Goal: Task Accomplishment & Management: Manage account settings

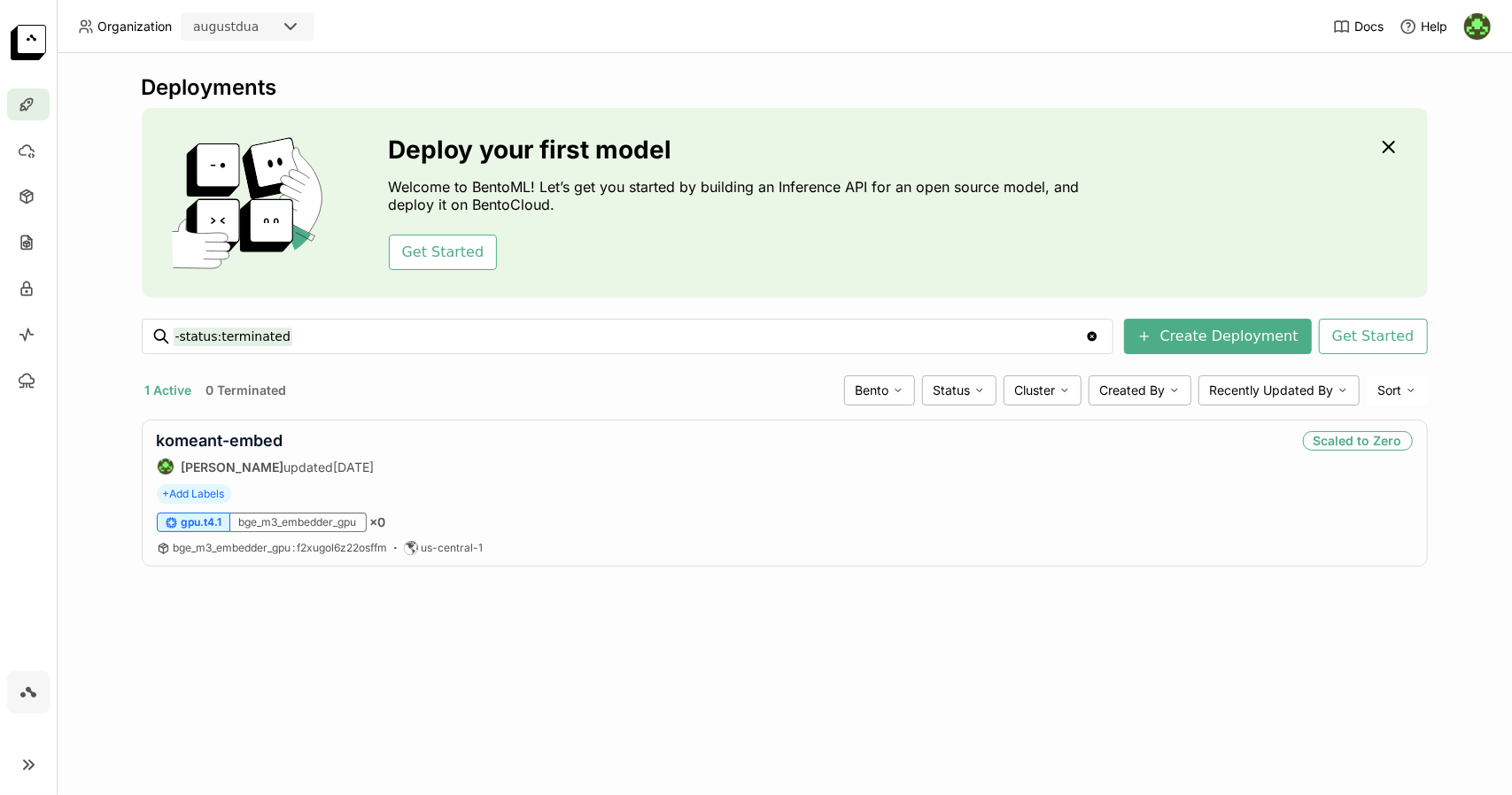
click at [980, 59] on div "Deployments Deploy your first model Welcome to BentoML! Let’s get you started b…" at bounding box center [784, 424] width 1455 height 742
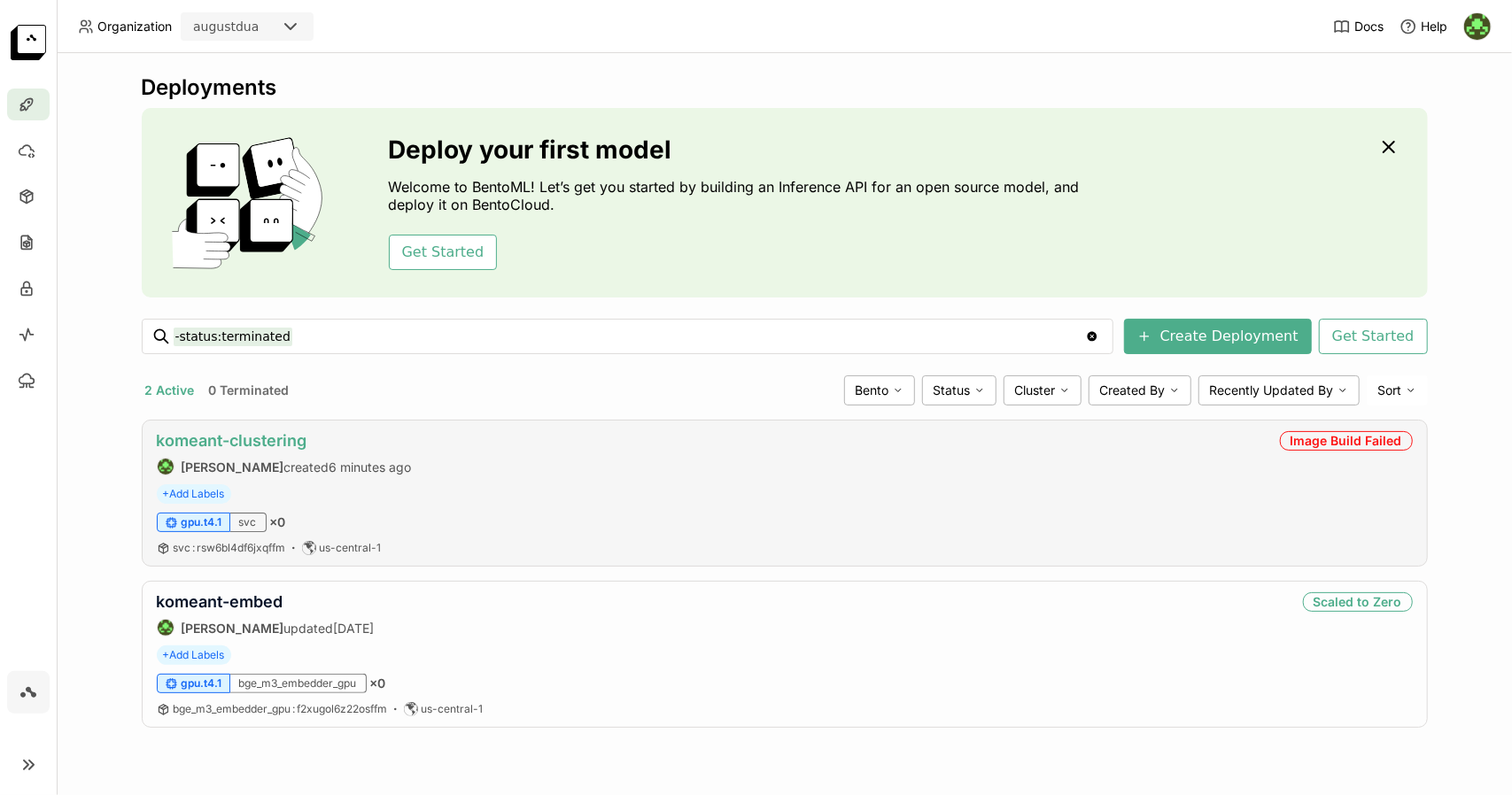
click at [276, 437] on link "komeant-clustering" at bounding box center [231, 440] width 151 height 18
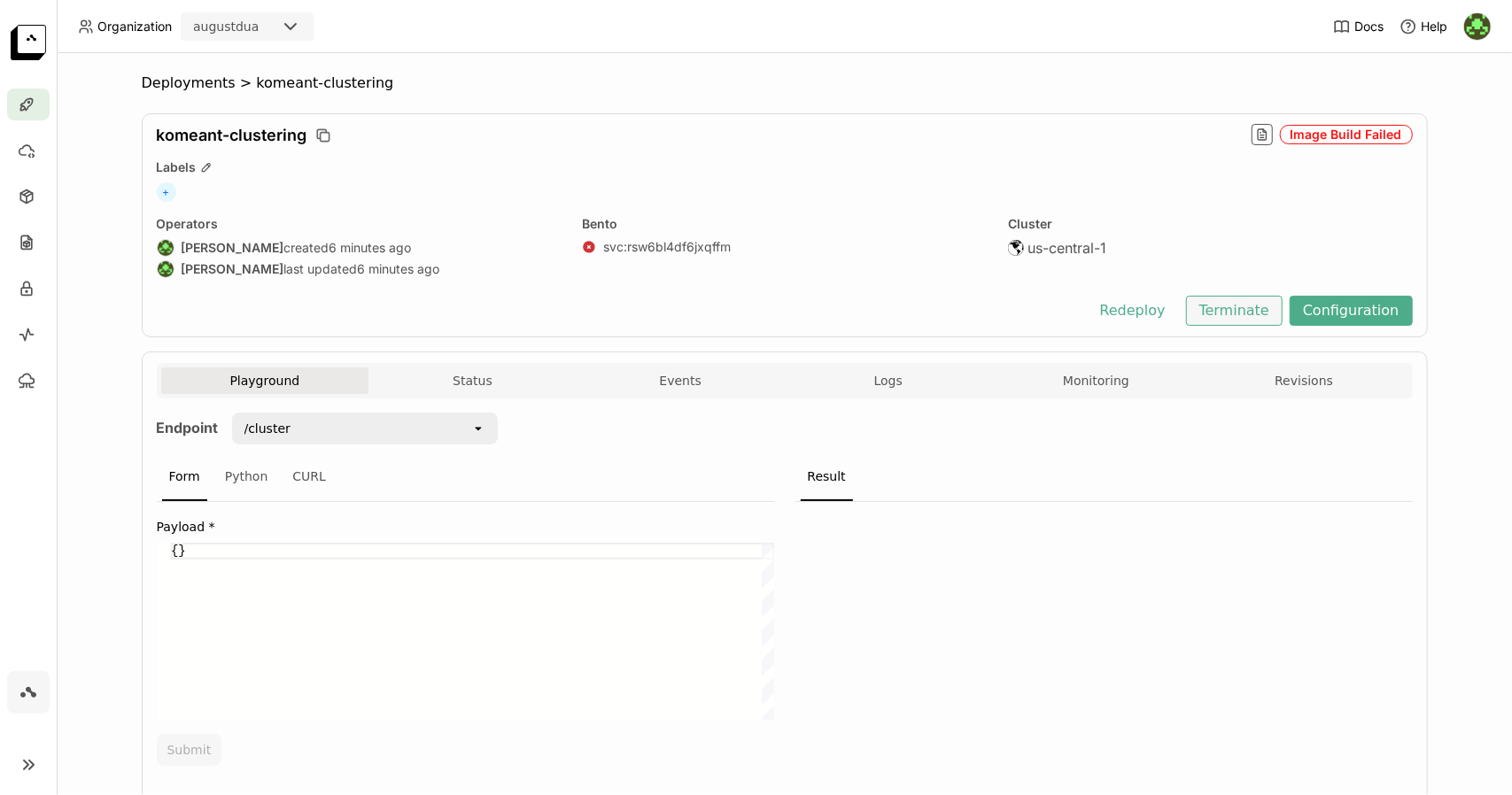
click at [1272, 307] on button "Terminate" at bounding box center [1233, 310] width 96 height 30
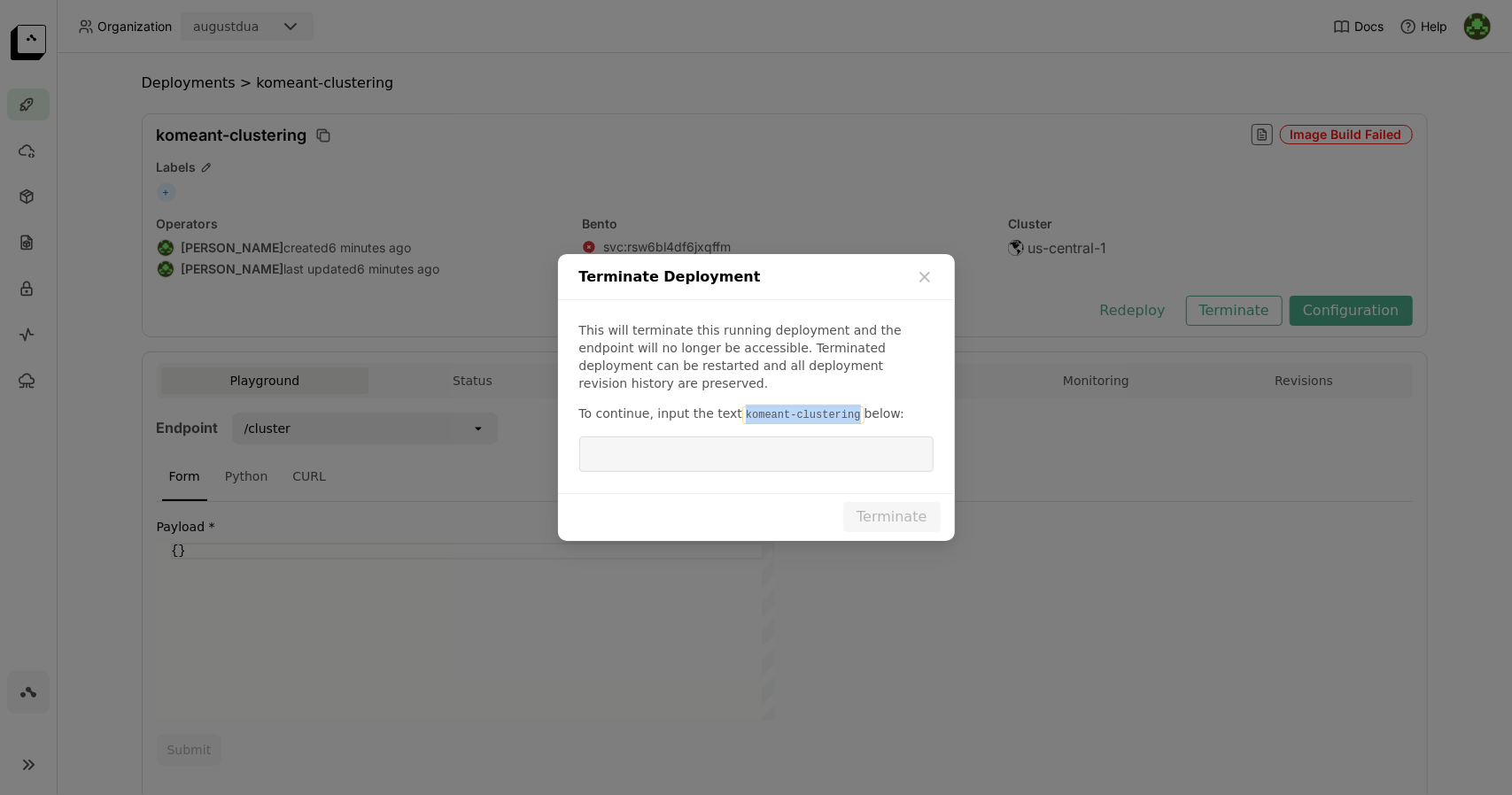
drag, startPoint x: 728, startPoint y: 406, endPoint x: 834, endPoint y: 411, distance: 106.1
click at [834, 411] on code "komeant-clustering" at bounding box center [803, 415] width 123 height 17
copy code "komeant-clustering"
click at [791, 451] on input "dialog" at bounding box center [756, 454] width 333 height 34
paste input "komeant-clustering"
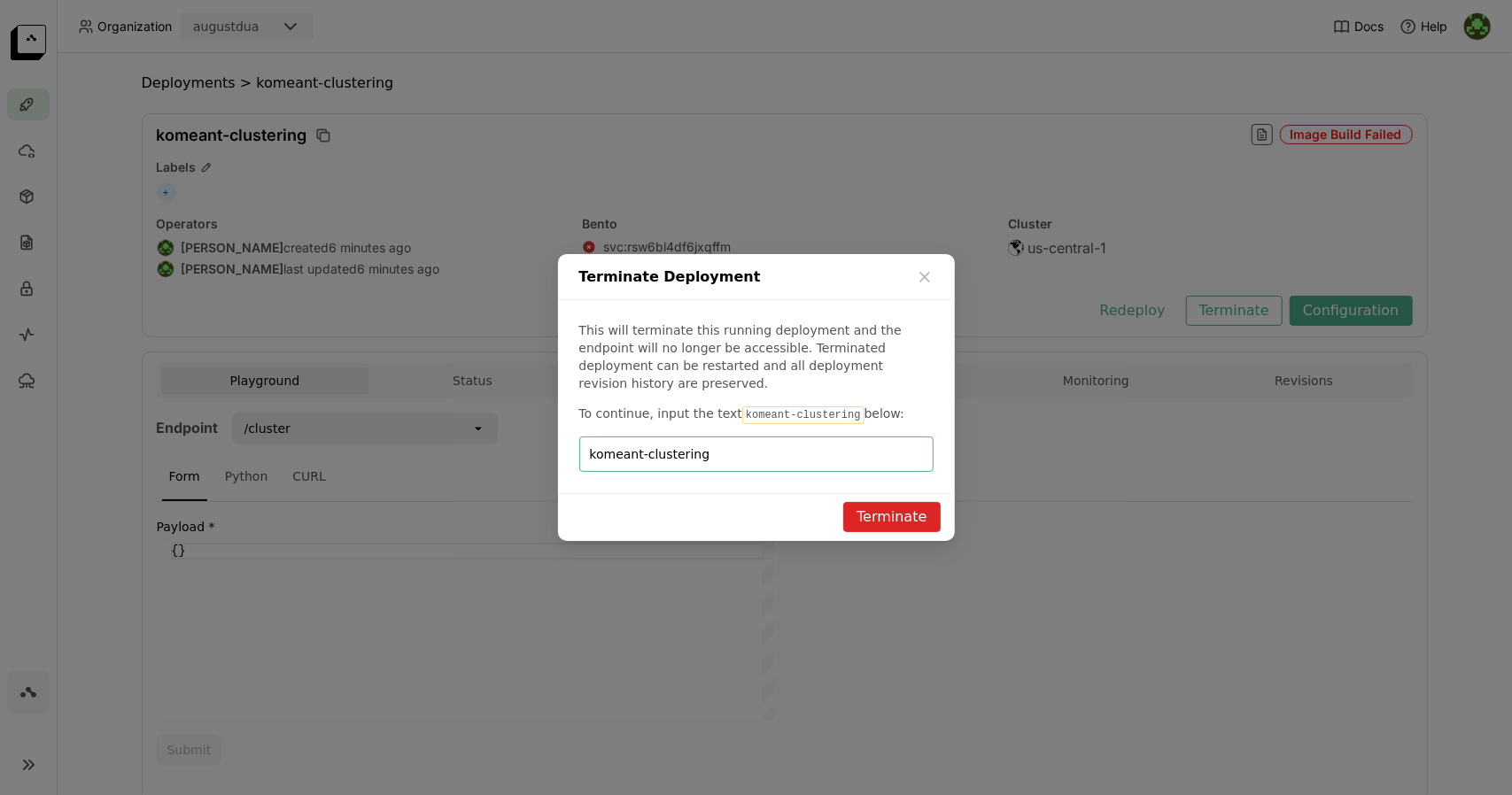
type input "komeant-clustering"
click at [899, 509] on button "Terminate" at bounding box center [891, 516] width 96 height 30
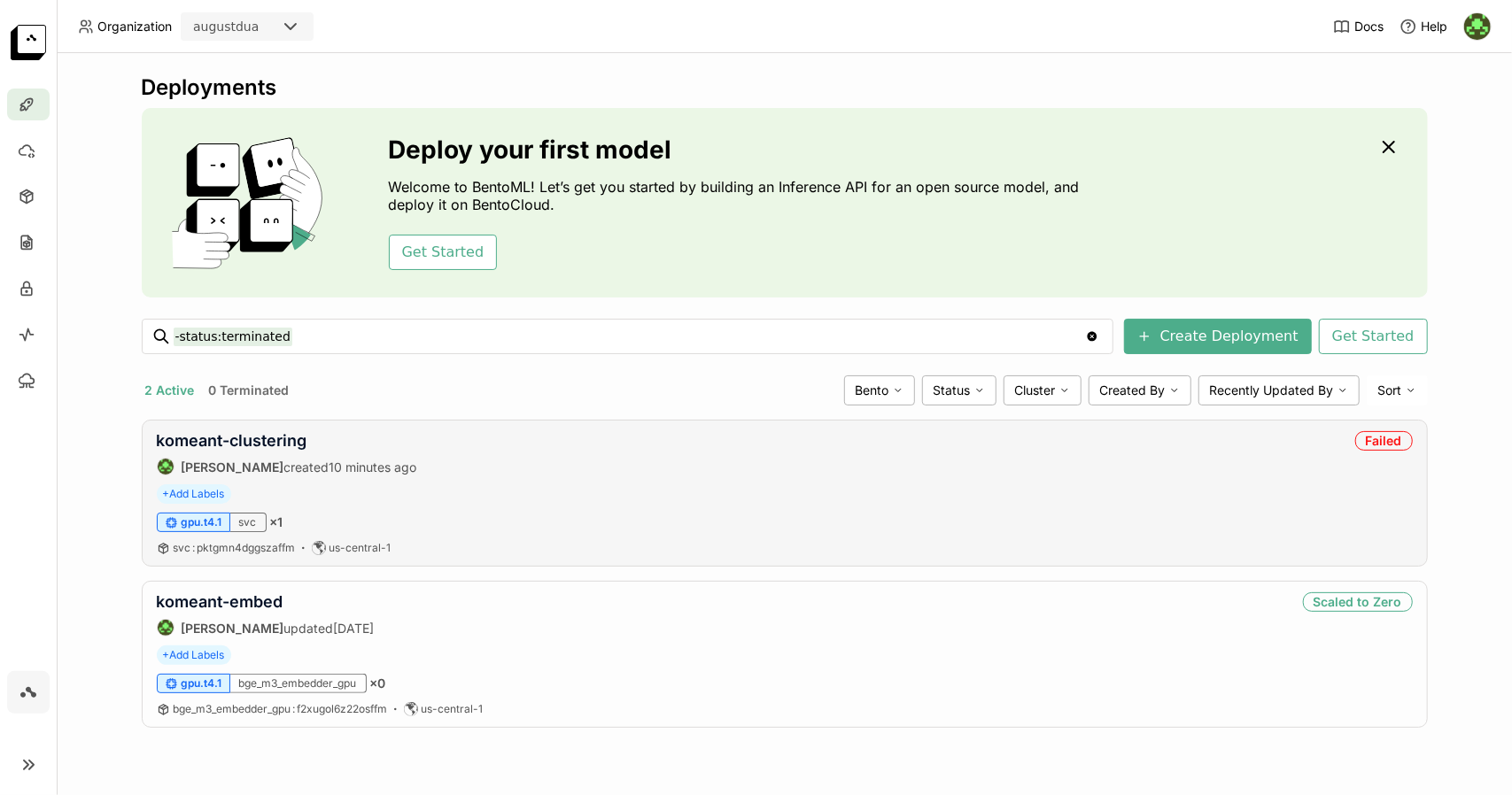
click at [1350, 443] on div "komeant-clustering August Dua created 10 minutes ago Failed" at bounding box center [784, 454] width 1255 height 45
click at [235, 443] on link "komeant-clustering" at bounding box center [231, 440] width 151 height 18
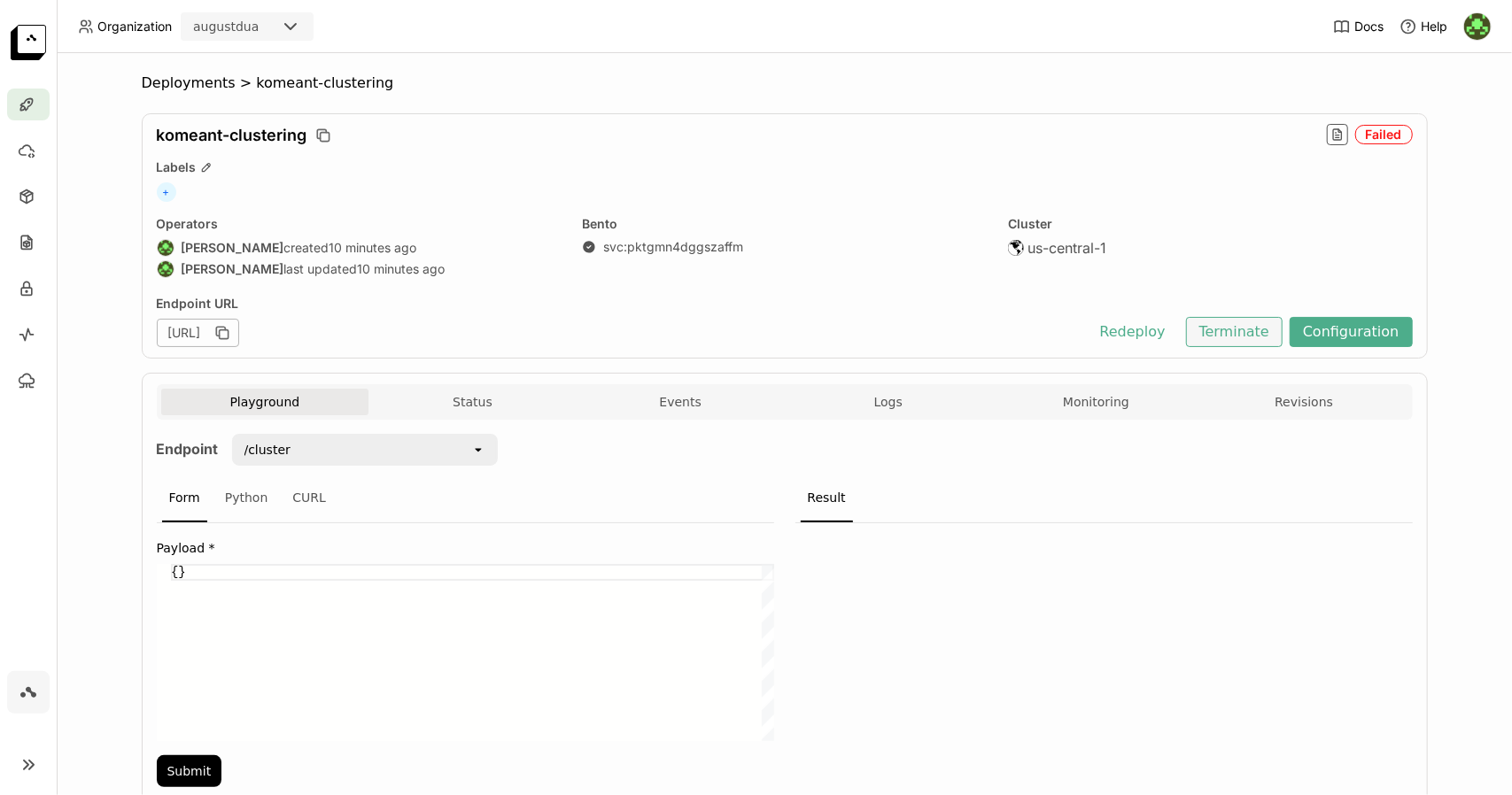
click at [1238, 342] on button "Terminate" at bounding box center [1233, 331] width 96 height 30
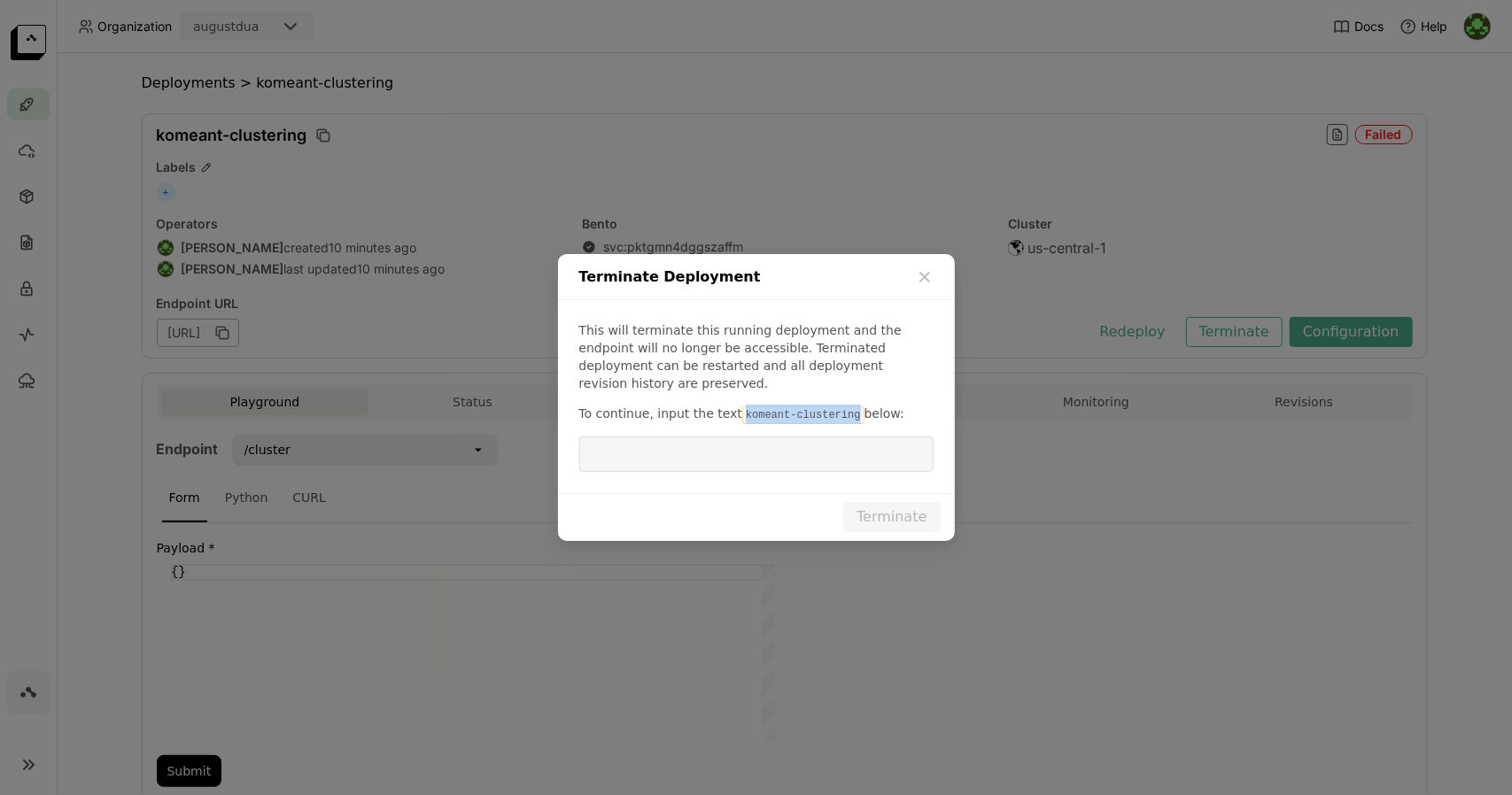
drag, startPoint x: 729, startPoint y: 406, endPoint x: 837, endPoint y: 410, distance: 108.1
click at [837, 410] on p "To continue, input the text komeant-clustering below:" at bounding box center [756, 414] width 354 height 19
copy code "komeant-clustering"
click at [834, 441] on input "dialog" at bounding box center [756, 454] width 333 height 34
paste input "komeant-clustering"
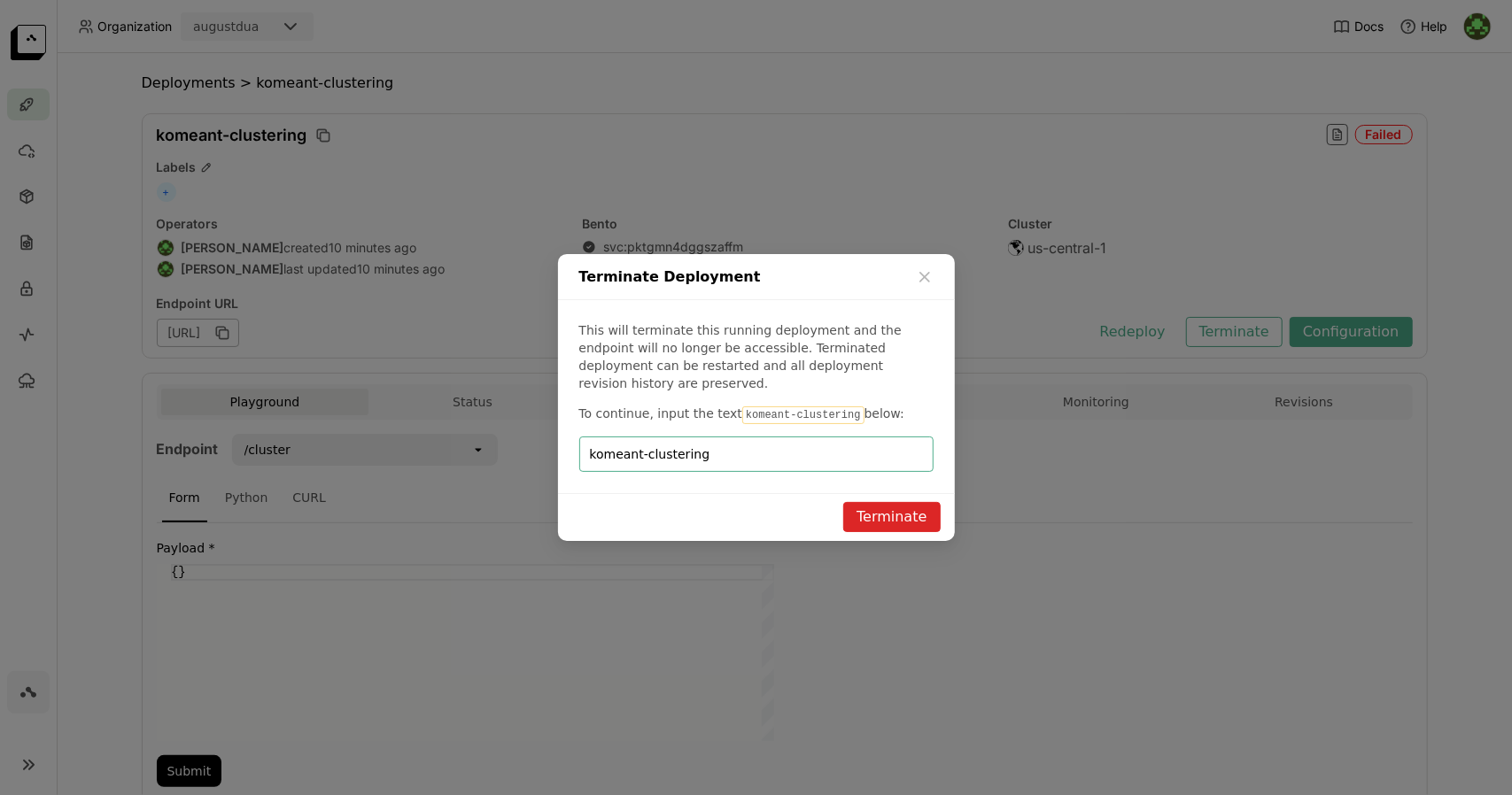
type input "komeant-clustering"
click at [896, 507] on button "Terminate" at bounding box center [891, 516] width 96 height 30
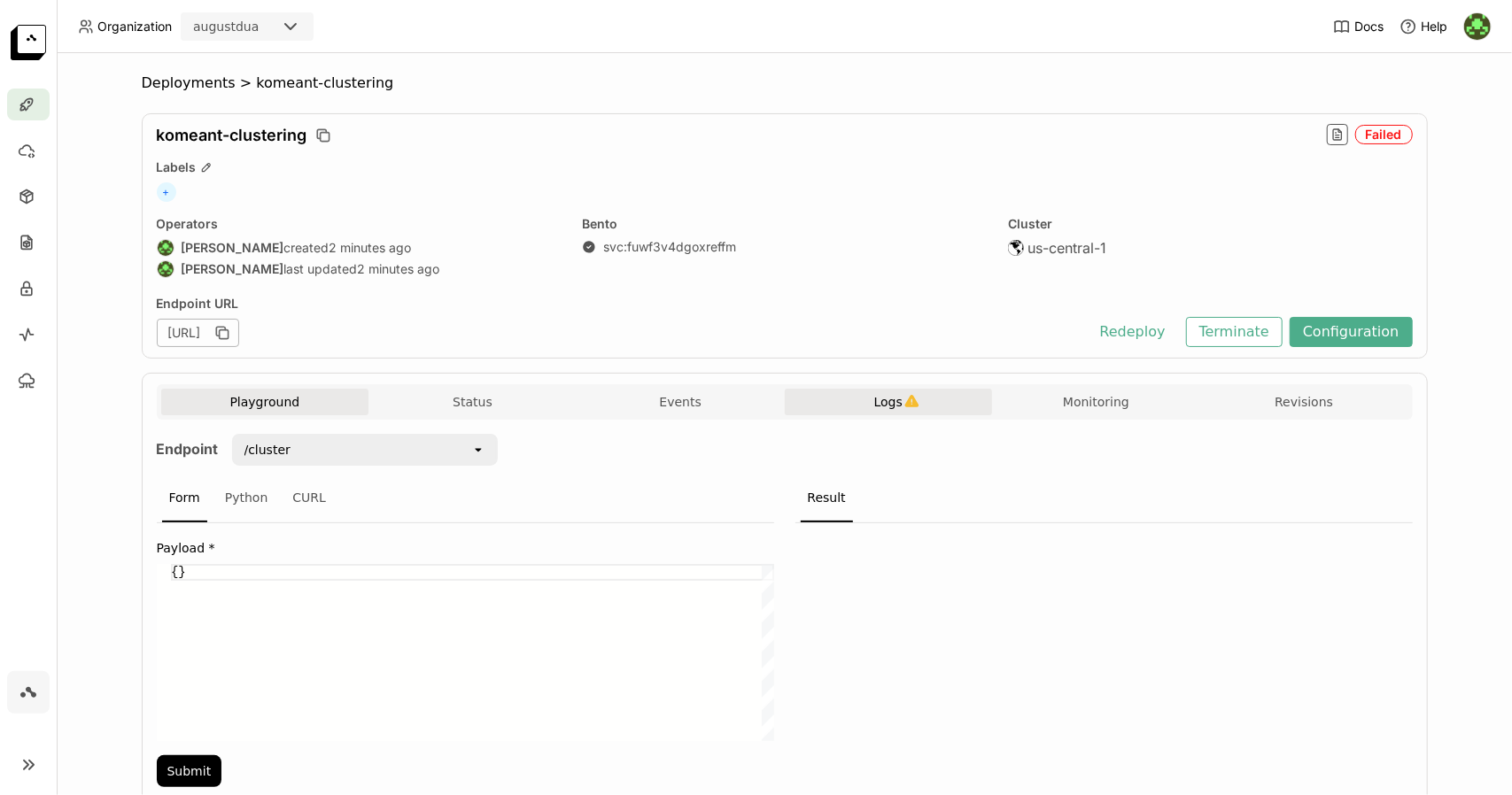
click at [879, 398] on span "Logs" at bounding box center [888, 401] width 28 height 16
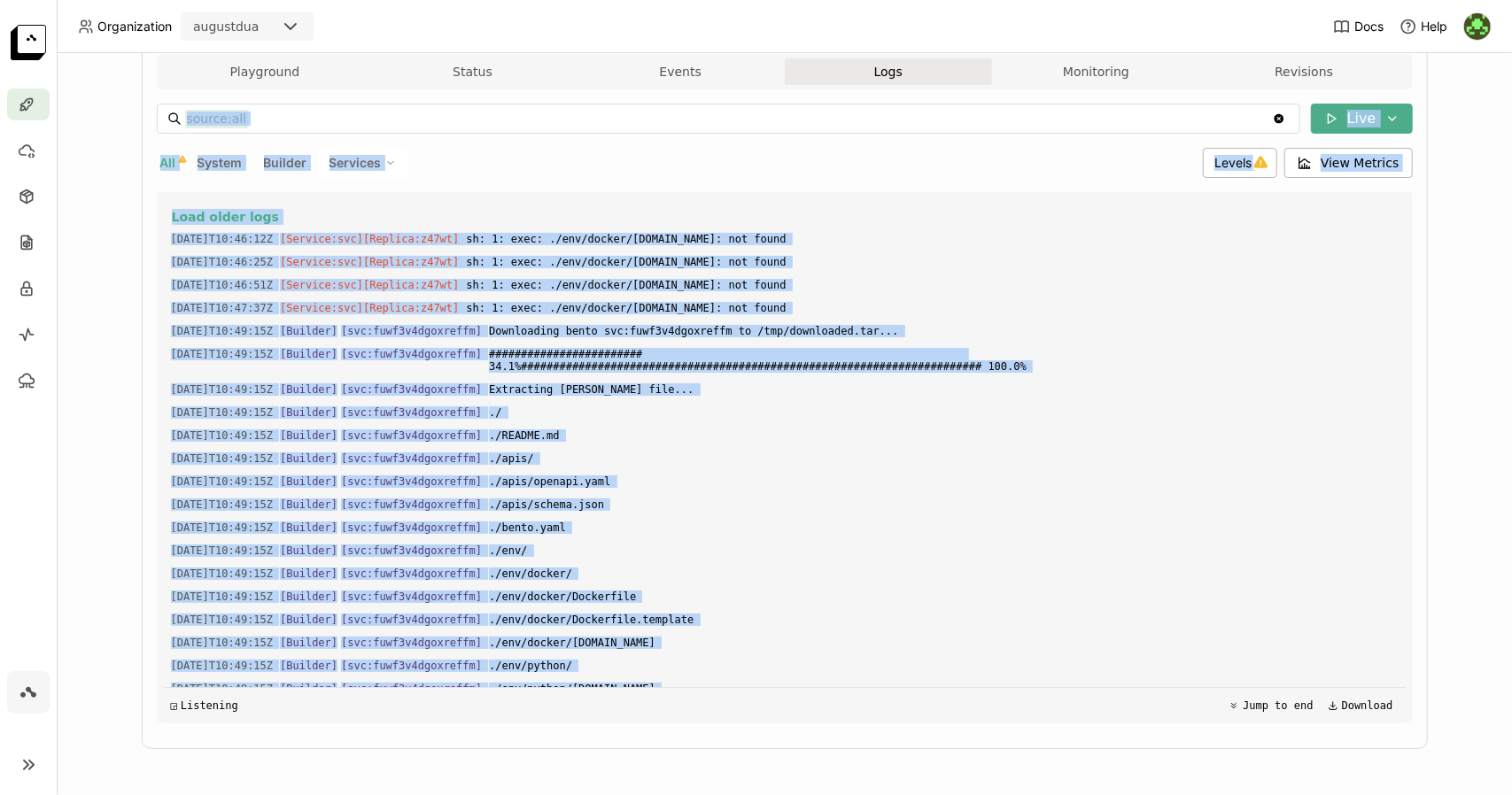
drag, startPoint x: 756, startPoint y: 672, endPoint x: 355, endPoint y: 135, distance: 670.2
click at [355, 135] on div "source:all source:all Clear value Live All System Builder Services Levels View …" at bounding box center [784, 414] width 1255 height 620
copy div "Clear value Live All System Builder Services Levels View Metrics Load older log…"
click at [893, 580] on span "./env/docker/" at bounding box center [943, 573] width 908 height 19
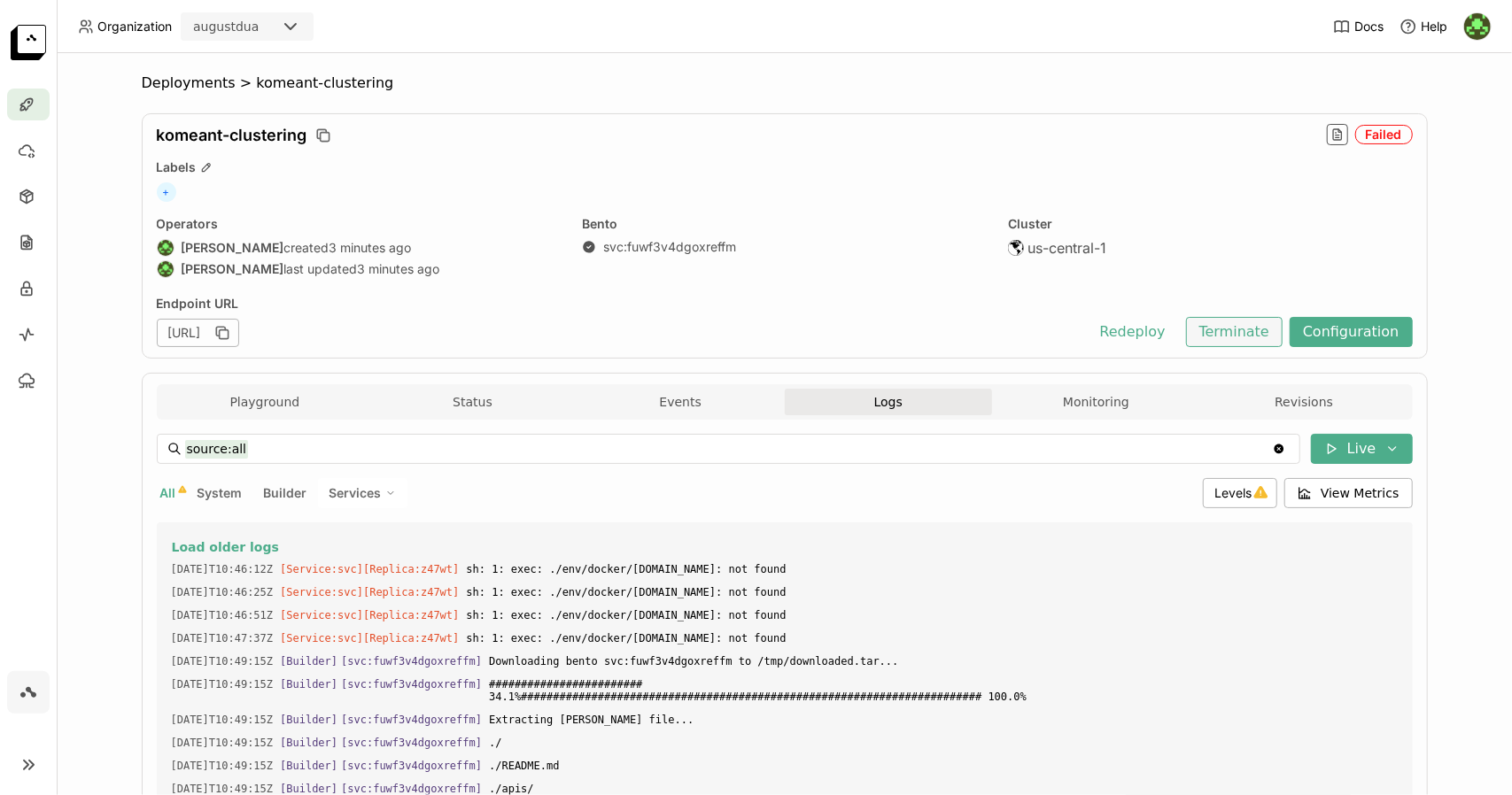
click at [1238, 323] on button "Terminate" at bounding box center [1233, 331] width 96 height 30
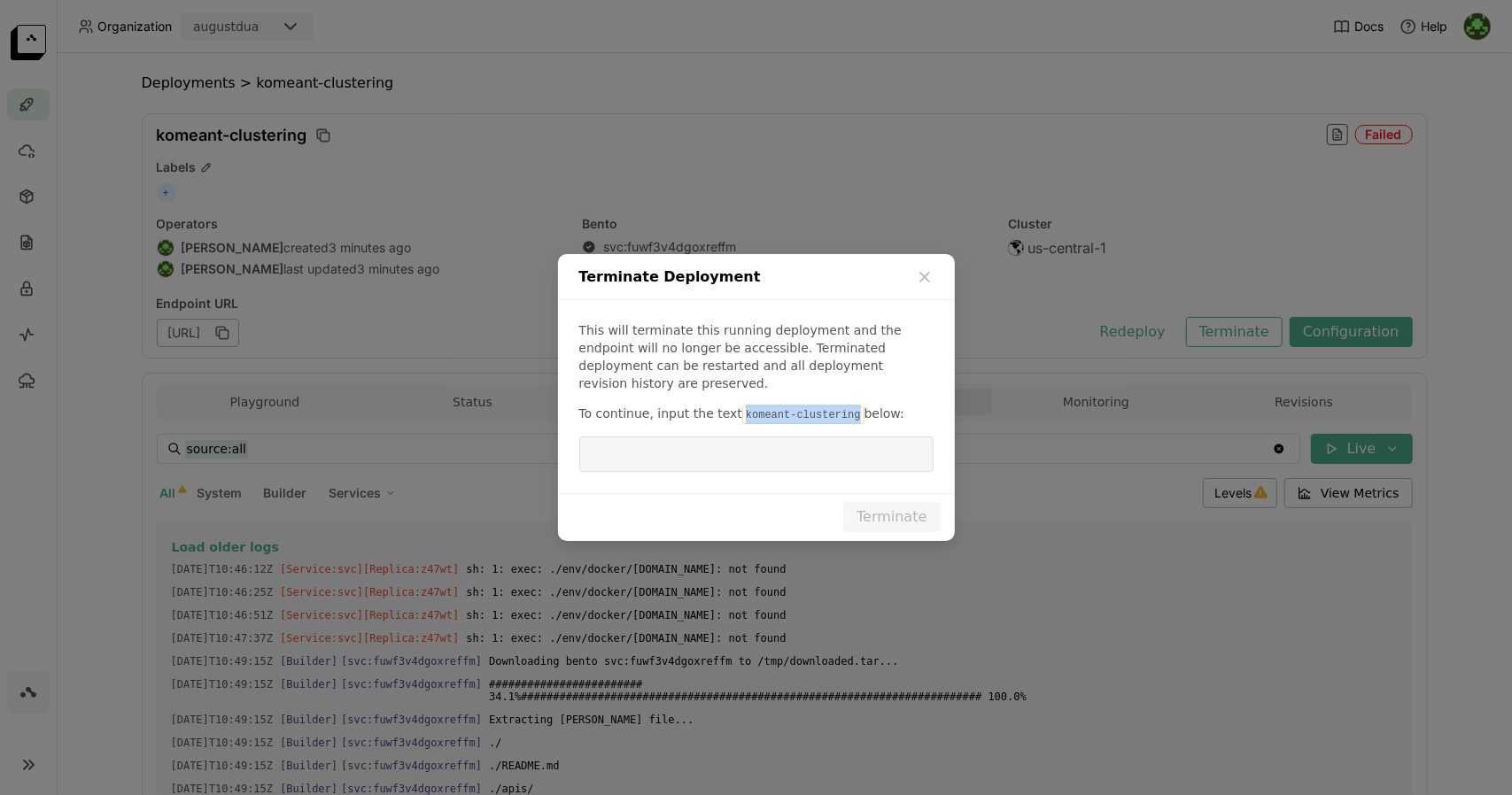
drag, startPoint x: 729, startPoint y: 406, endPoint x: 832, endPoint y: 404, distance: 103.0
click at [832, 406] on code "komeant-clustering" at bounding box center [803, 415] width 123 height 17
copy code "komeant-clustering"
click at [808, 444] on input "dialog" at bounding box center [756, 454] width 333 height 34
paste input "komeant-clustering"
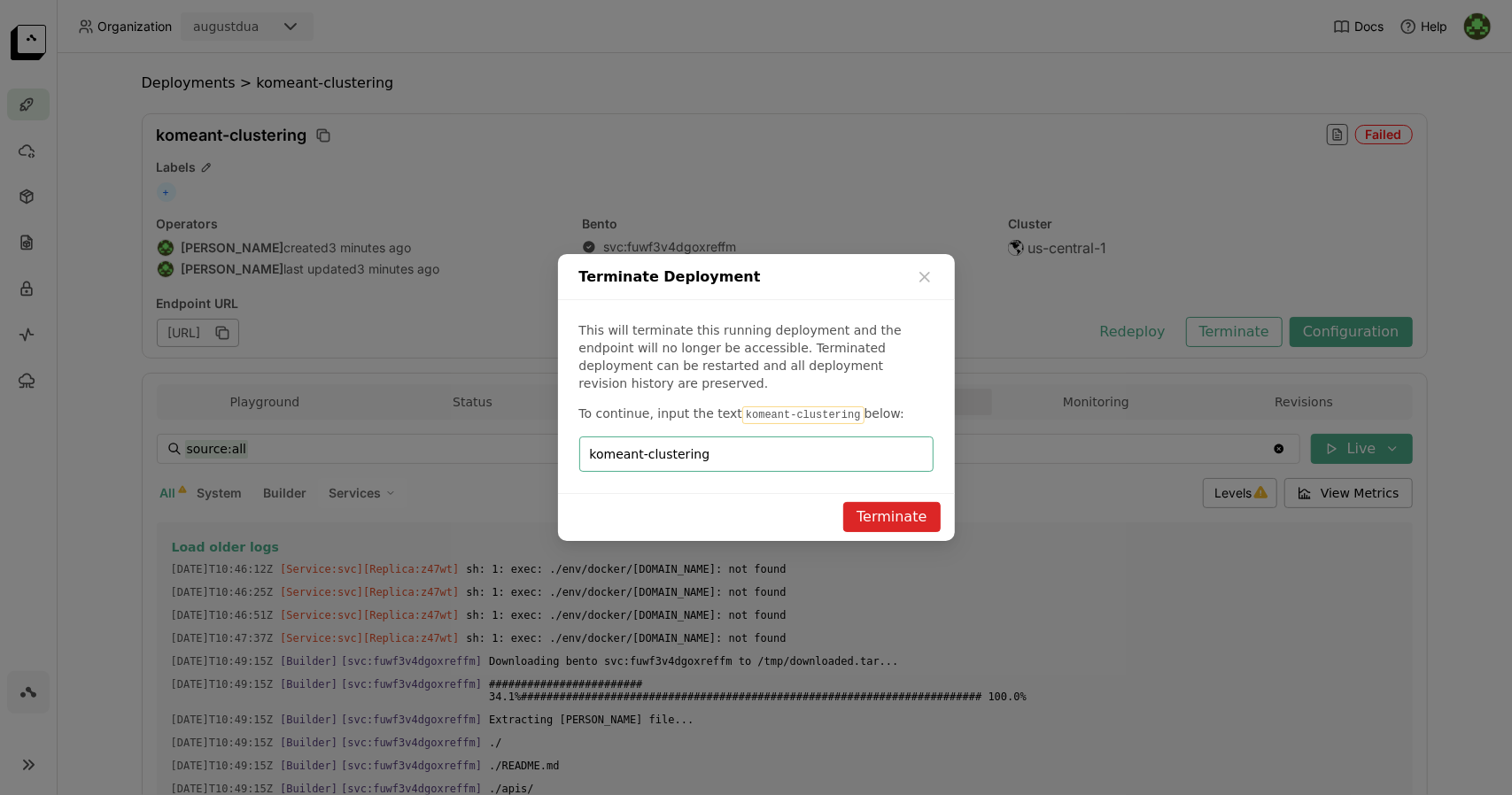
type input "komeant-clustering"
click at [910, 511] on button "Terminate" at bounding box center [891, 516] width 96 height 30
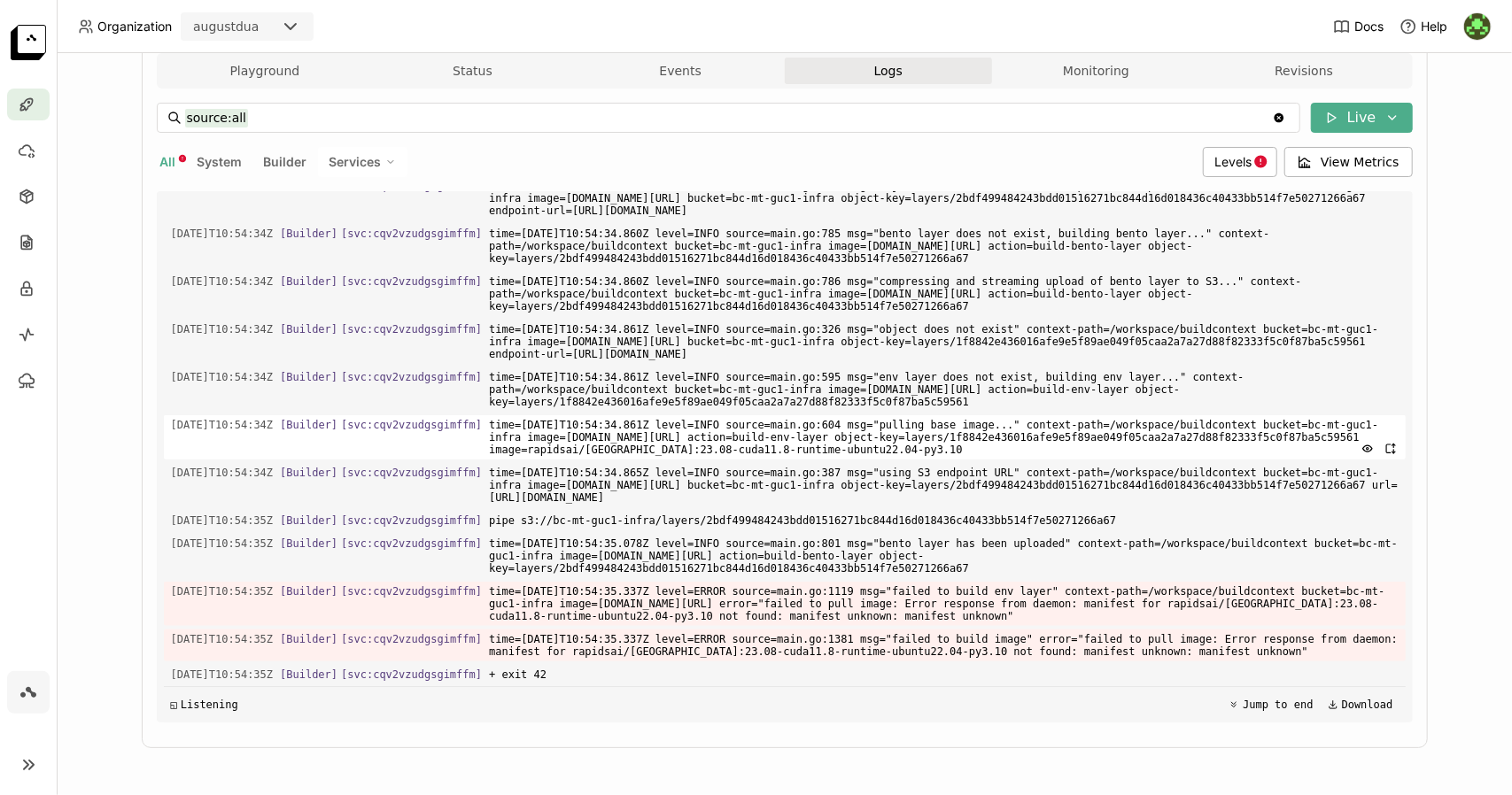
scroll to position [1349, 0]
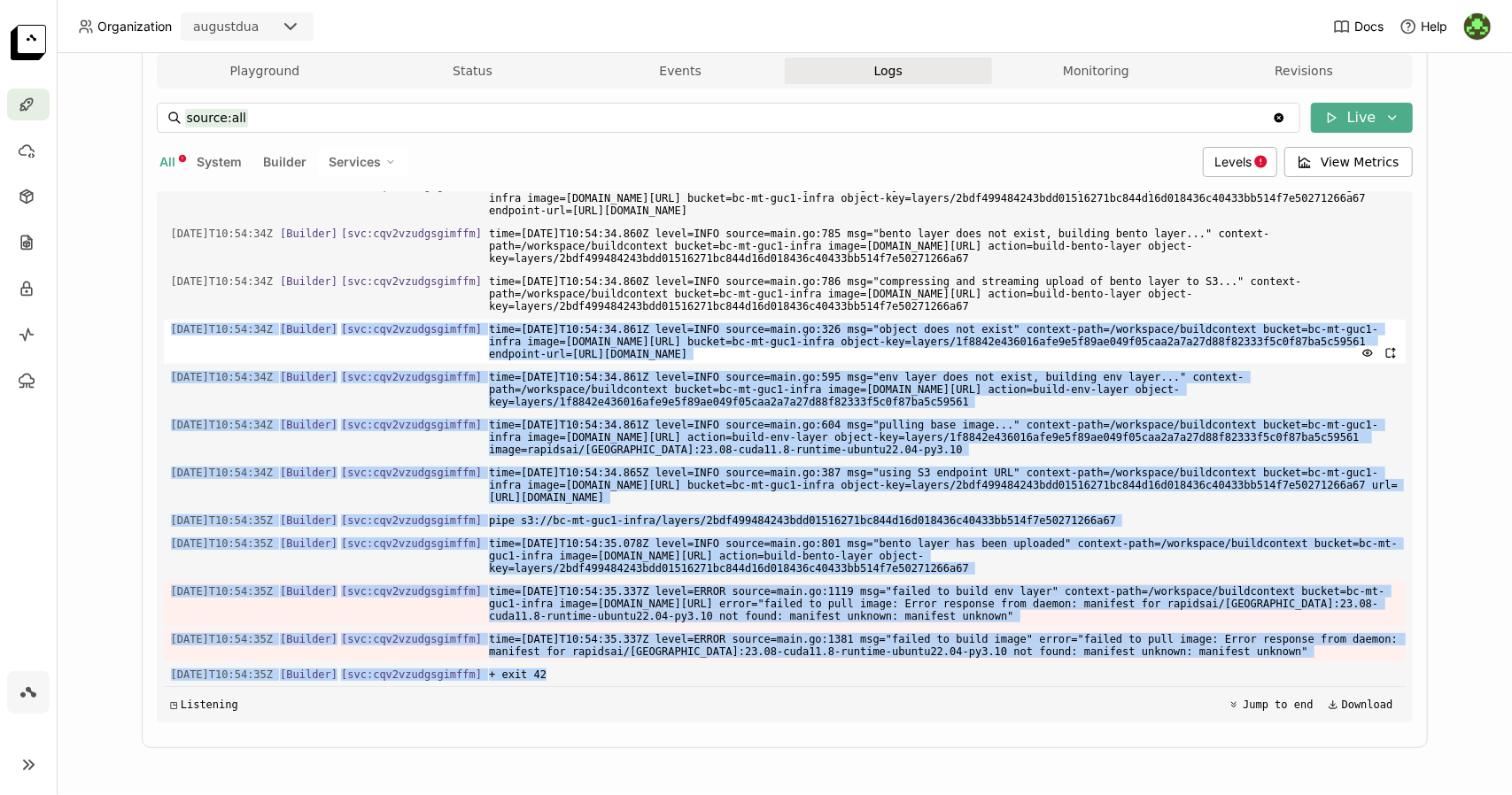
drag, startPoint x: 550, startPoint y: 672, endPoint x: 157, endPoint y: 324, distance: 524.9
click at [163, 324] on div "Load older logs 2025-08-27T10:46:12Z [Service:svc] [Replica: z47wt ] sh: 1: exe…" at bounding box center [784, 457] width 1242 height 531
copy div "2025-08-27T10:54:34Z [Builder] [ svc:cqv2vzudgsgimffm ] time=2025-08-27T10:54:3…"
click at [497, 617] on span "time=2025-08-27T10:54:35.337Z level=ERROR source=main.go:1119 msg="failed to bu…" at bounding box center [943, 604] width 908 height 45
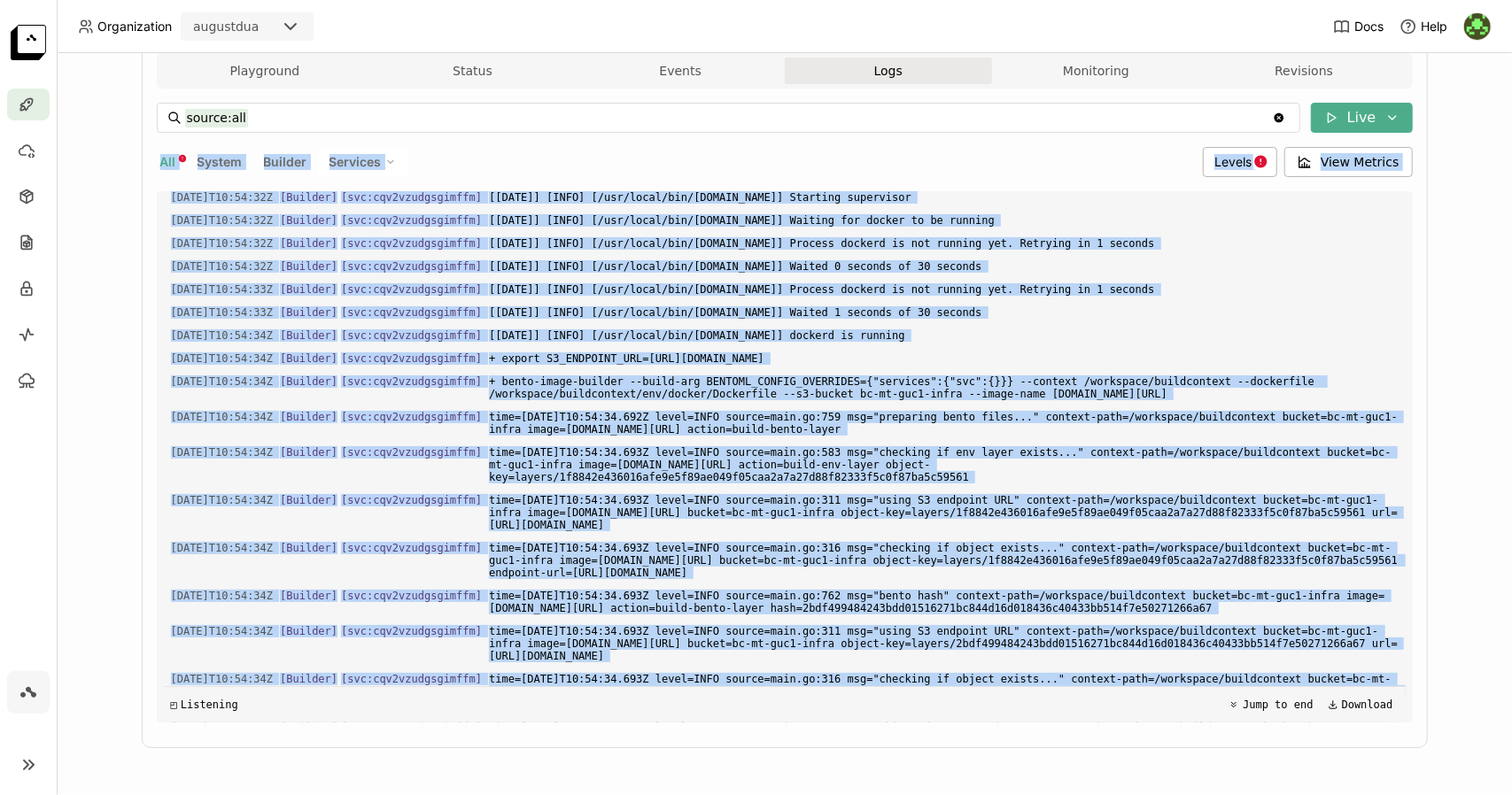
scroll to position [0, 0]
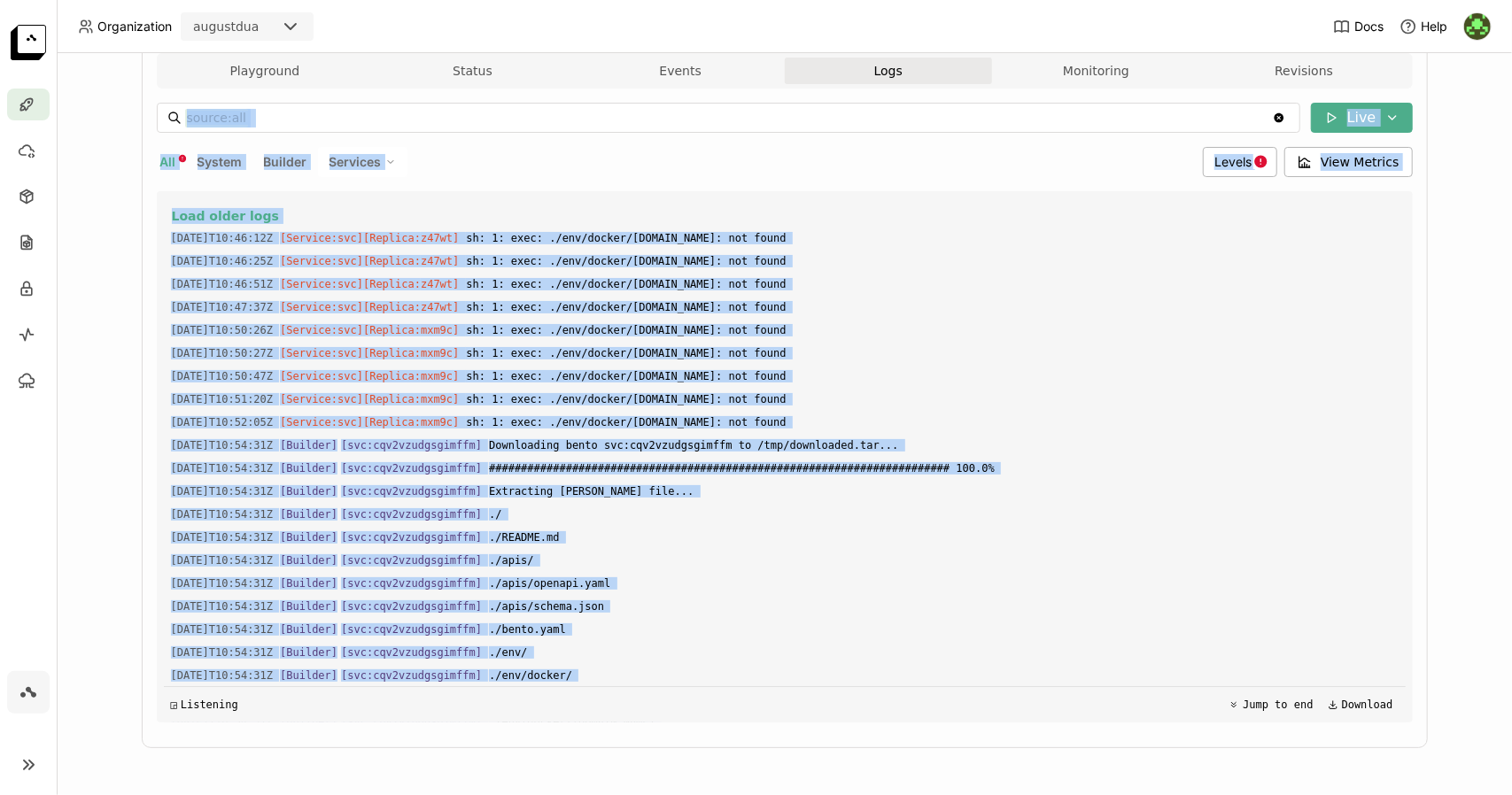
drag, startPoint x: 537, startPoint y: 673, endPoint x: 172, endPoint y: 105, distance: 675.2
click at [172, 105] on div "source:all source:all Clear value Live All System Builder Services Levels View …" at bounding box center [784, 413] width 1255 height 620
copy div "source:all Clear value Live All System Builder Services Levels View Metrics Loa…"
click at [492, 148] on div "All System Builder Services" at bounding box center [676, 161] width 1039 height 30
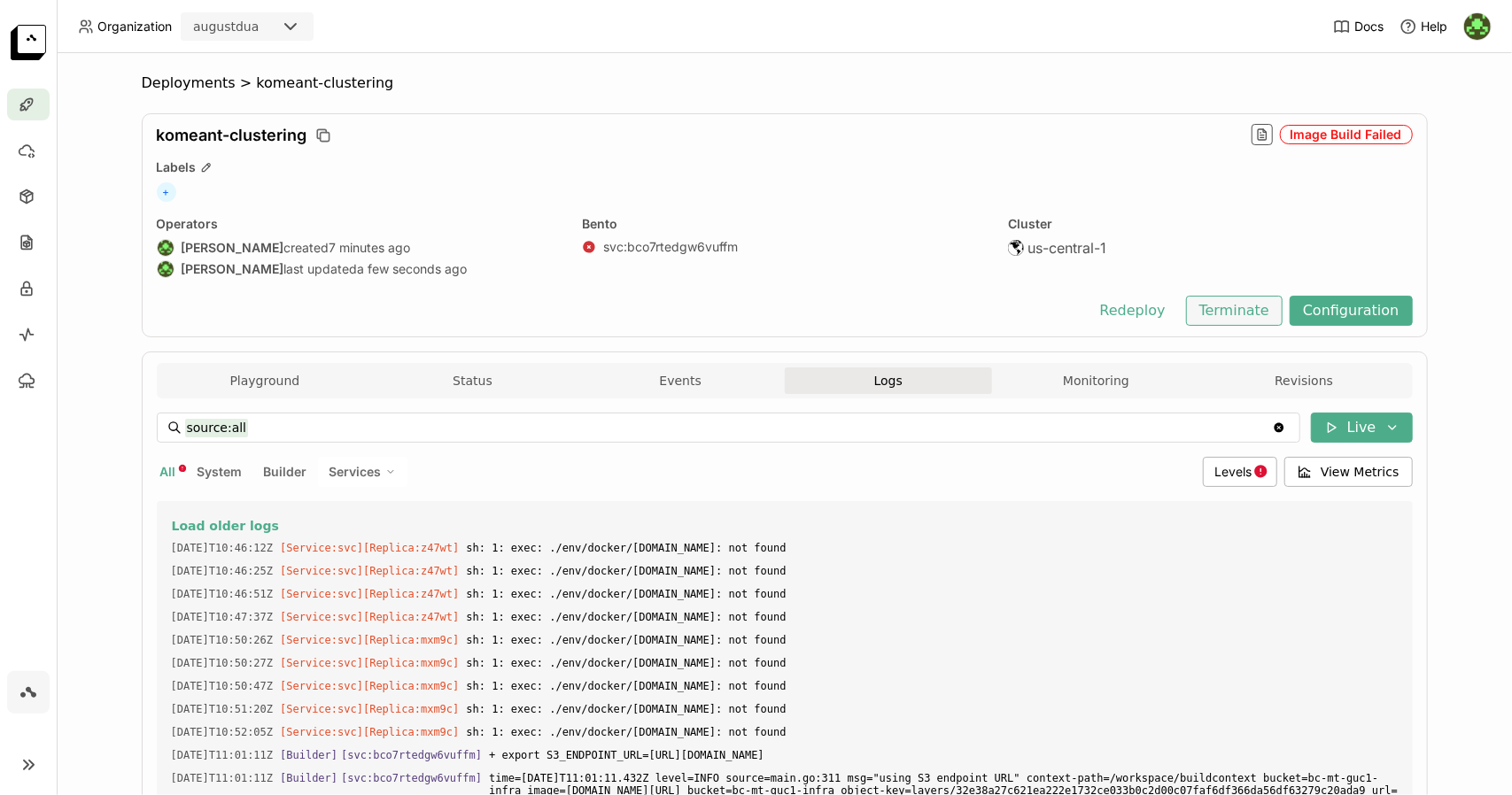
click at [1235, 312] on button "Terminate" at bounding box center [1233, 310] width 96 height 30
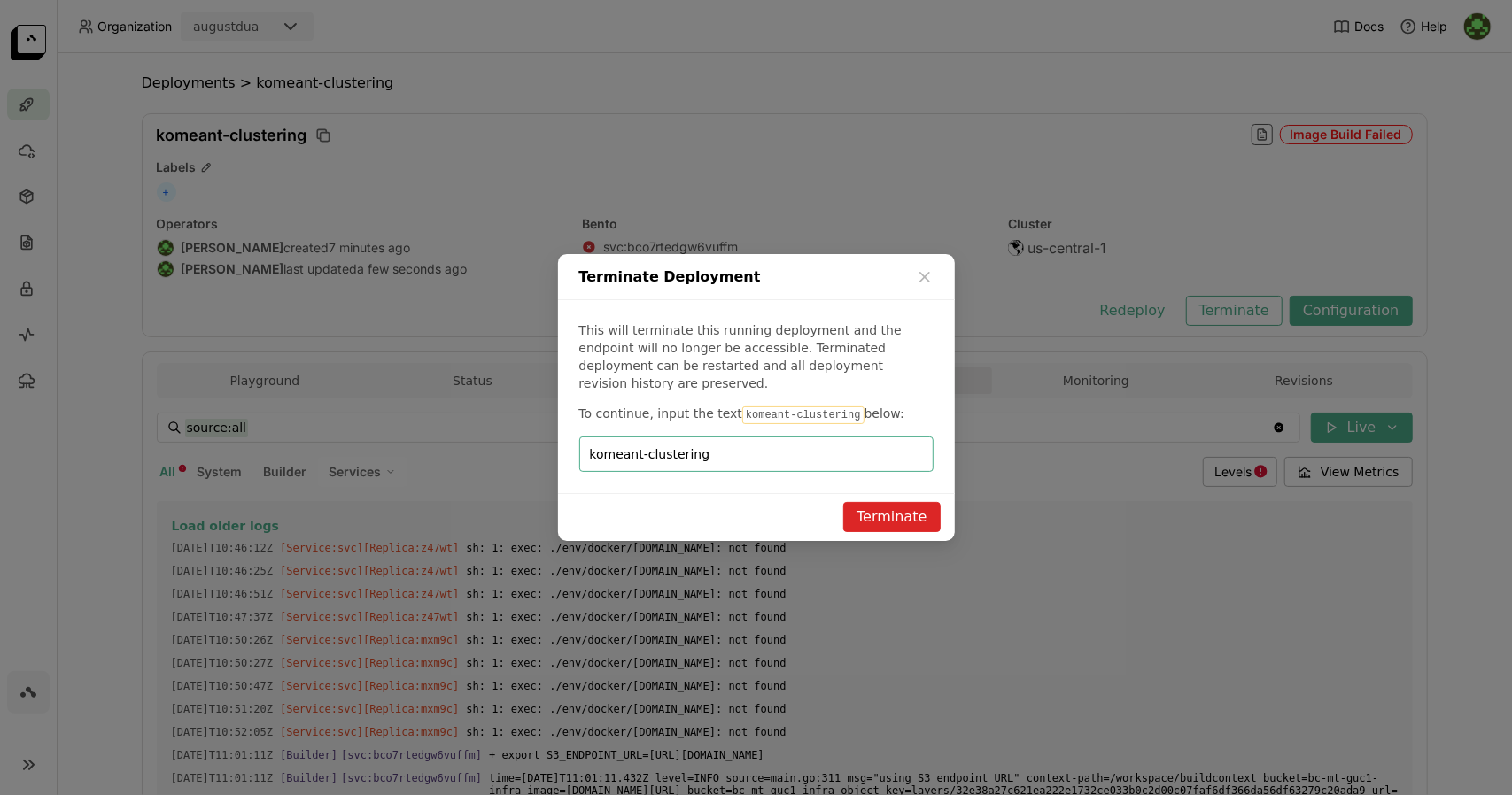
type input "komeant-clustering"
click at [877, 501] on button "Terminate" at bounding box center [891, 516] width 96 height 30
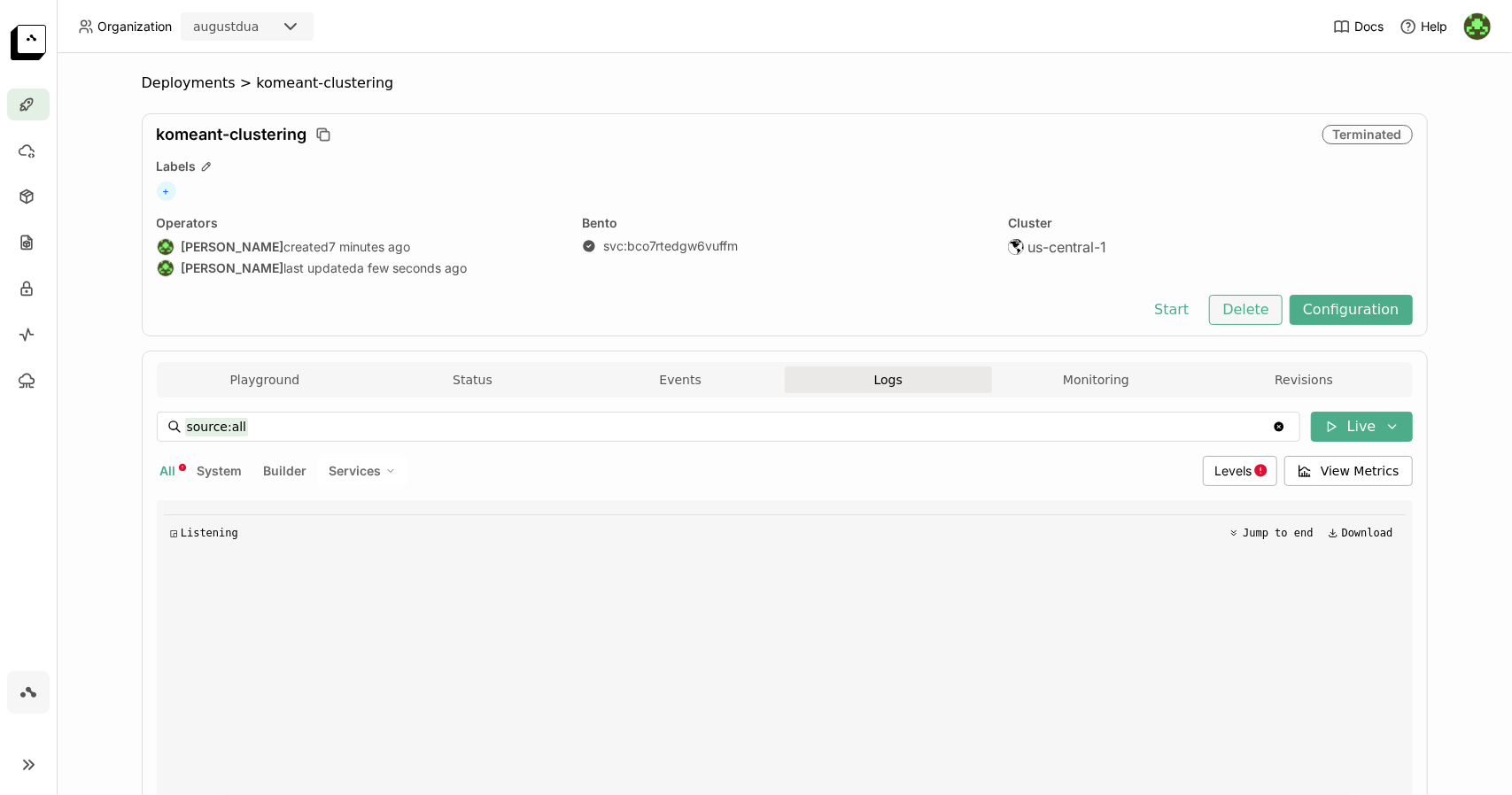
click at [1242, 313] on button "Delete" at bounding box center [1246, 309] width 74 height 30
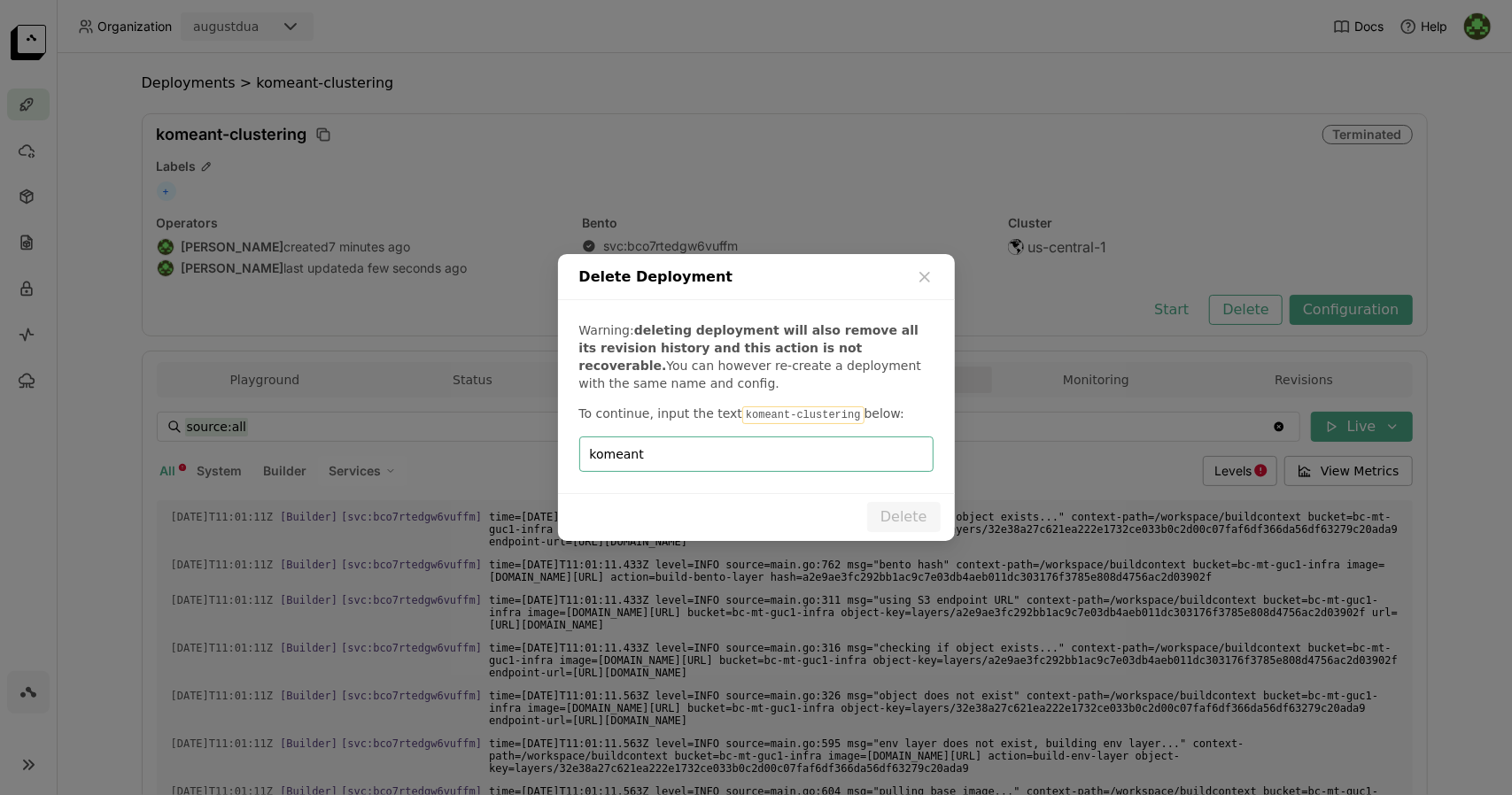
scroll to position [1349, 0]
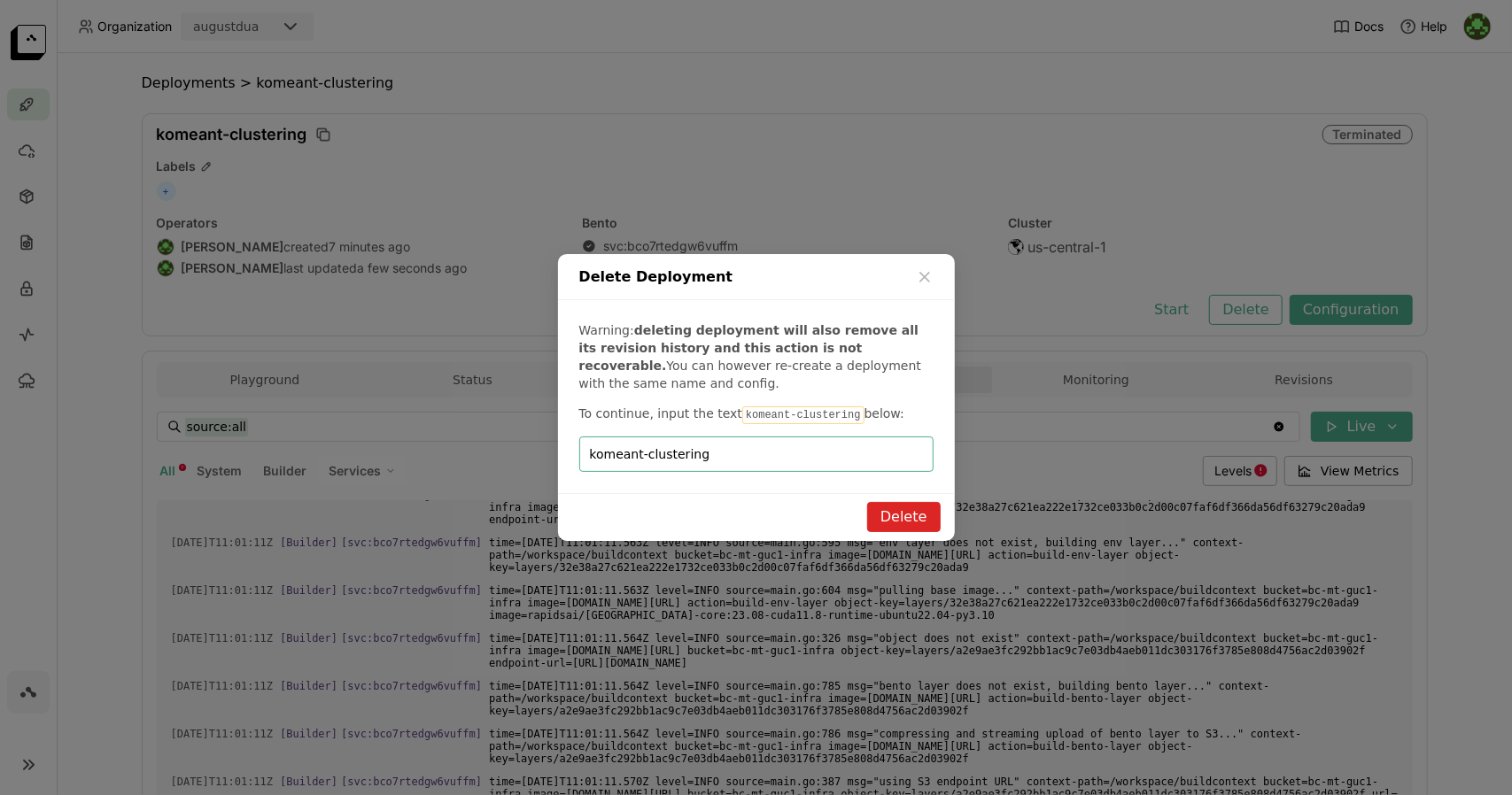
type input "komeant-clustering"
click at [911, 518] on button "Delete" at bounding box center [904, 516] width 74 height 30
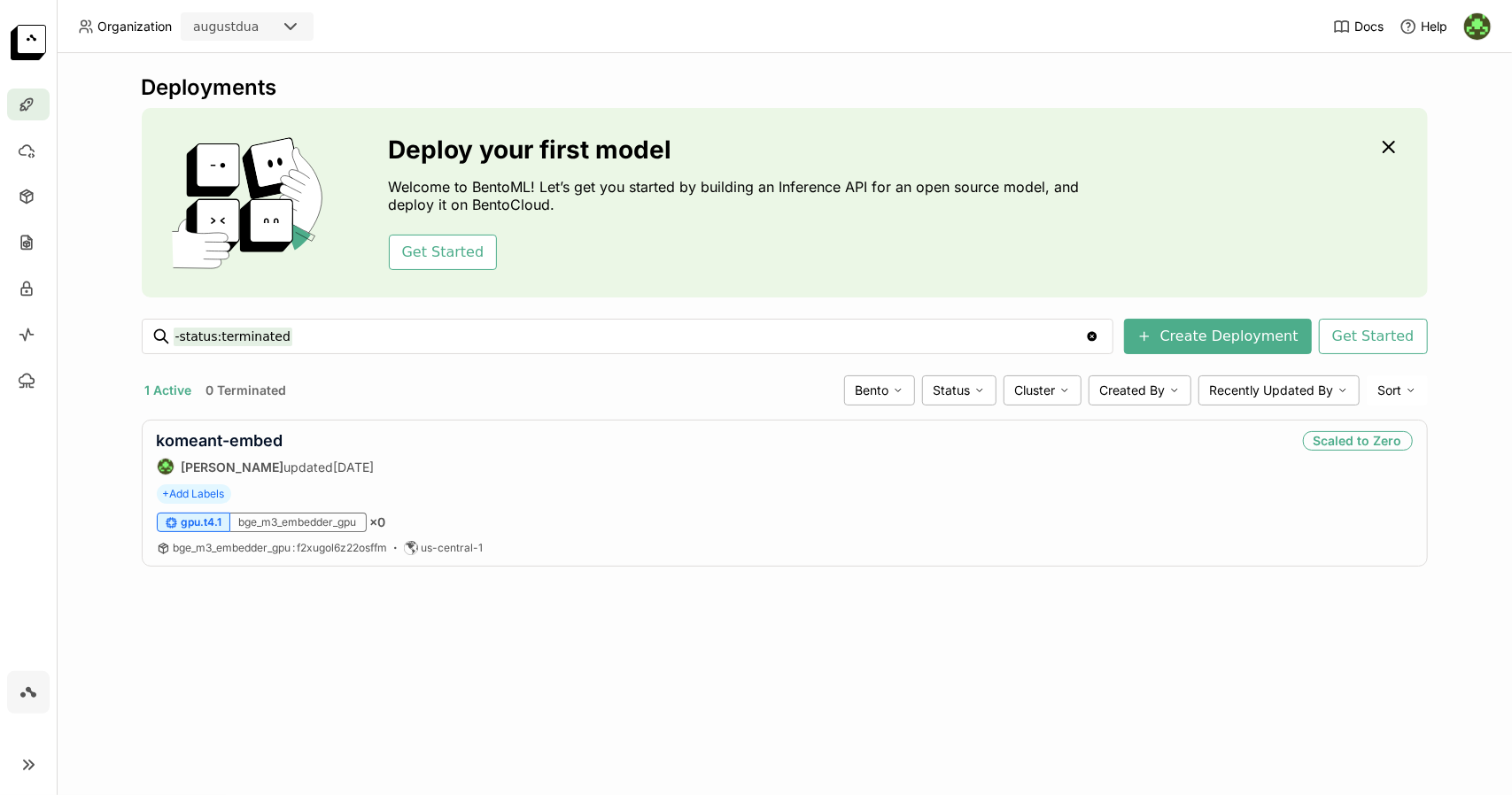
click at [464, 733] on div "Deployments Deploy your first model Welcome to BentoML! Let’s get you started b…" at bounding box center [784, 424] width 1455 height 742
click at [1027, 647] on div "Deployments Deploy your first model Welcome to BentoML! Let’s get you started b…" at bounding box center [784, 424] width 1455 height 742
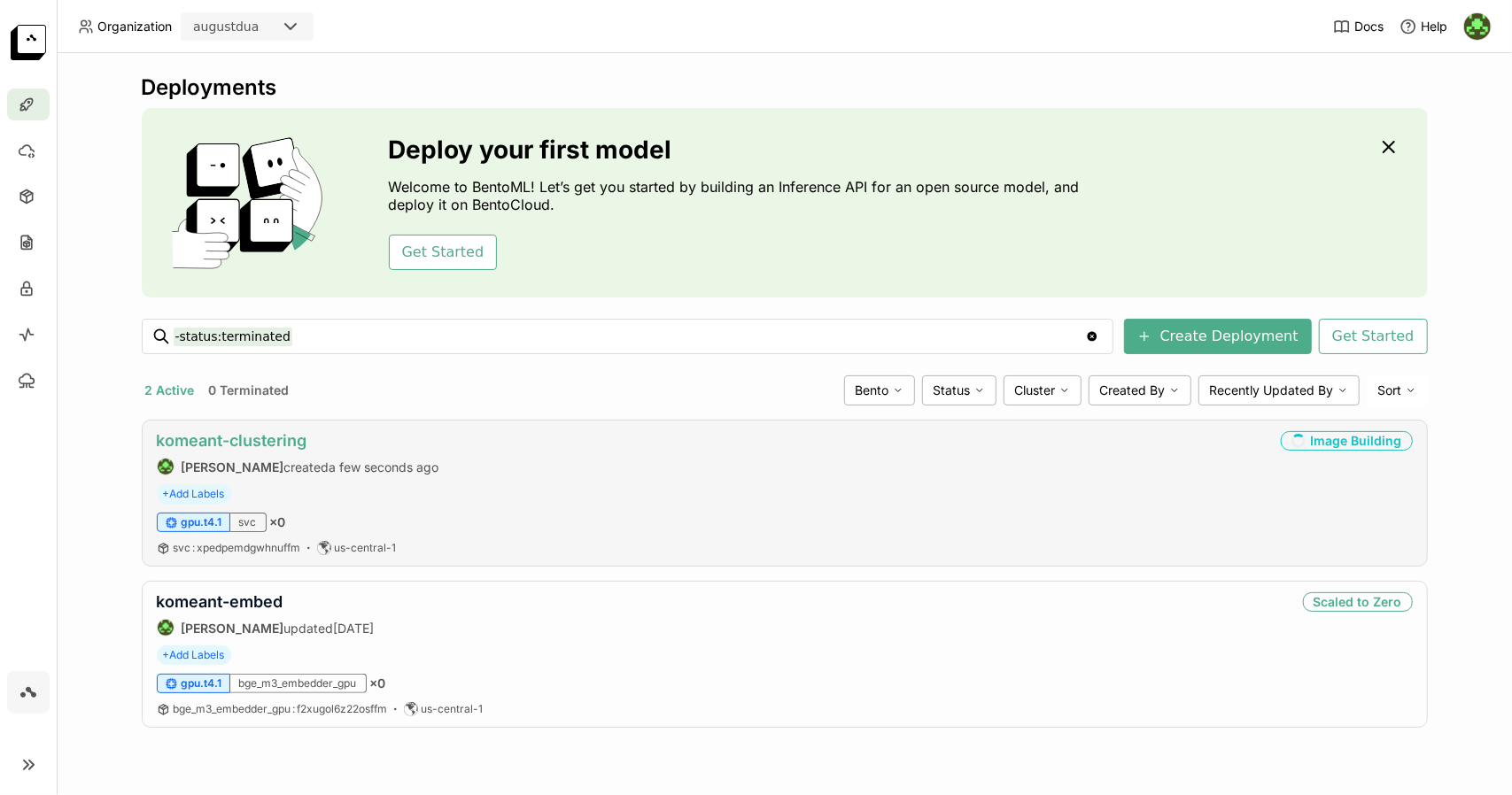
click at [244, 438] on link "komeant-clustering" at bounding box center [231, 440] width 151 height 18
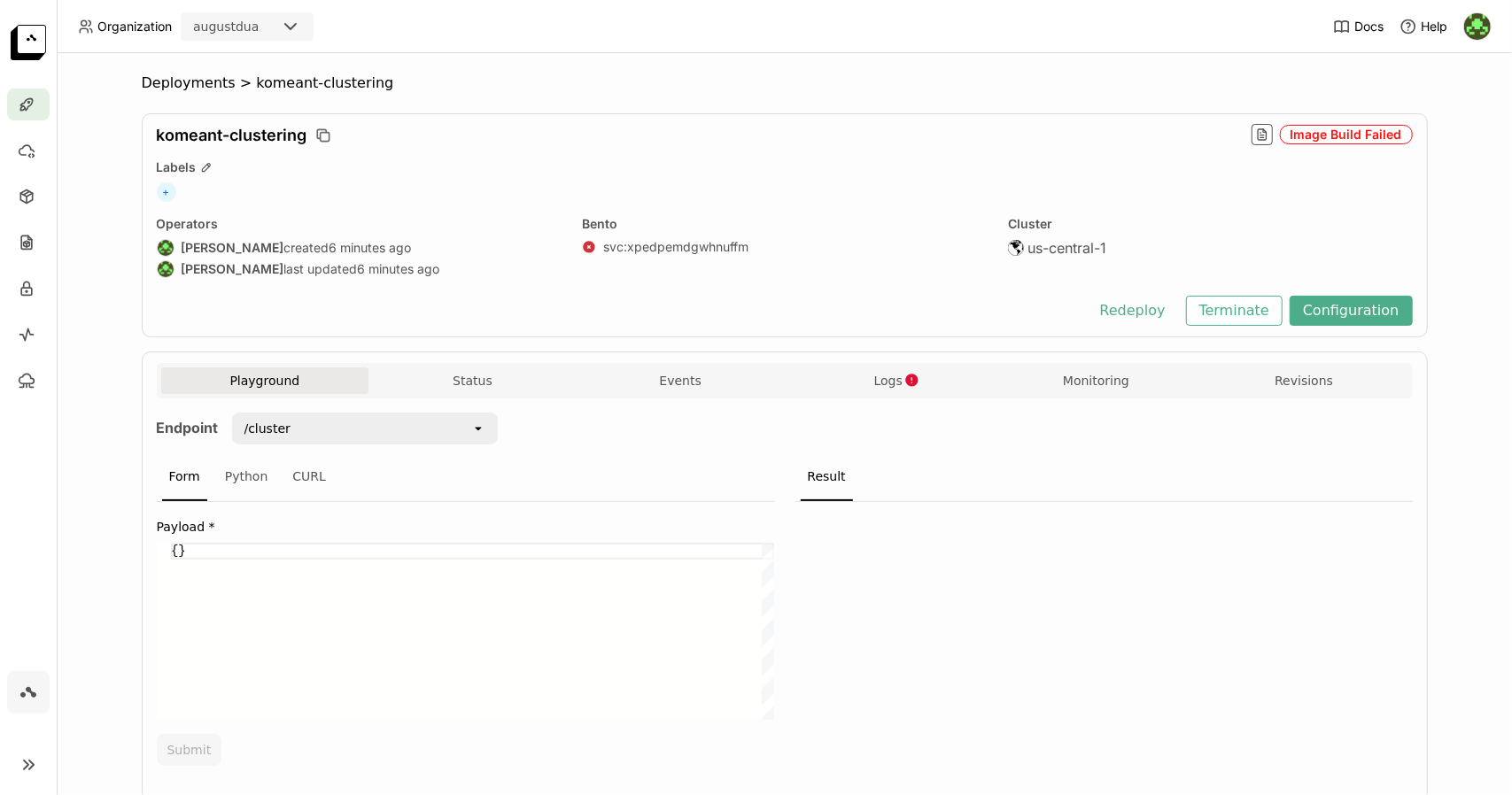
scroll to position [53, 0]
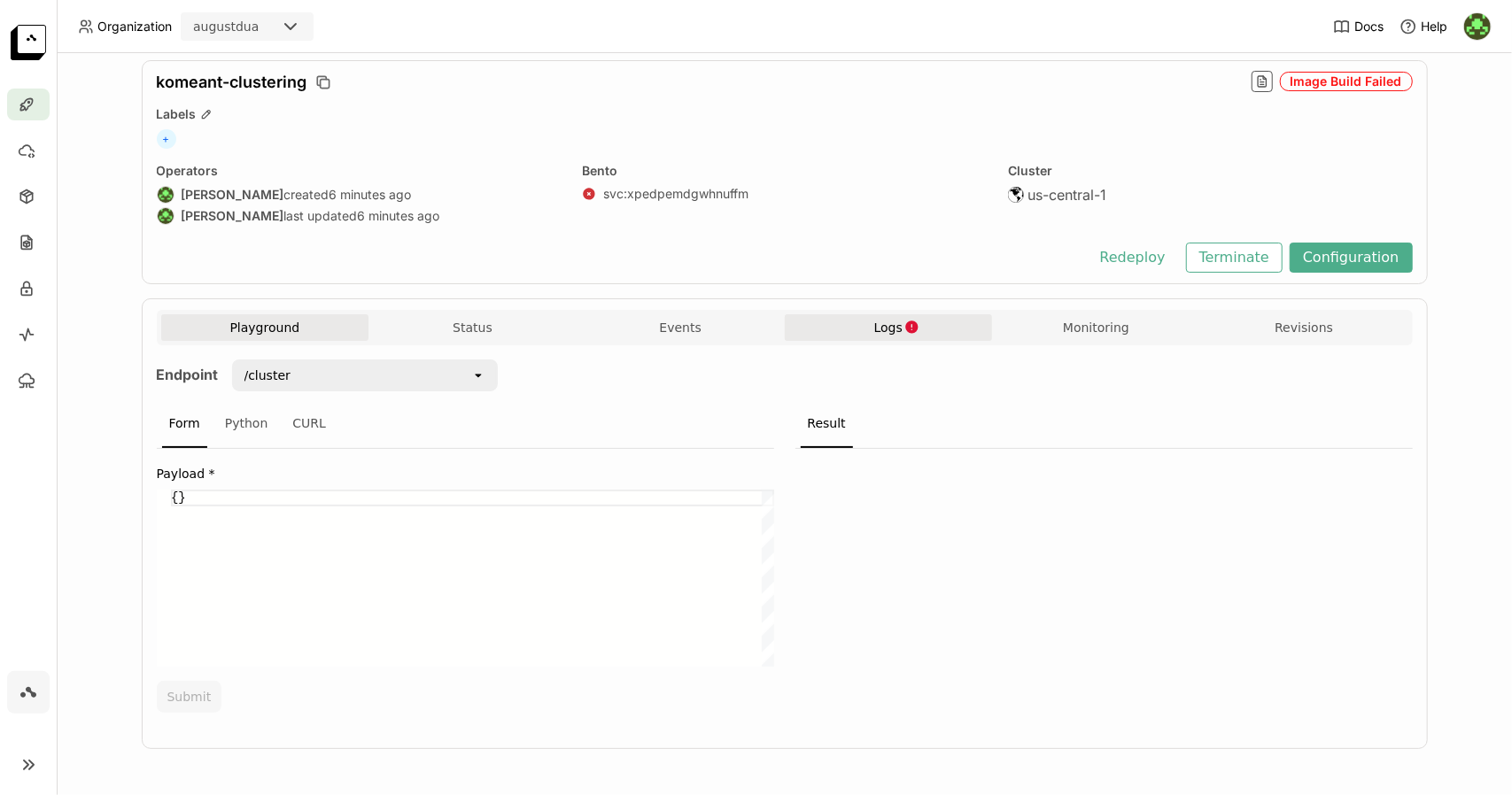
click at [878, 328] on span "Logs" at bounding box center [888, 328] width 28 height 16
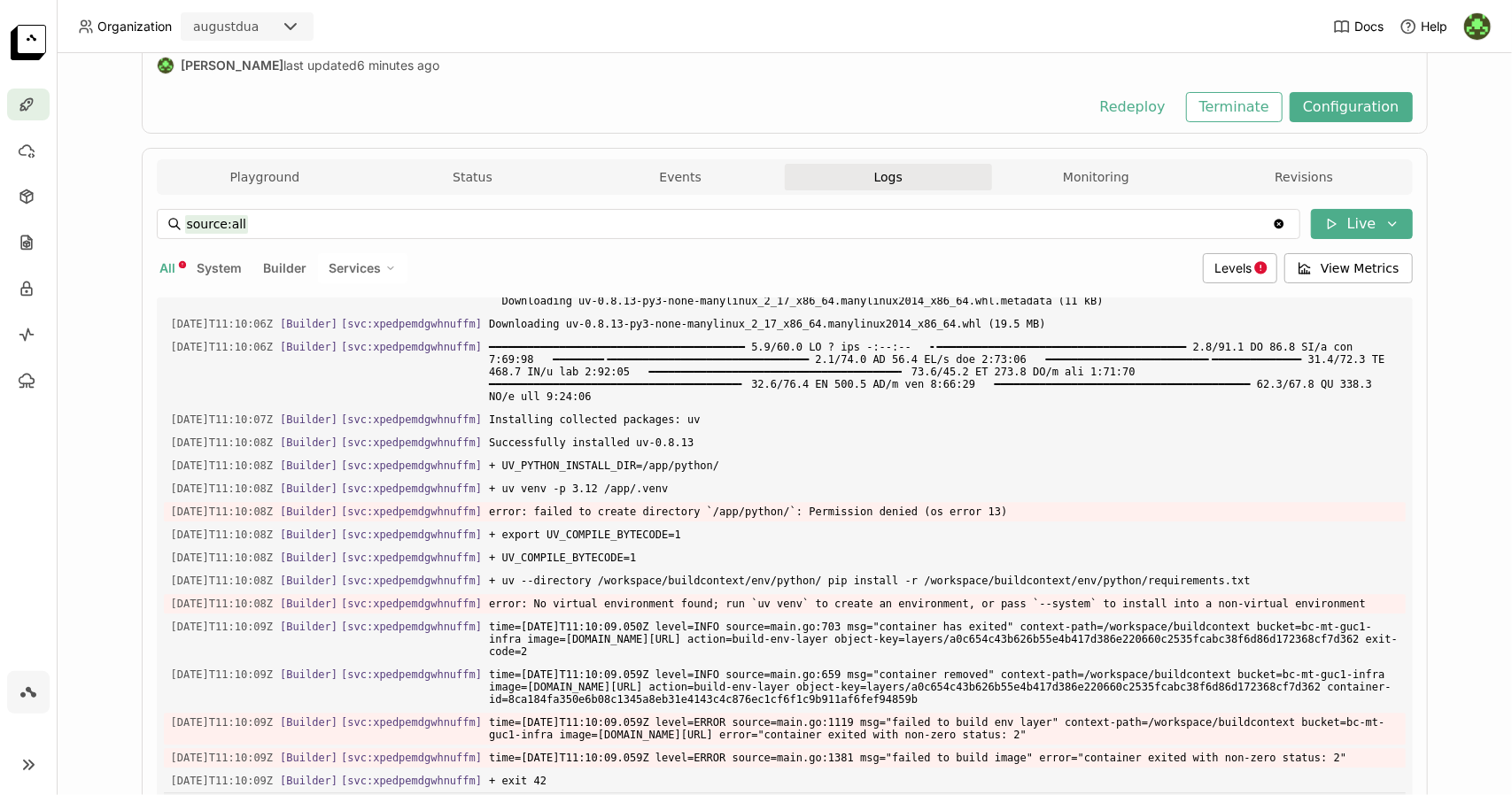
scroll to position [310, 0]
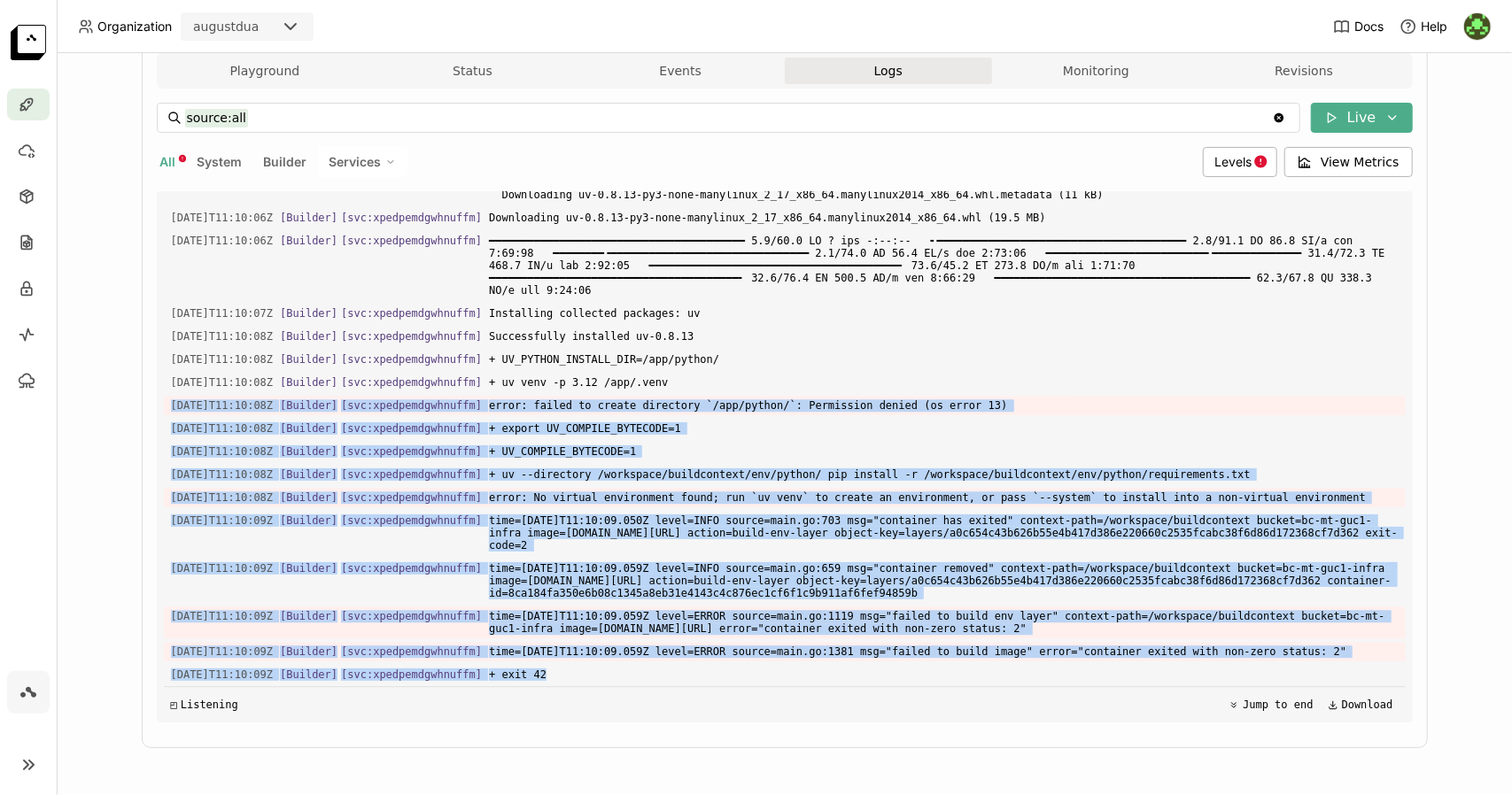
drag, startPoint x: 567, startPoint y: 678, endPoint x: 159, endPoint y: 394, distance: 497.1
click at [163, 394] on div "Load older logs 2025-08-27T11:08:17Z [Builder] [ svc:xpedpemdgwhnuffm ] {"statu…" at bounding box center [784, 457] width 1242 height 531
copy div "2025-08-27T11:10:08Z [Builder] [ svc:xpedpemdgwhnuffm ] error: failed to create…"
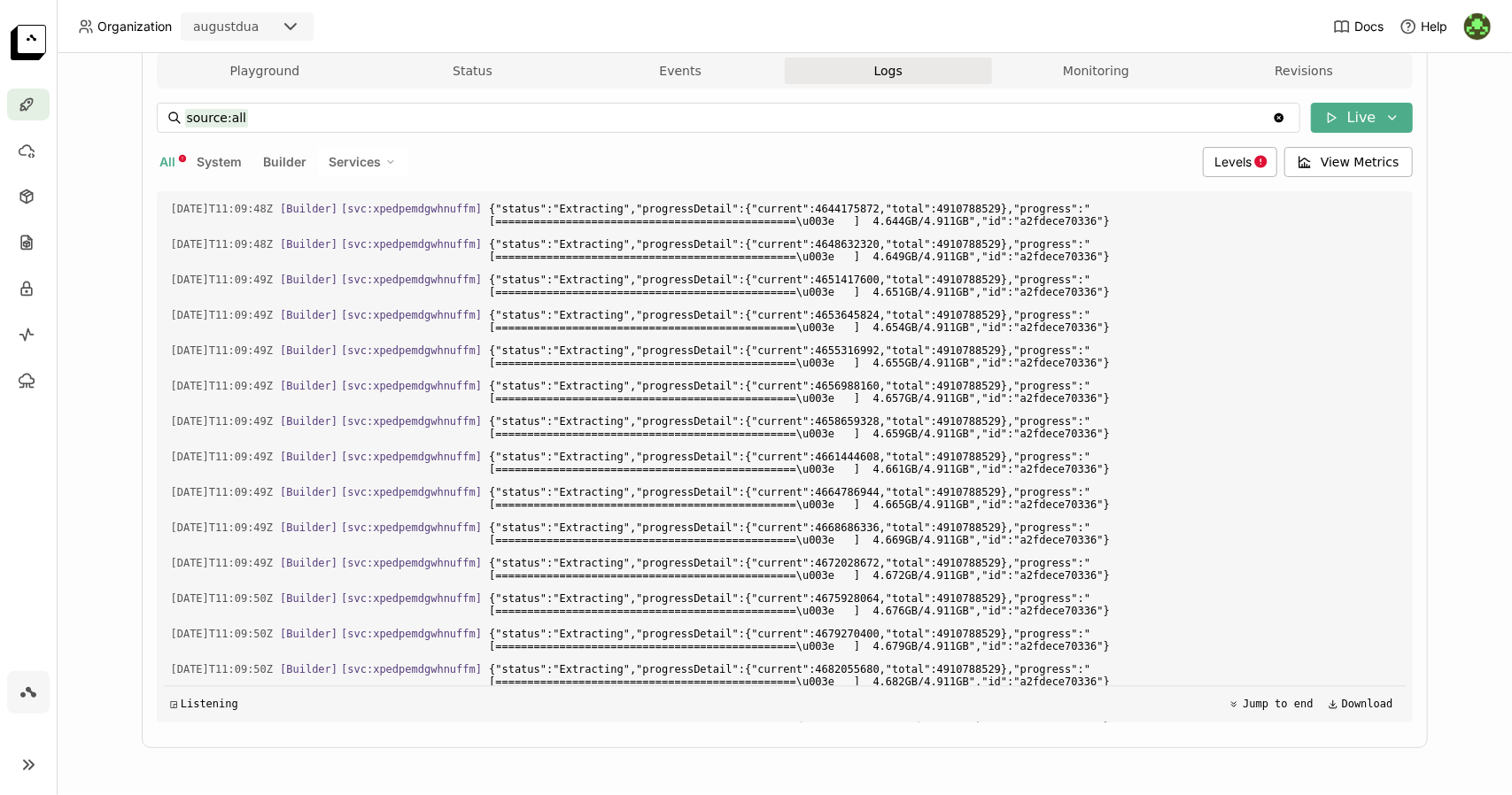
scroll to position [0, 0]
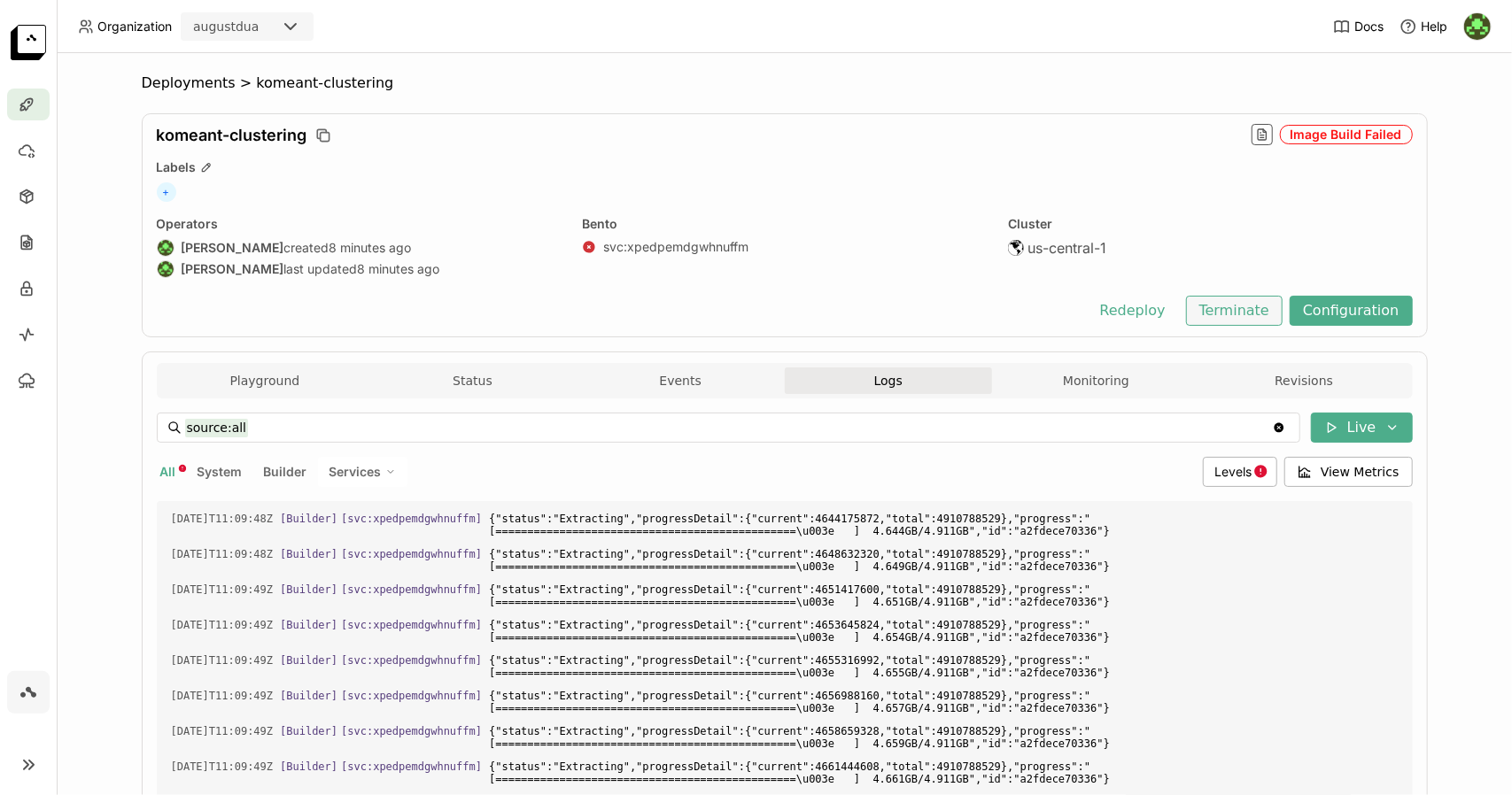
click at [1219, 314] on button "Terminate" at bounding box center [1233, 310] width 96 height 30
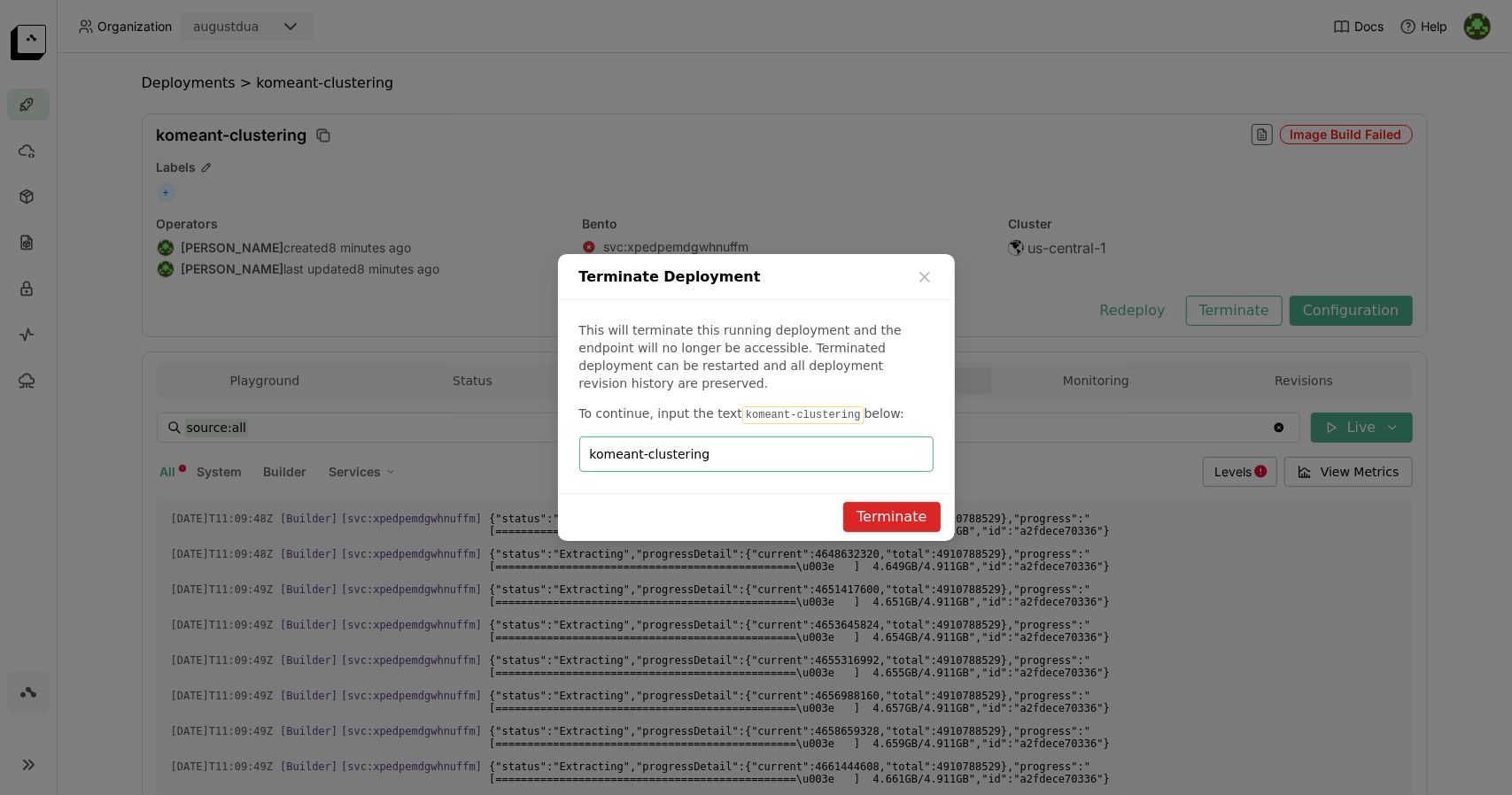
type input "komeant-clustering"
click at [905, 493] on div "Terminate" at bounding box center [756, 516] width 397 height 48
click at [905, 501] on button "Terminate" at bounding box center [891, 516] width 96 height 30
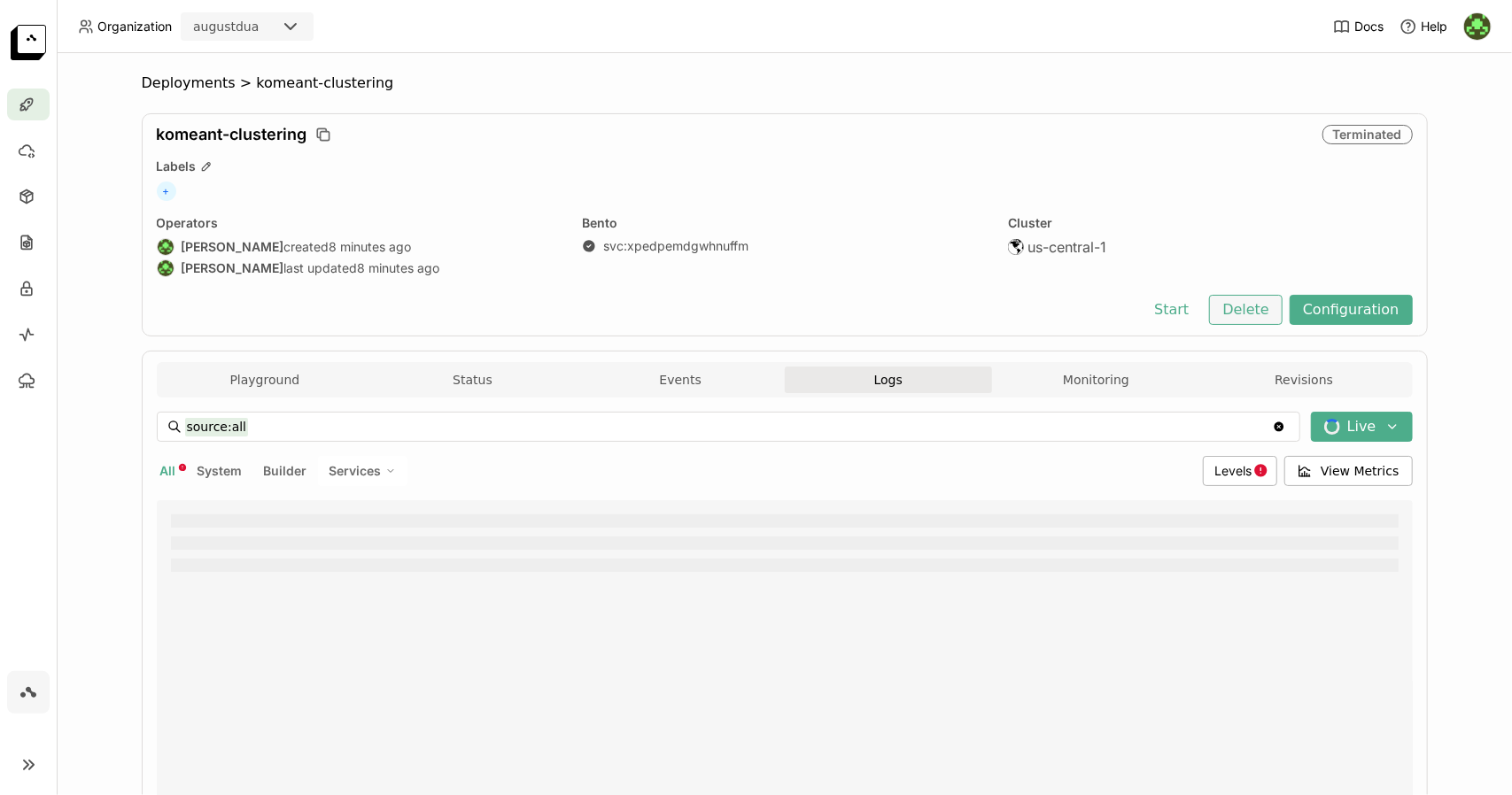
click at [1250, 305] on button "Delete" at bounding box center [1246, 309] width 74 height 30
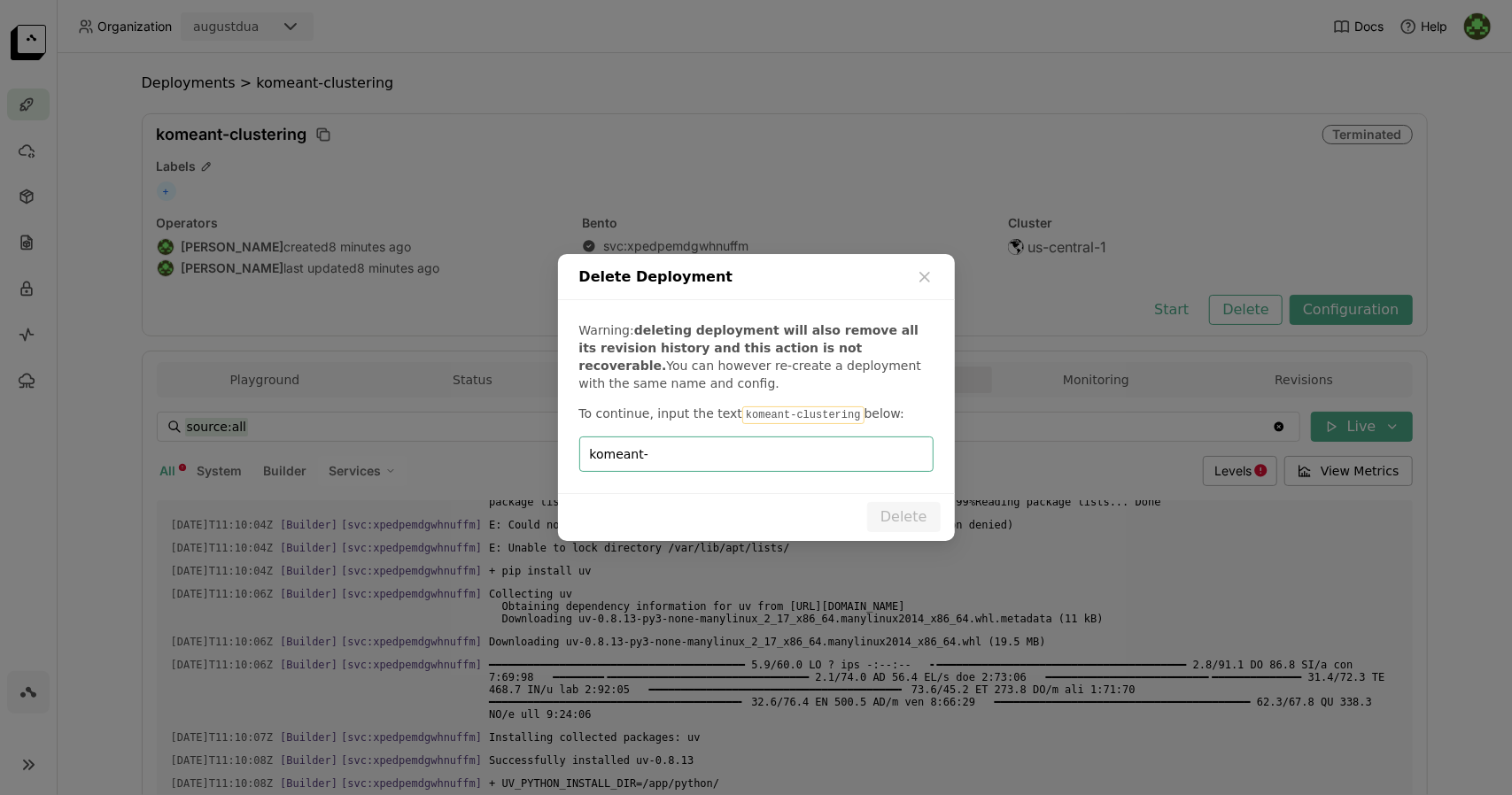
scroll to position [3171, 0]
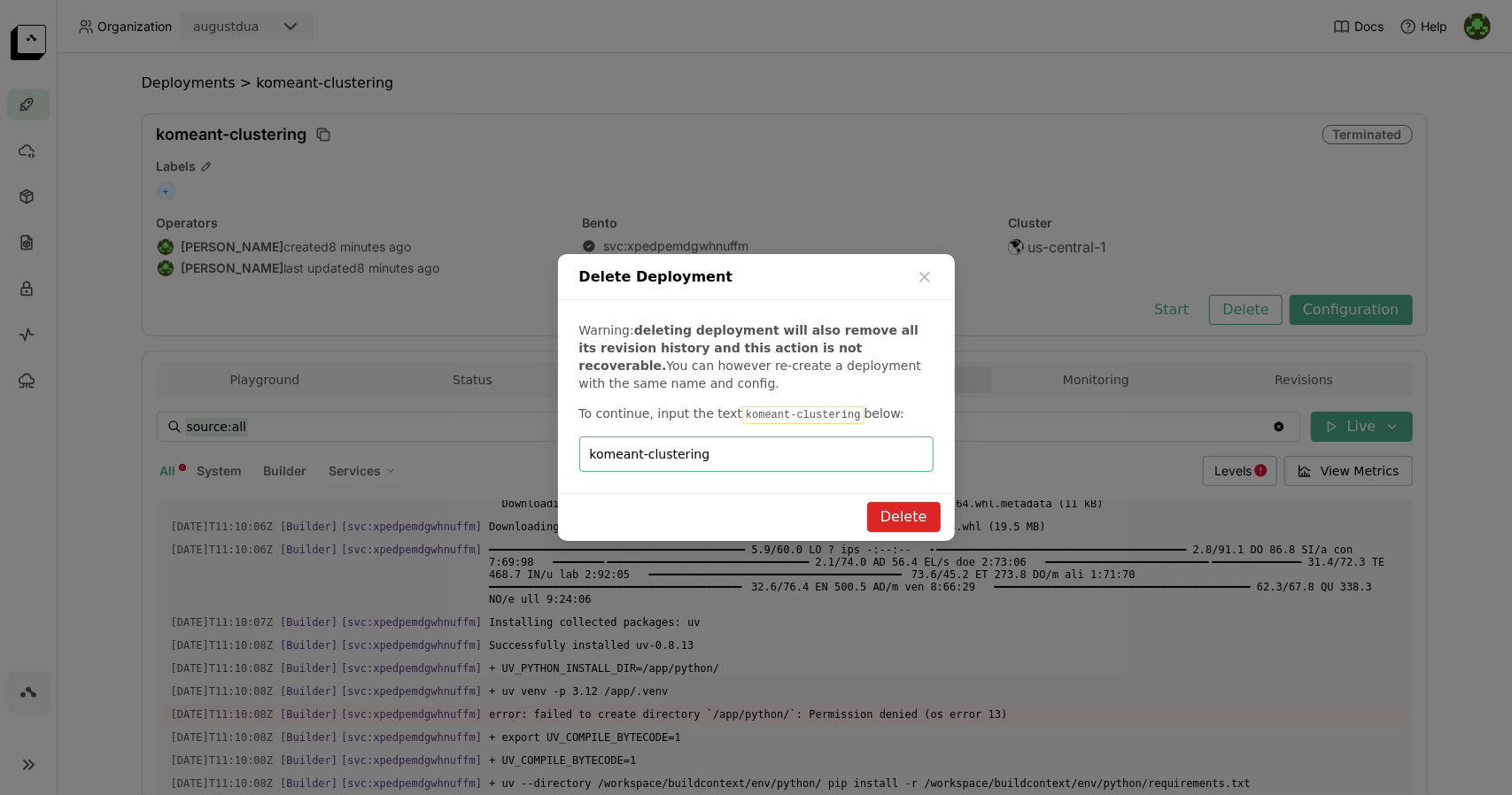
type input "komeant-clustering"
drag, startPoint x: 904, startPoint y: 496, endPoint x: 912, endPoint y: 532, distance: 36.9
click at [912, 532] on div "Delete" at bounding box center [756, 516] width 397 height 48
click at [910, 519] on button "Delete" at bounding box center [904, 516] width 74 height 30
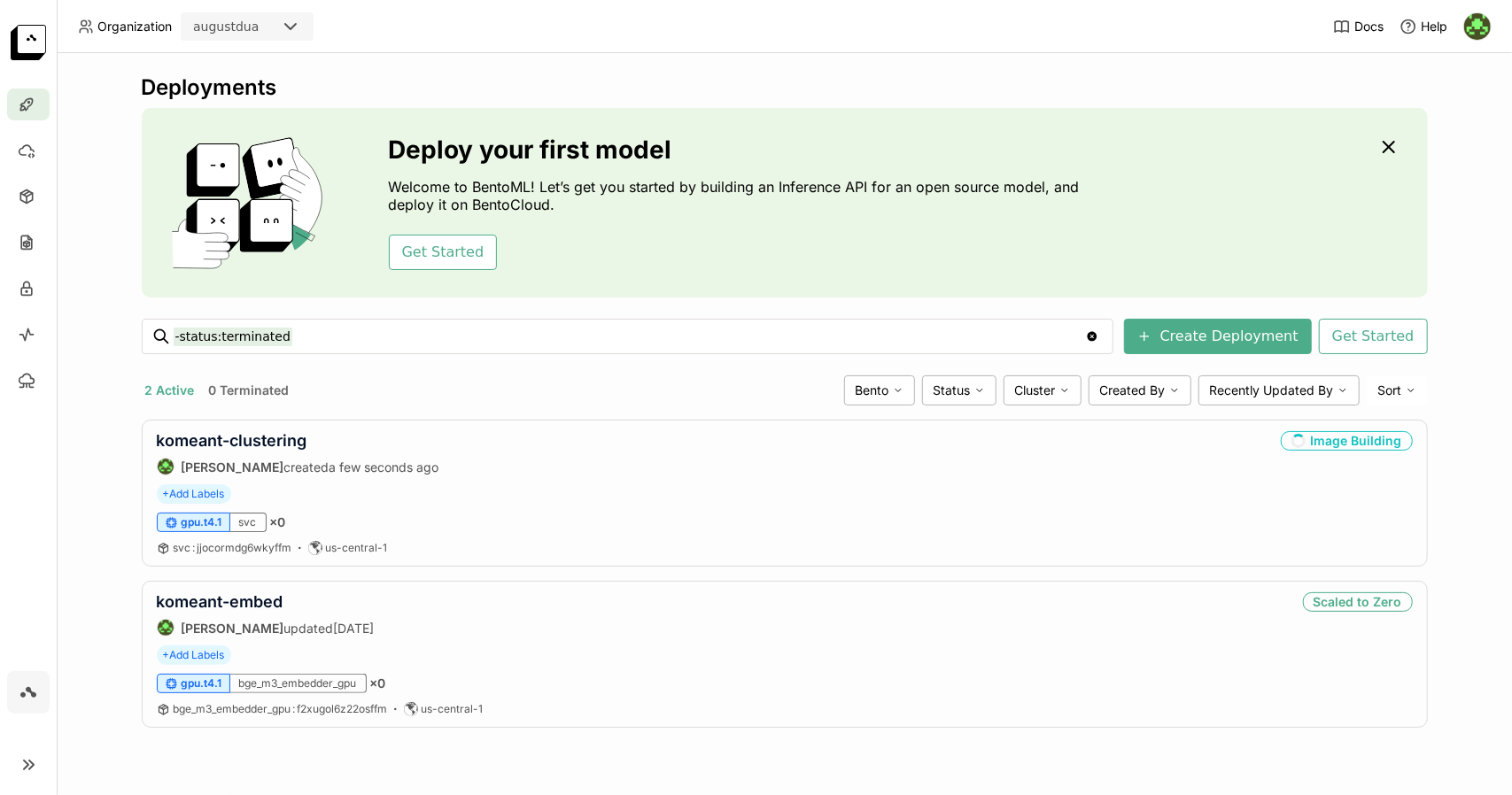
click at [472, 695] on div "Deployments Deploy your first model Welcome to BentoML! Let’s get you started b…" at bounding box center [784, 424] width 1455 height 742
click at [276, 441] on link "komeant-clustering" at bounding box center [231, 440] width 151 height 18
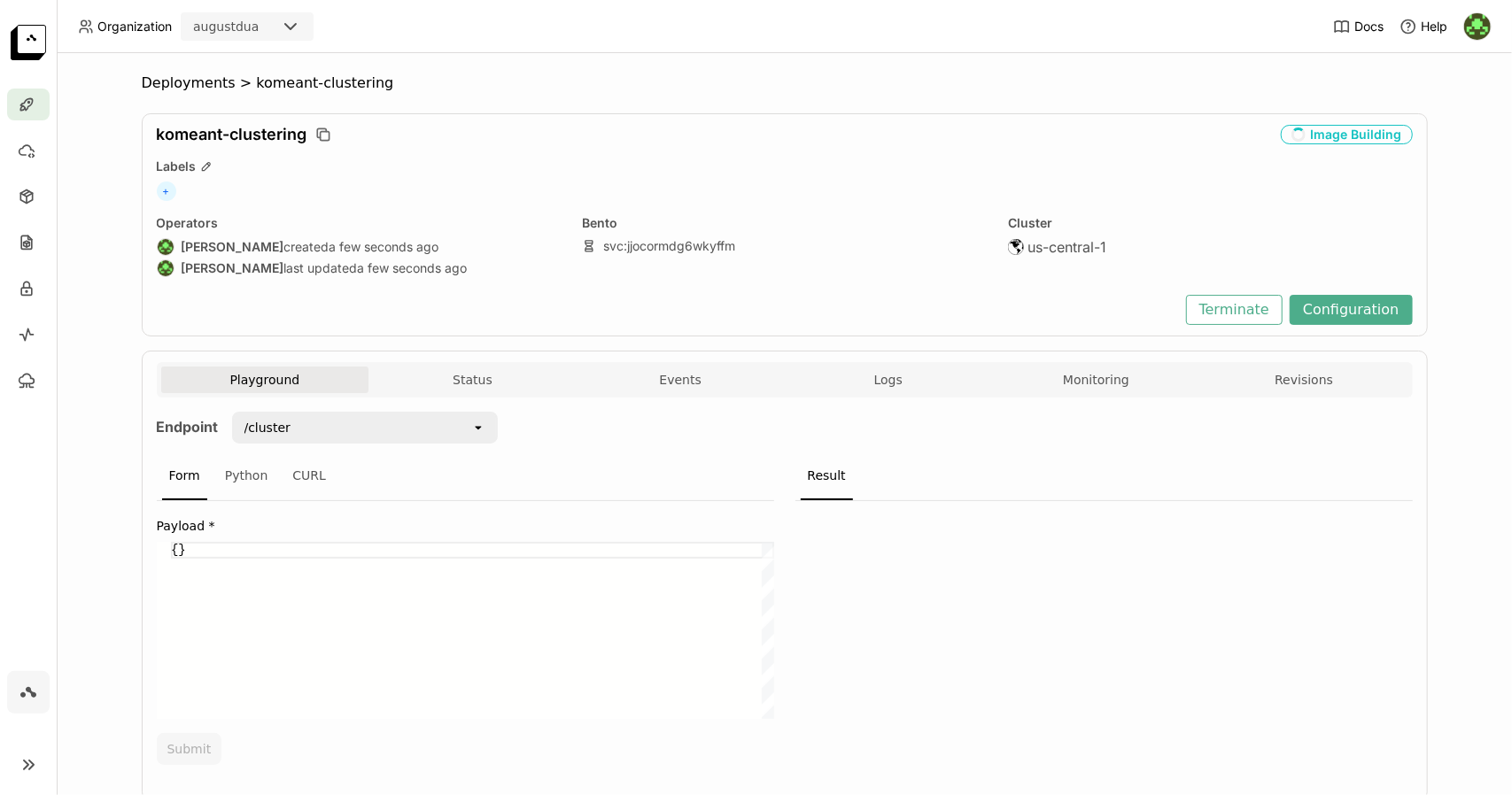
scroll to position [52, 0]
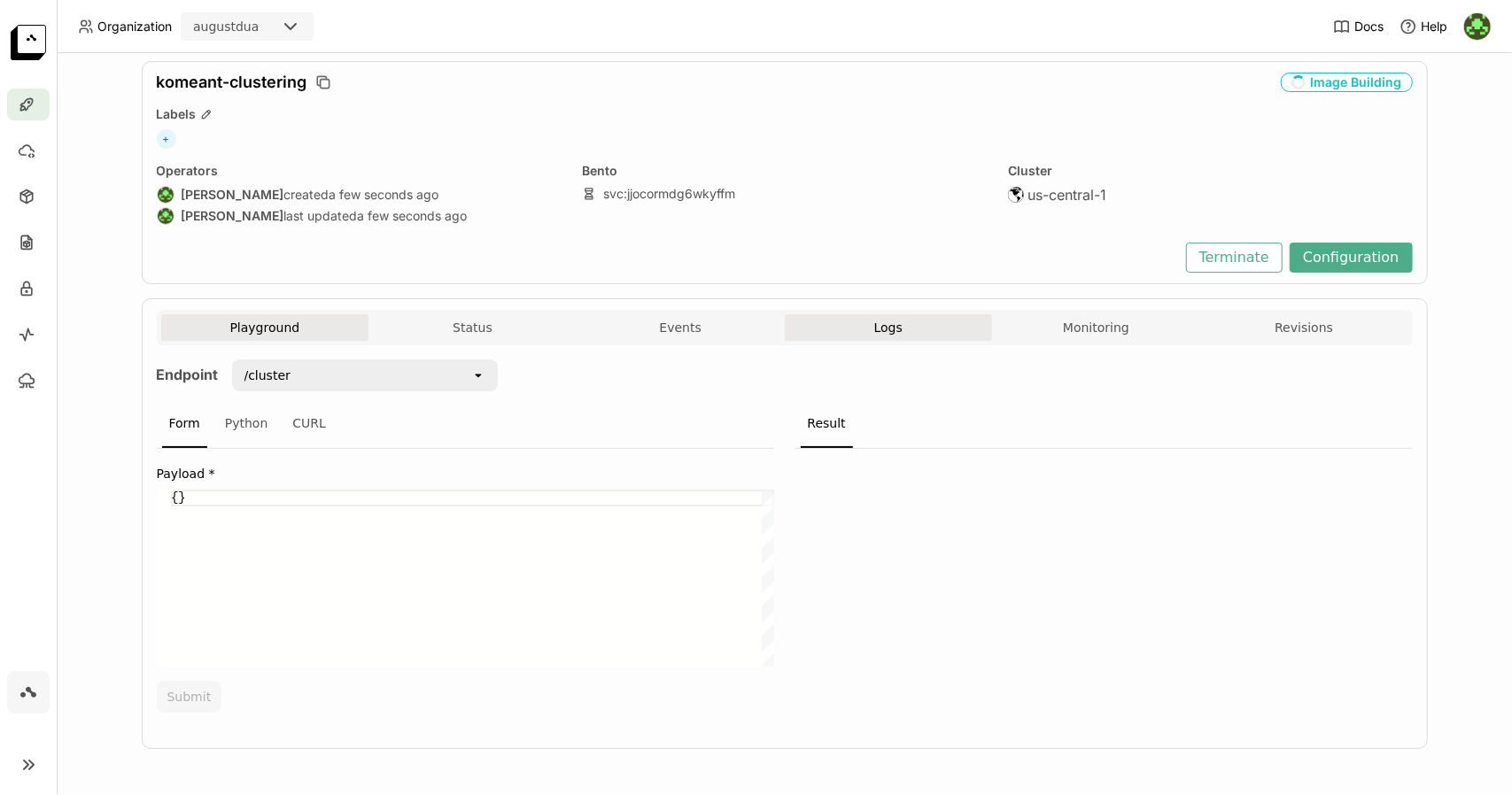
click at [878, 316] on button "Logs" at bounding box center [889, 327] width 208 height 26
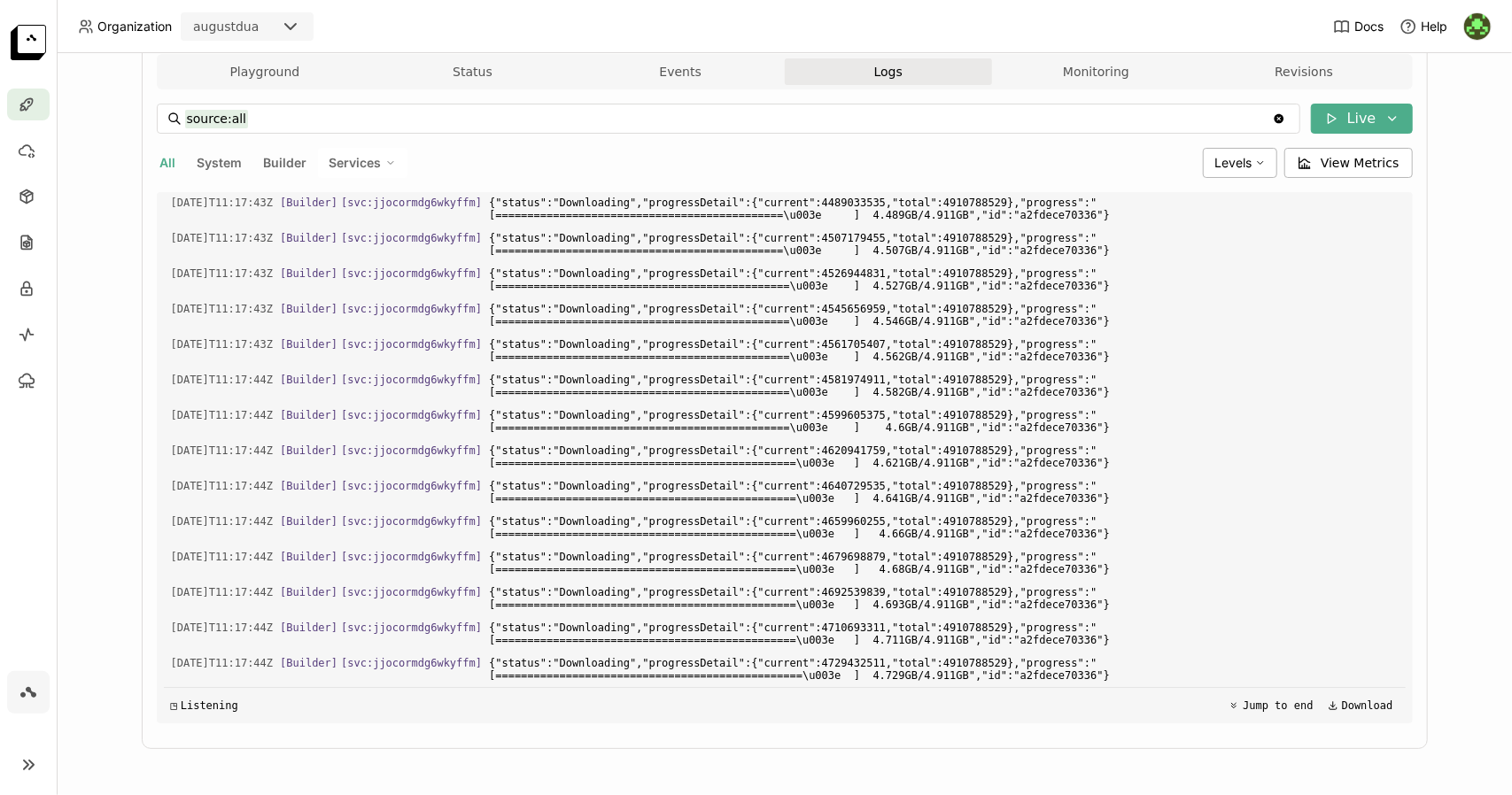
scroll to position [5502, 0]
click at [858, 406] on span "{"status":"Downloading","progressDetail":{"current":4599605375,"total":49107885…" at bounding box center [943, 421] width 908 height 32
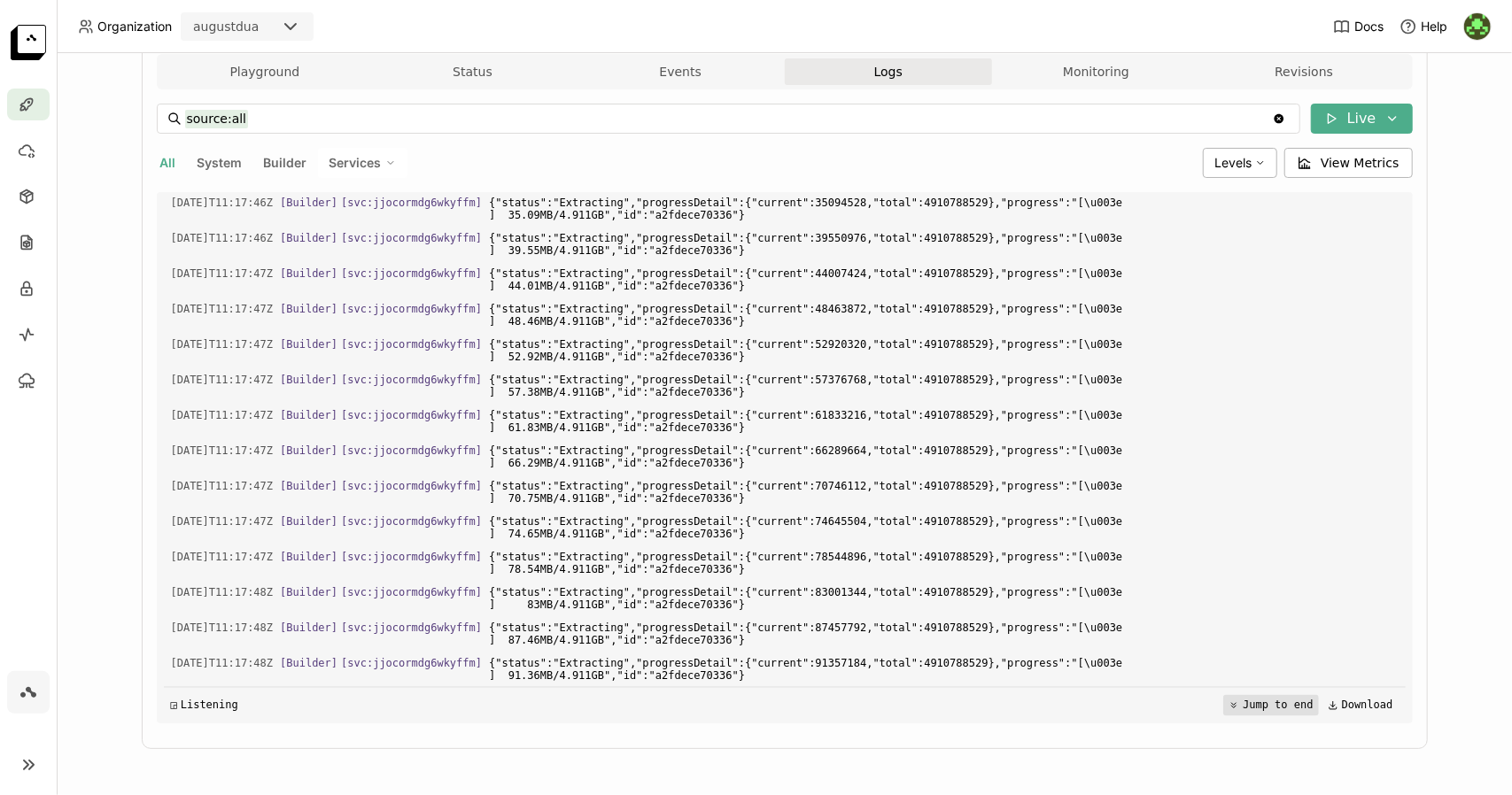
scroll to position [6758, 0]
click at [1268, 706] on button "Jump to end" at bounding box center [1270, 706] width 94 height 21
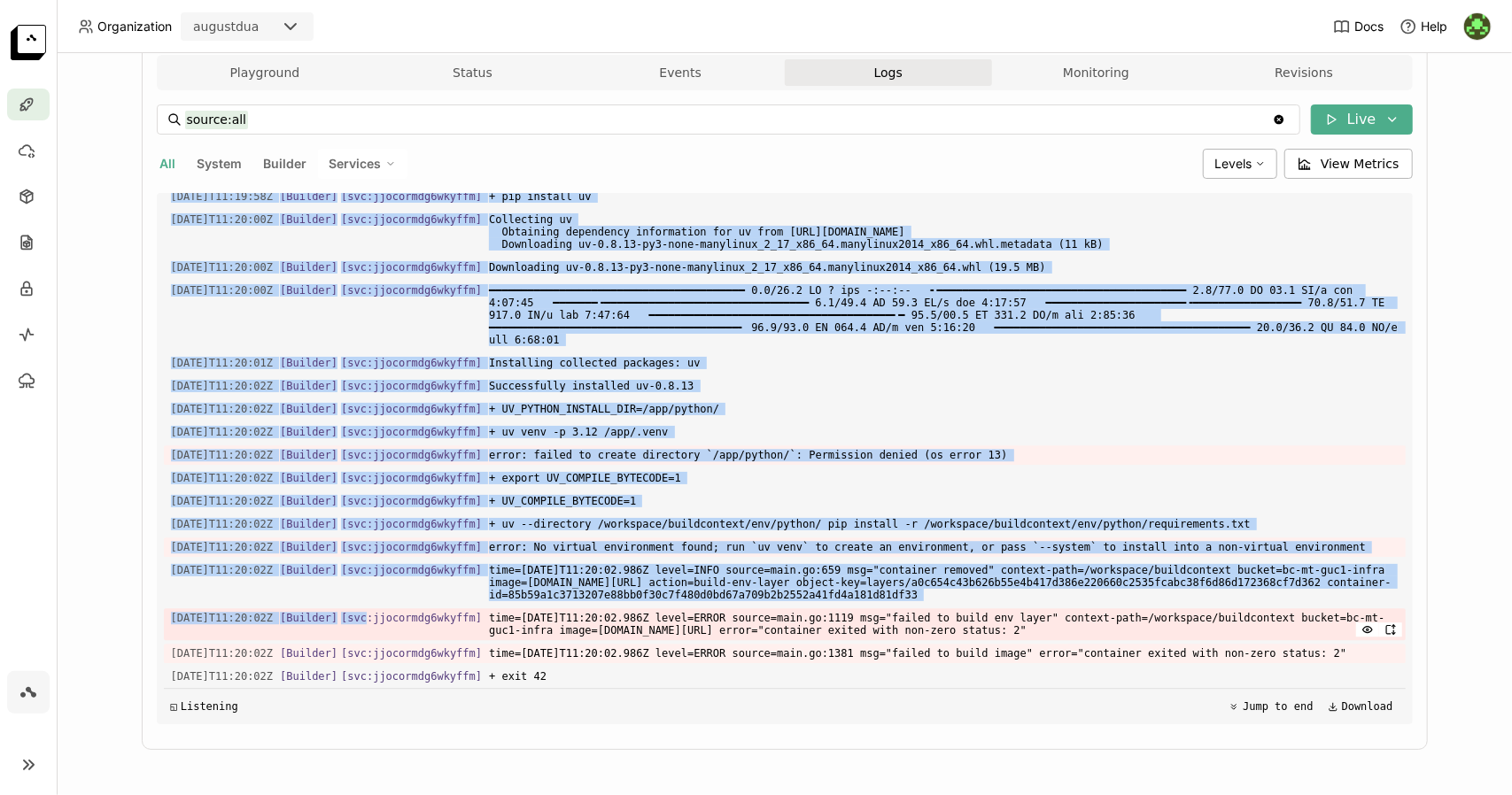
scroll to position [309, 0]
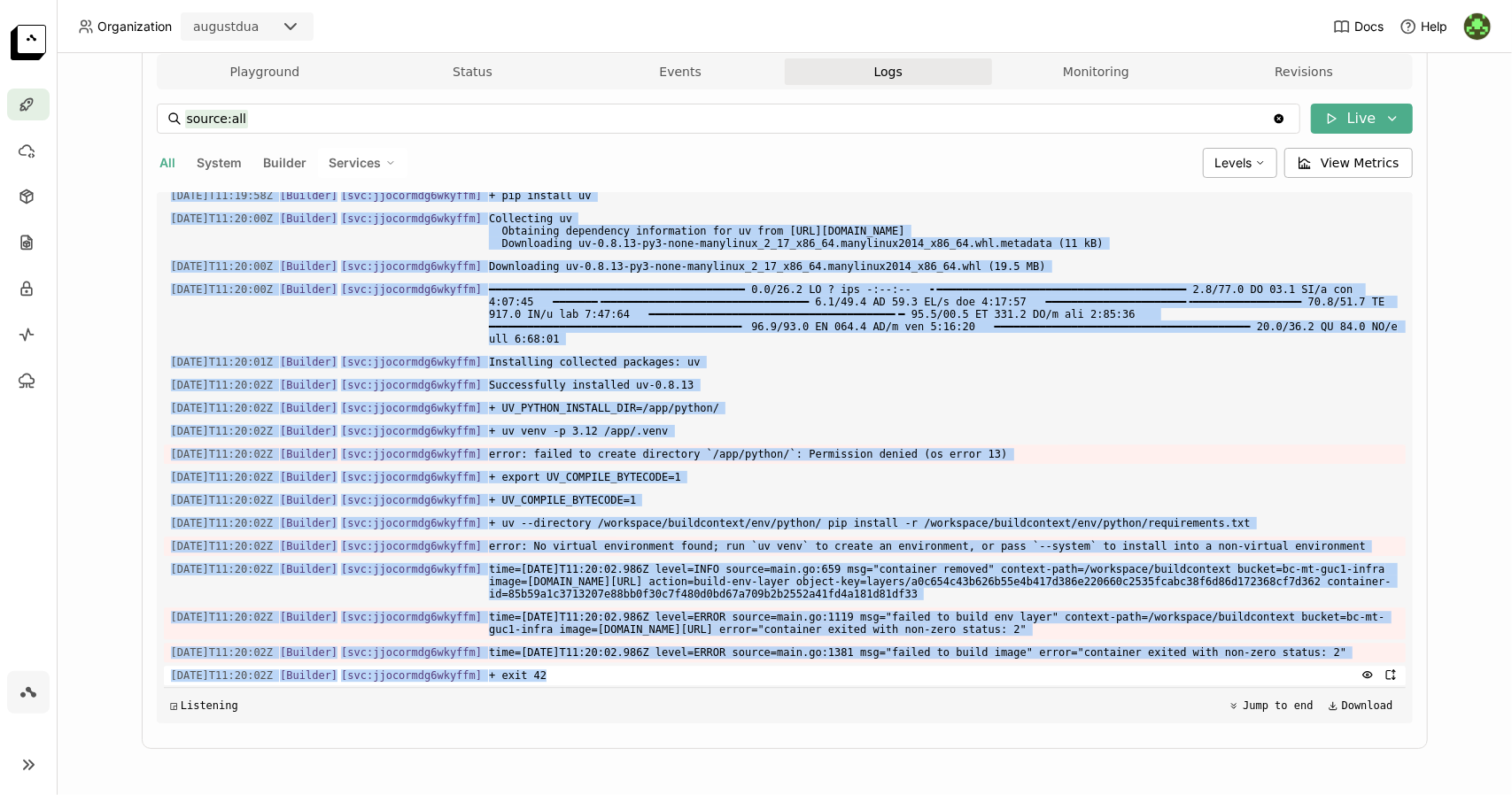
drag, startPoint x: 163, startPoint y: 640, endPoint x: 542, endPoint y: 673, distance: 380.4
click at [542, 673] on div "Load older logs 2025-08-27T11:18:12Z [Builder] [ svc:jjocormdg6wkyffm ] {"statu…" at bounding box center [784, 458] width 1242 height 531
copy div "2025-08-27T11:19:57Z [Builder] [ svc:jjocormdg6wkyffm ] {"status":"Extracting",…"
click at [1364, 31] on span "Docs" at bounding box center [1369, 26] width 29 height 16
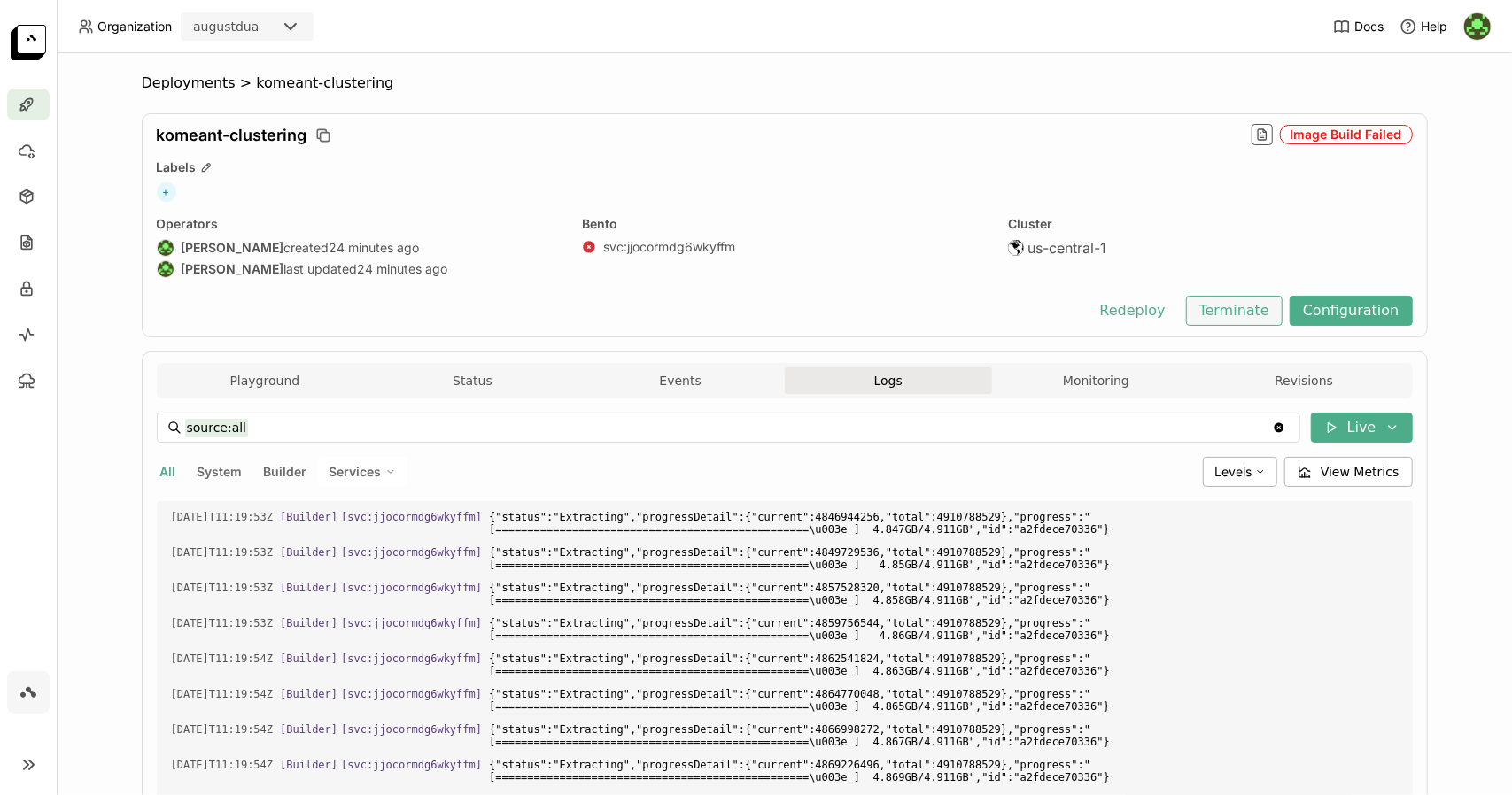
click at [1224, 317] on button "Terminate" at bounding box center [1233, 310] width 96 height 30
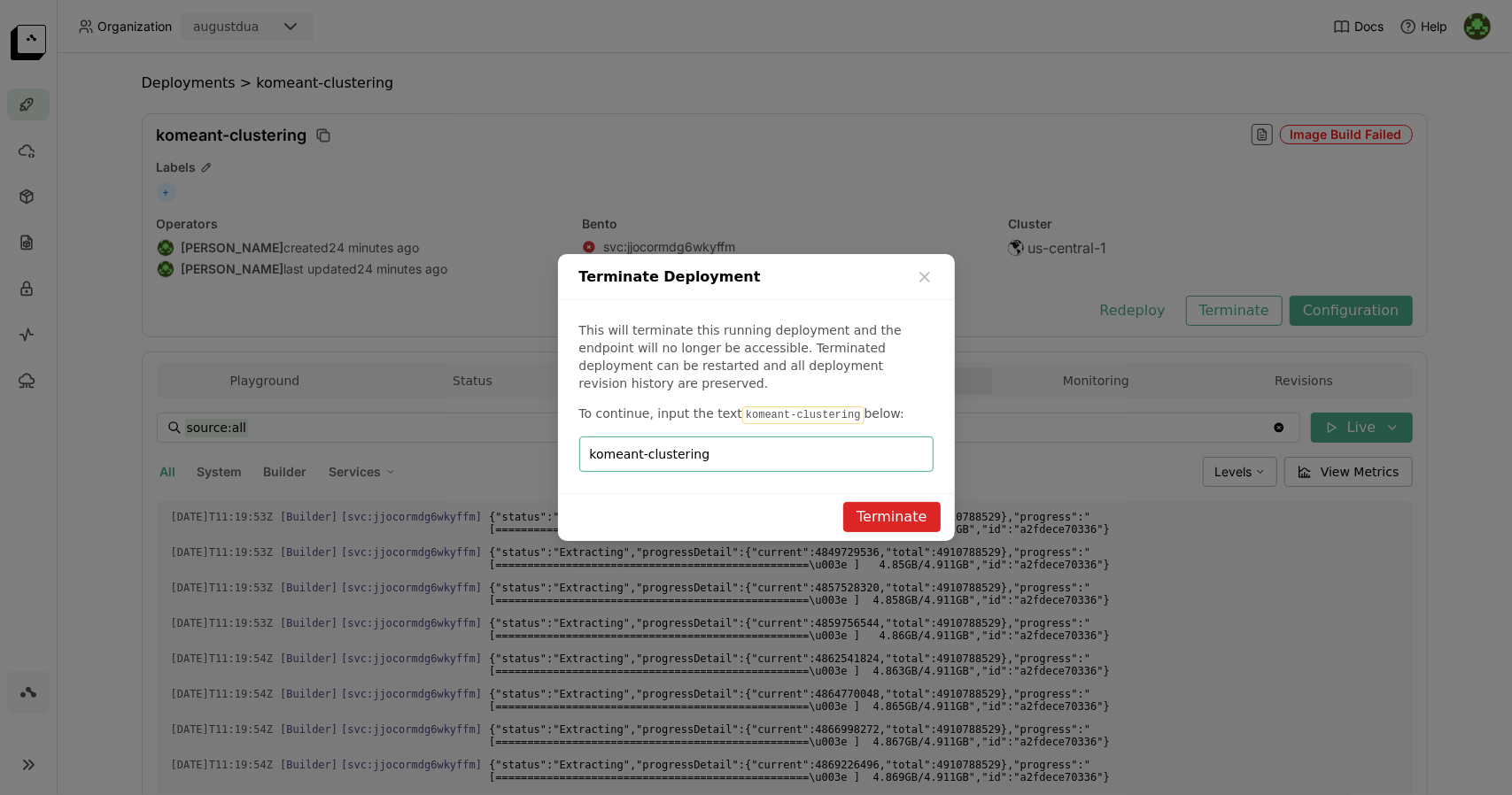
type input "komeant-clustering"
click at [925, 514] on button "Terminate" at bounding box center [891, 516] width 96 height 30
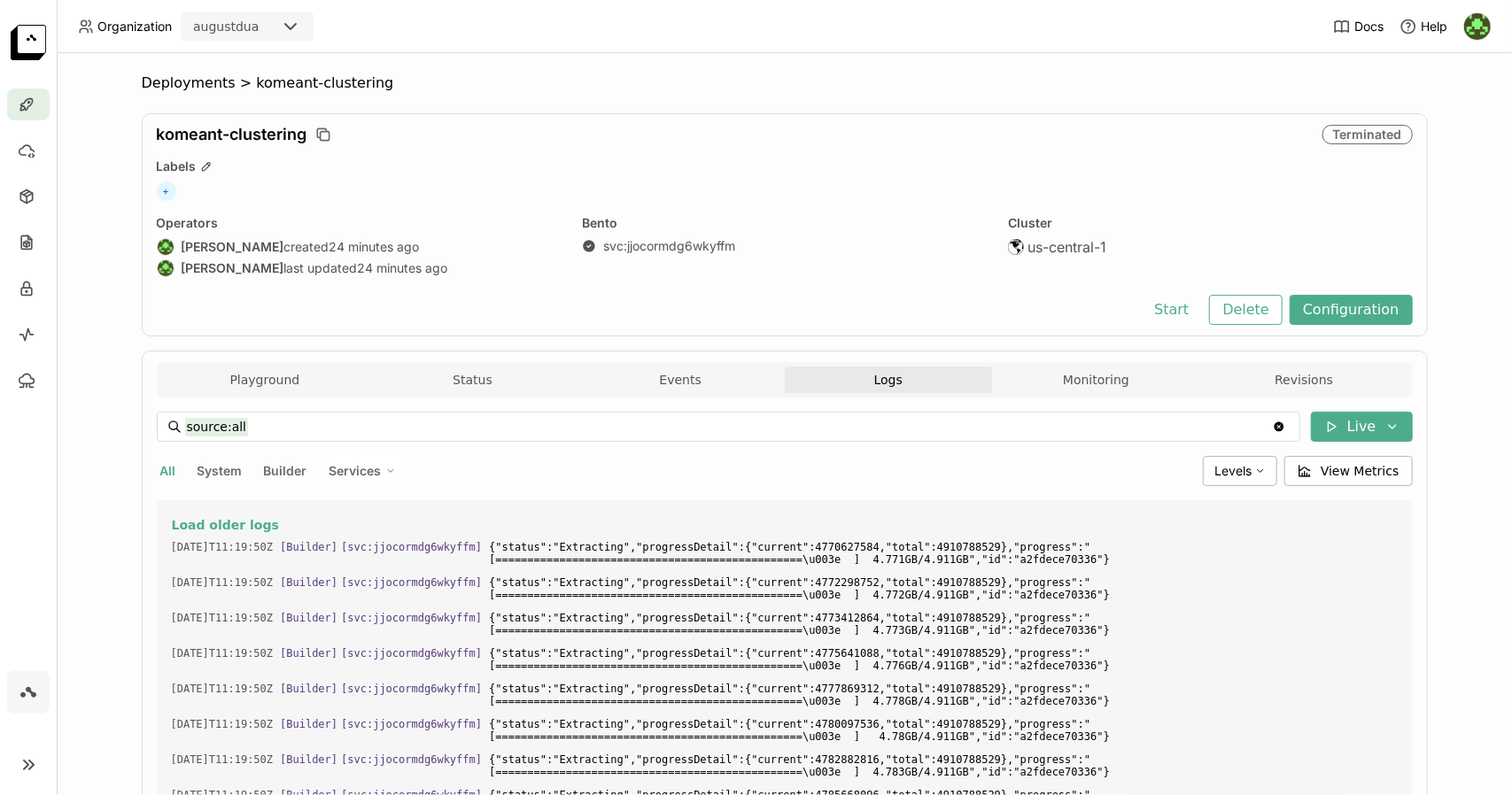
scroll to position [3171, 0]
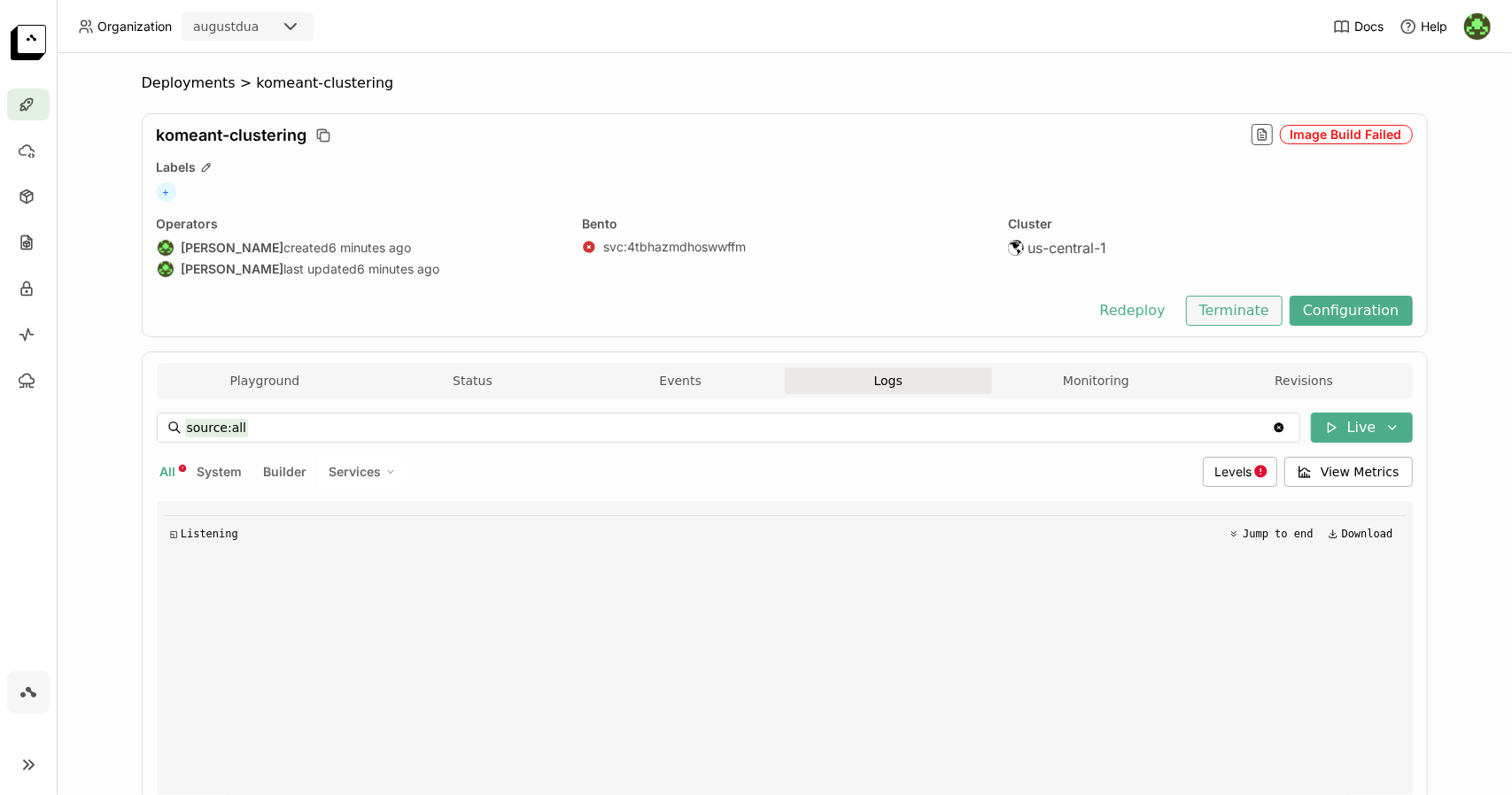
click at [1235, 313] on button "Terminate" at bounding box center [1233, 310] width 96 height 30
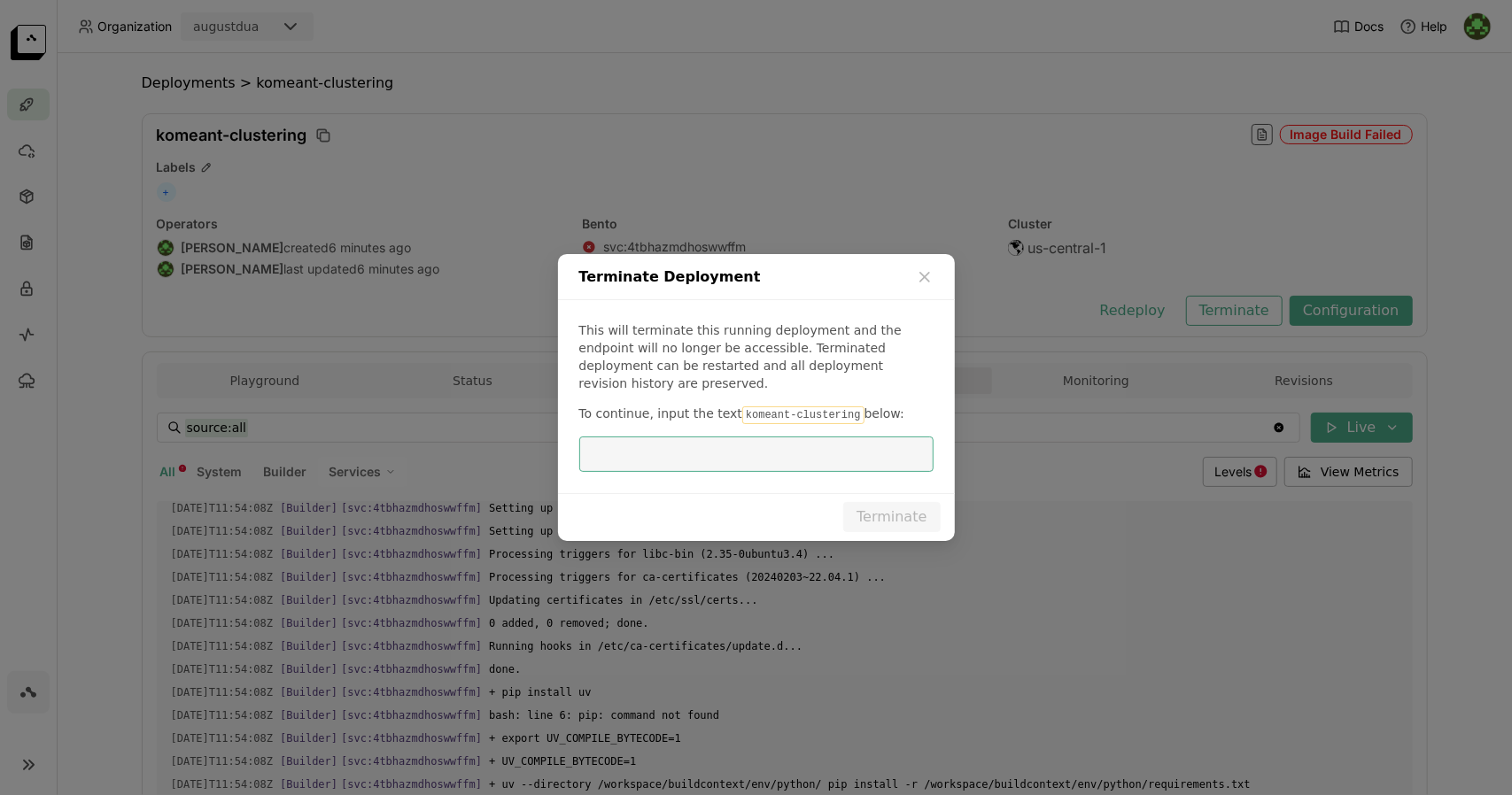
scroll to position [2028, 0]
type input "komeant-clustering"
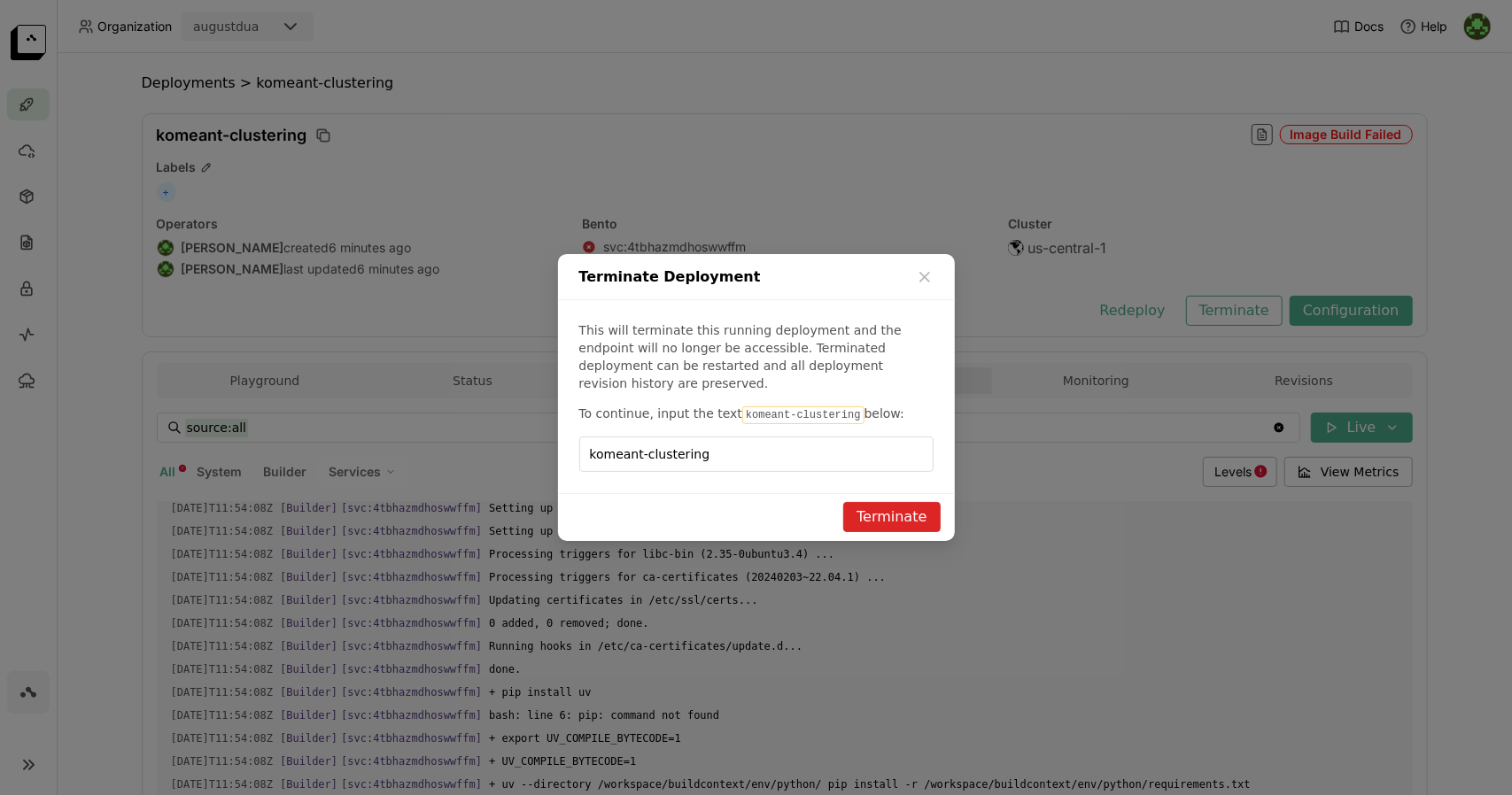
click at [897, 501] on button "Terminate" at bounding box center [891, 516] width 96 height 30
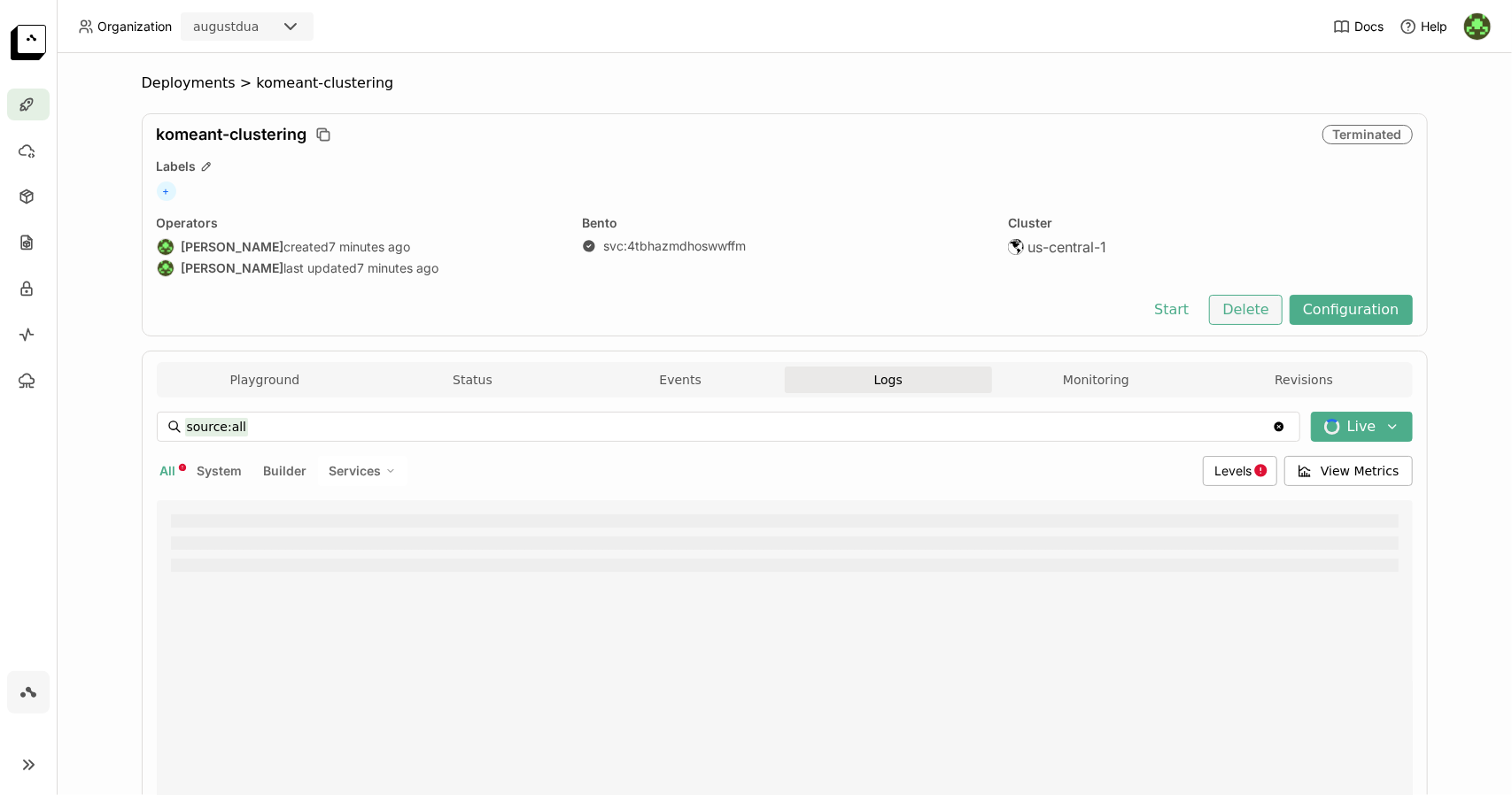
click at [1255, 314] on button "Delete" at bounding box center [1246, 309] width 74 height 30
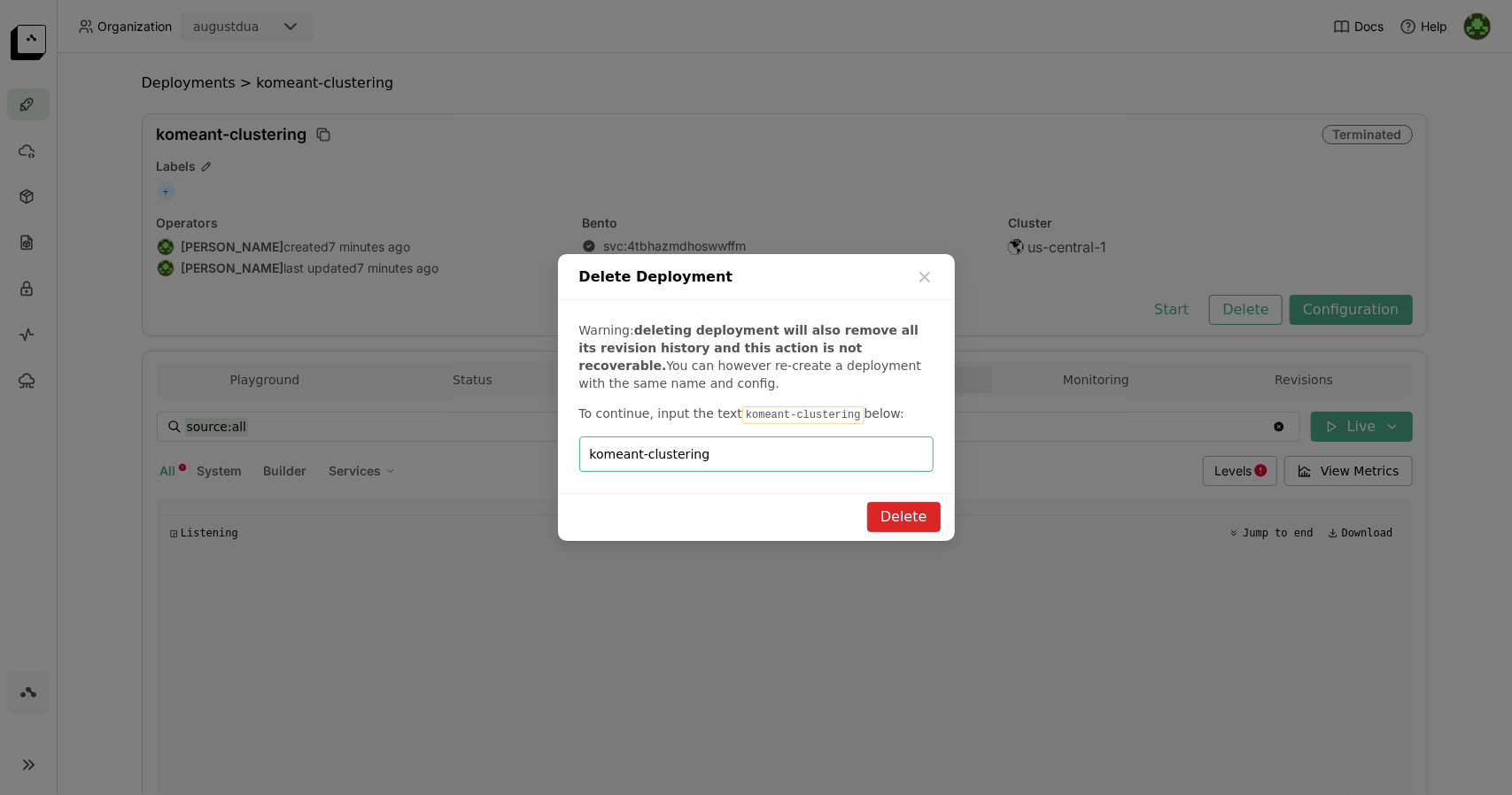
type input "komeant-clustering"
click at [925, 511] on button "Delete" at bounding box center [904, 516] width 74 height 30
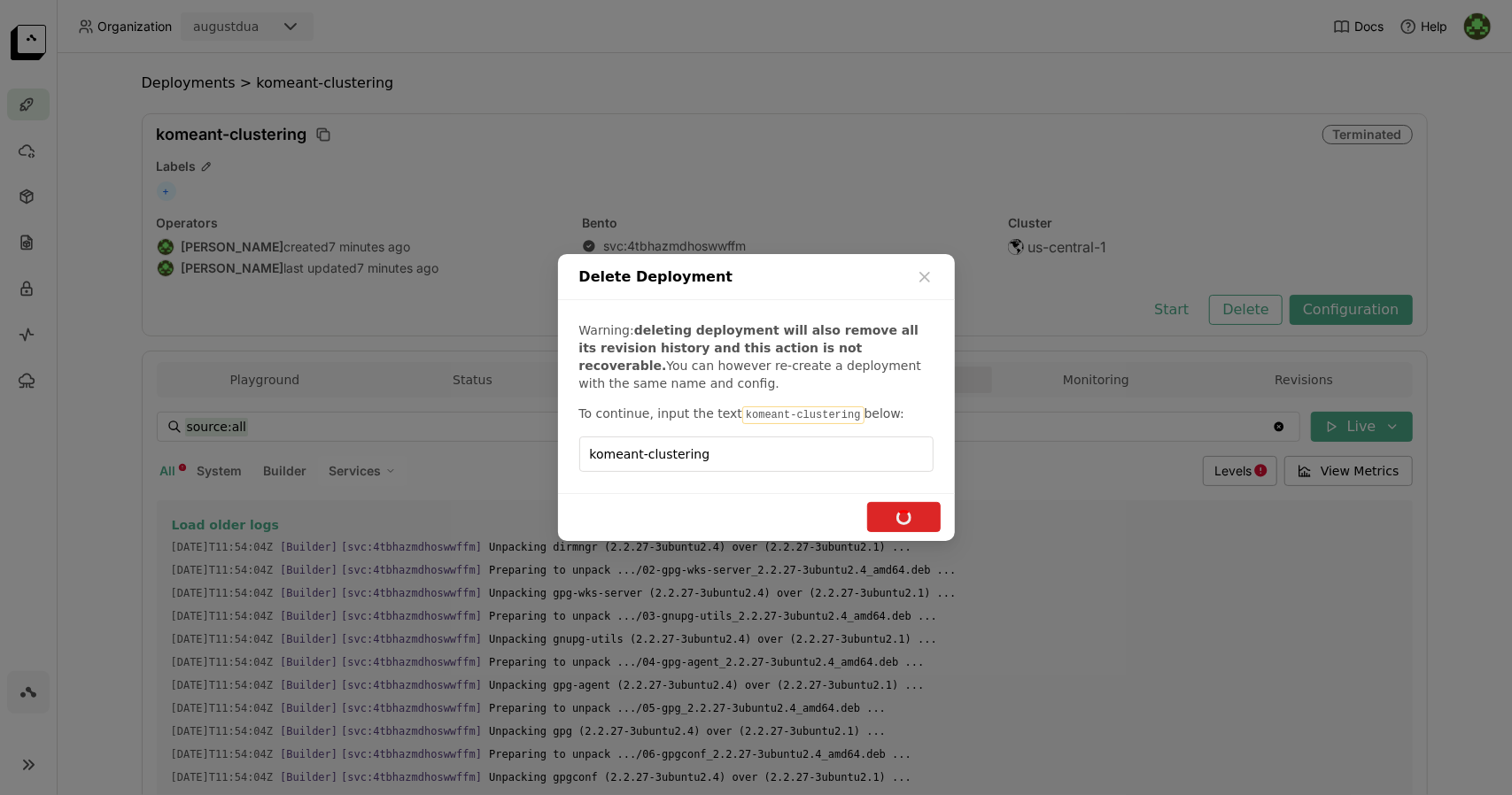
scroll to position [0, 0]
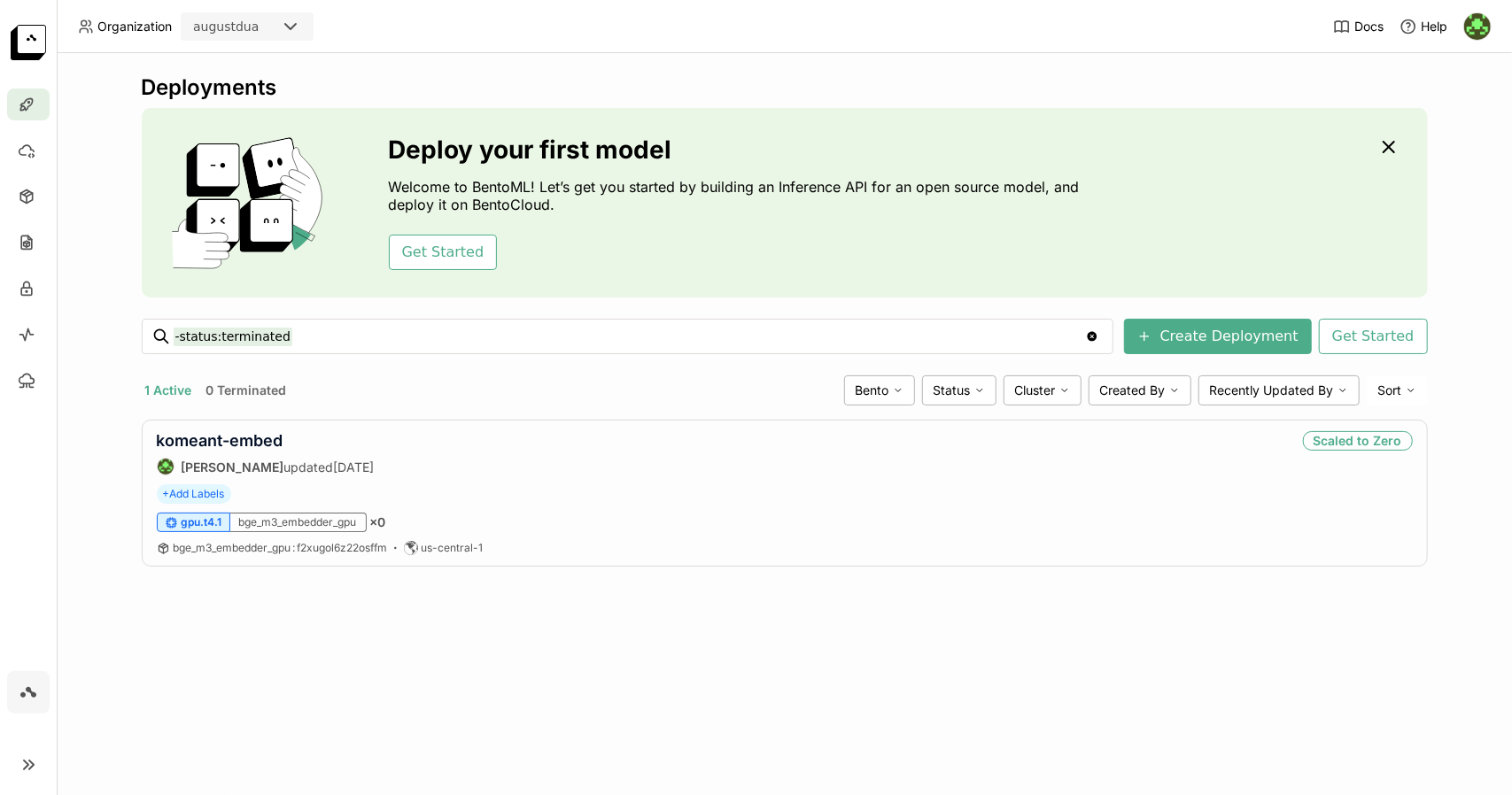
click at [571, 739] on div "Deployments Deploy your first model Welcome to BentoML! Let’s get you started b…" at bounding box center [784, 424] width 1455 height 742
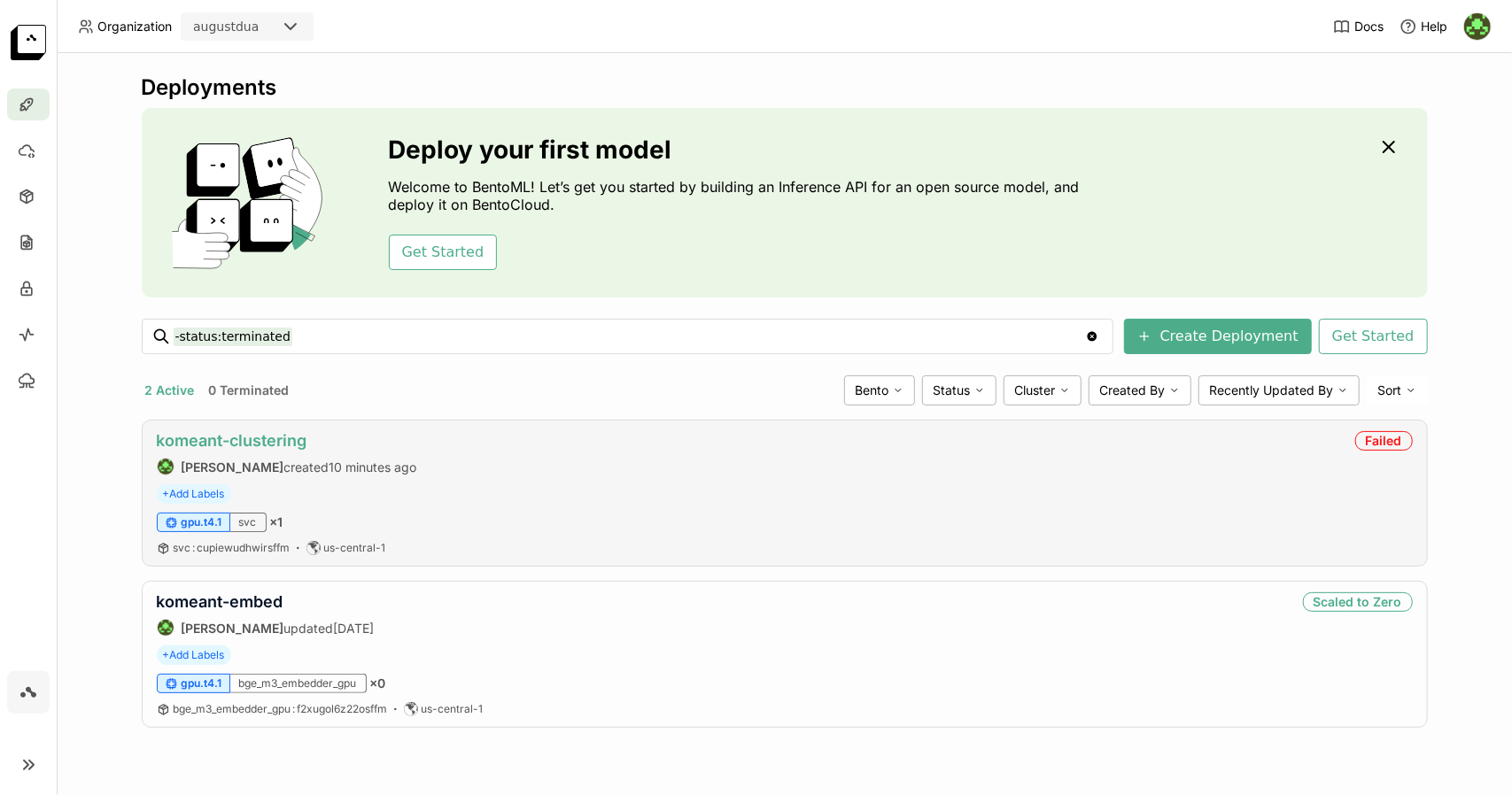
click at [293, 448] on link "komeant-clustering" at bounding box center [231, 440] width 151 height 18
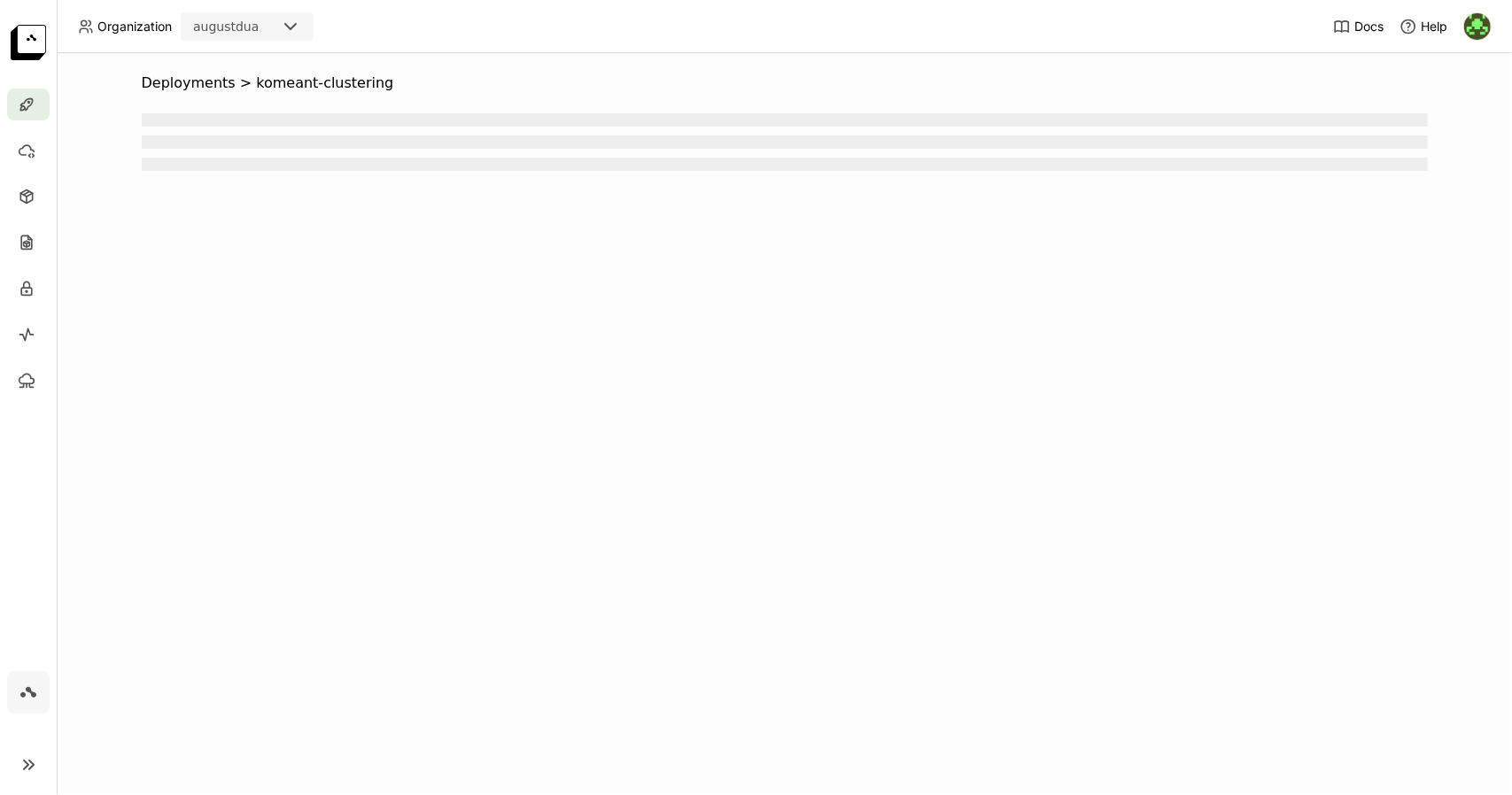
click at [293, 448] on div "Deployments > komeant-clustering" at bounding box center [784, 424] width 1455 height 742
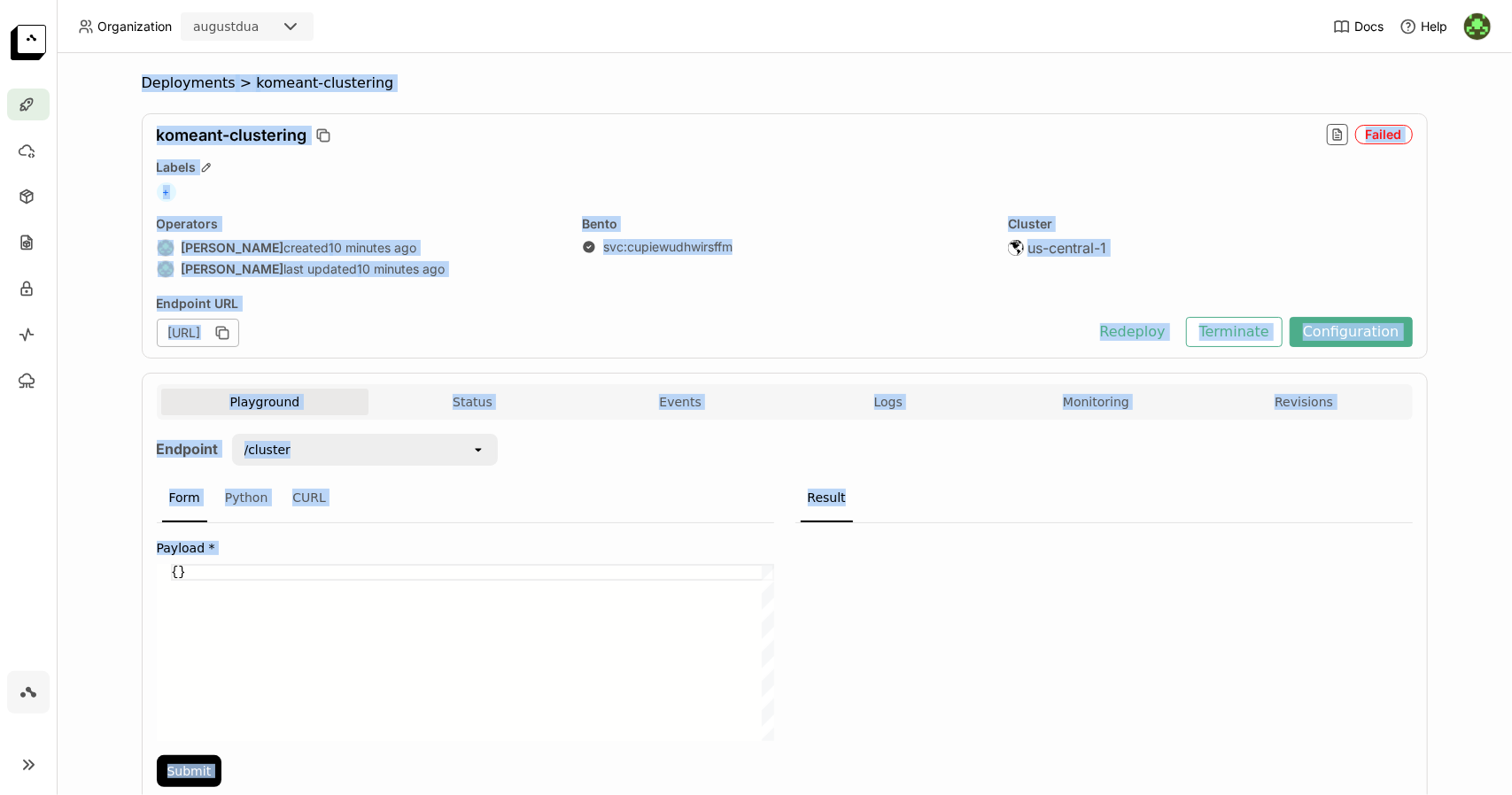
click at [884, 489] on div "Result" at bounding box center [1104, 499] width 617 height 49
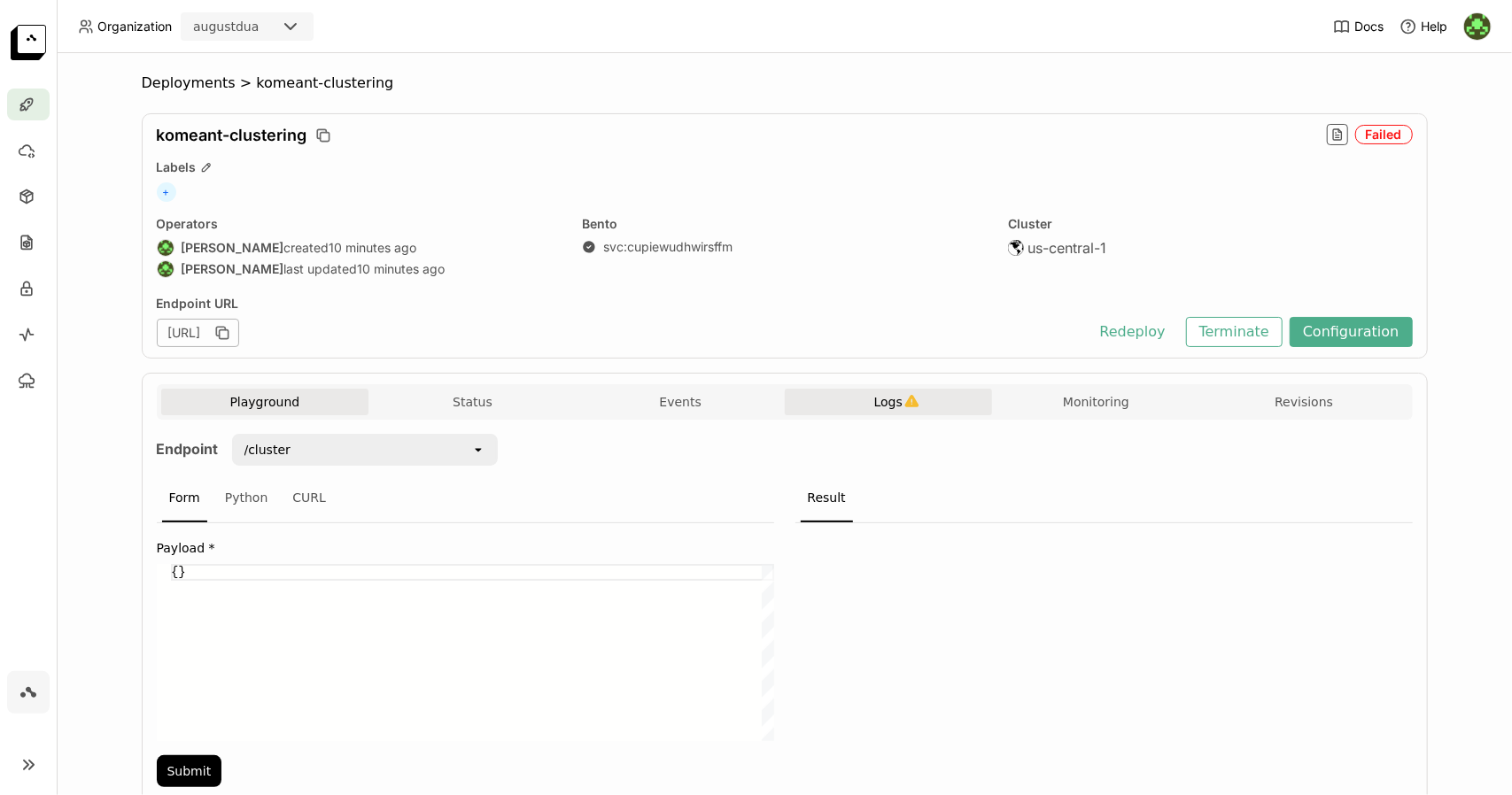
click at [887, 389] on button "Logs" at bounding box center [889, 401] width 208 height 26
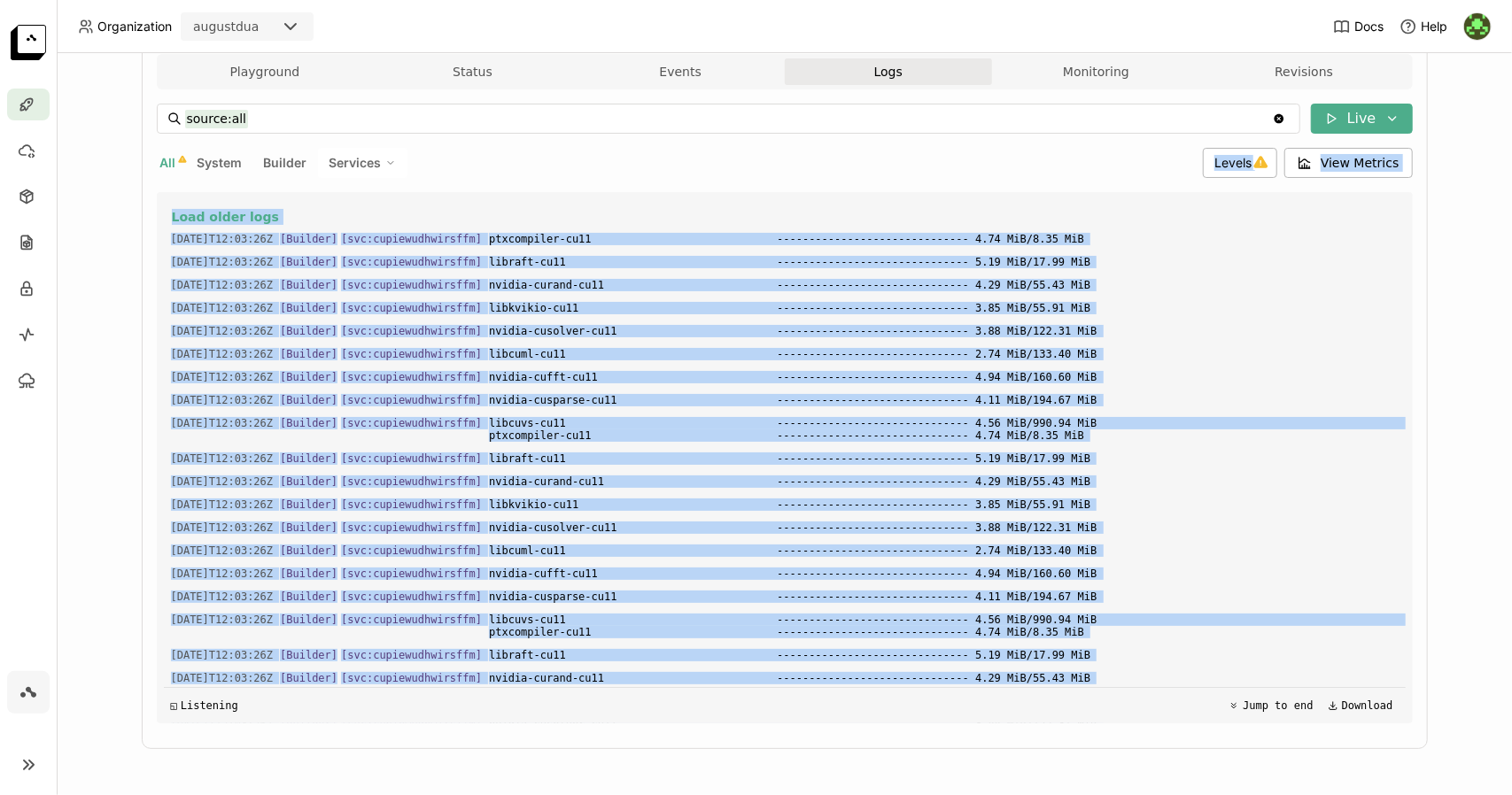
drag, startPoint x: 1048, startPoint y: 674, endPoint x: 599, endPoint y: 163, distance: 680.2
click at [599, 163] on div "source:all source:all Clear value Live All System Builder Services Levels View …" at bounding box center [784, 414] width 1255 height 620
copy div "Levels View Metrics Load older logs 2025-08-27T12:03:26Z [Builder] [ svc:cupiew…"
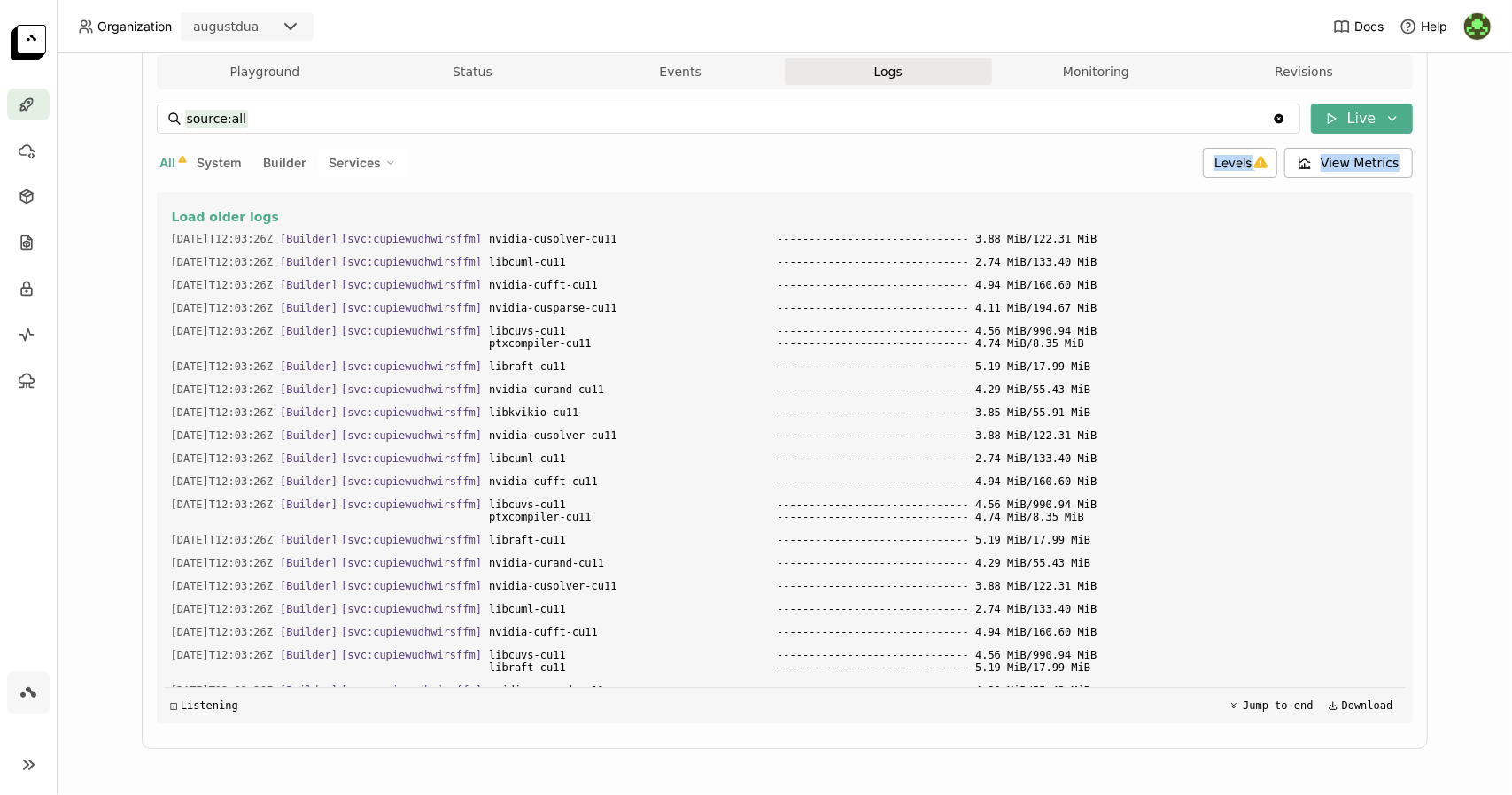
scroll to position [4365, 0]
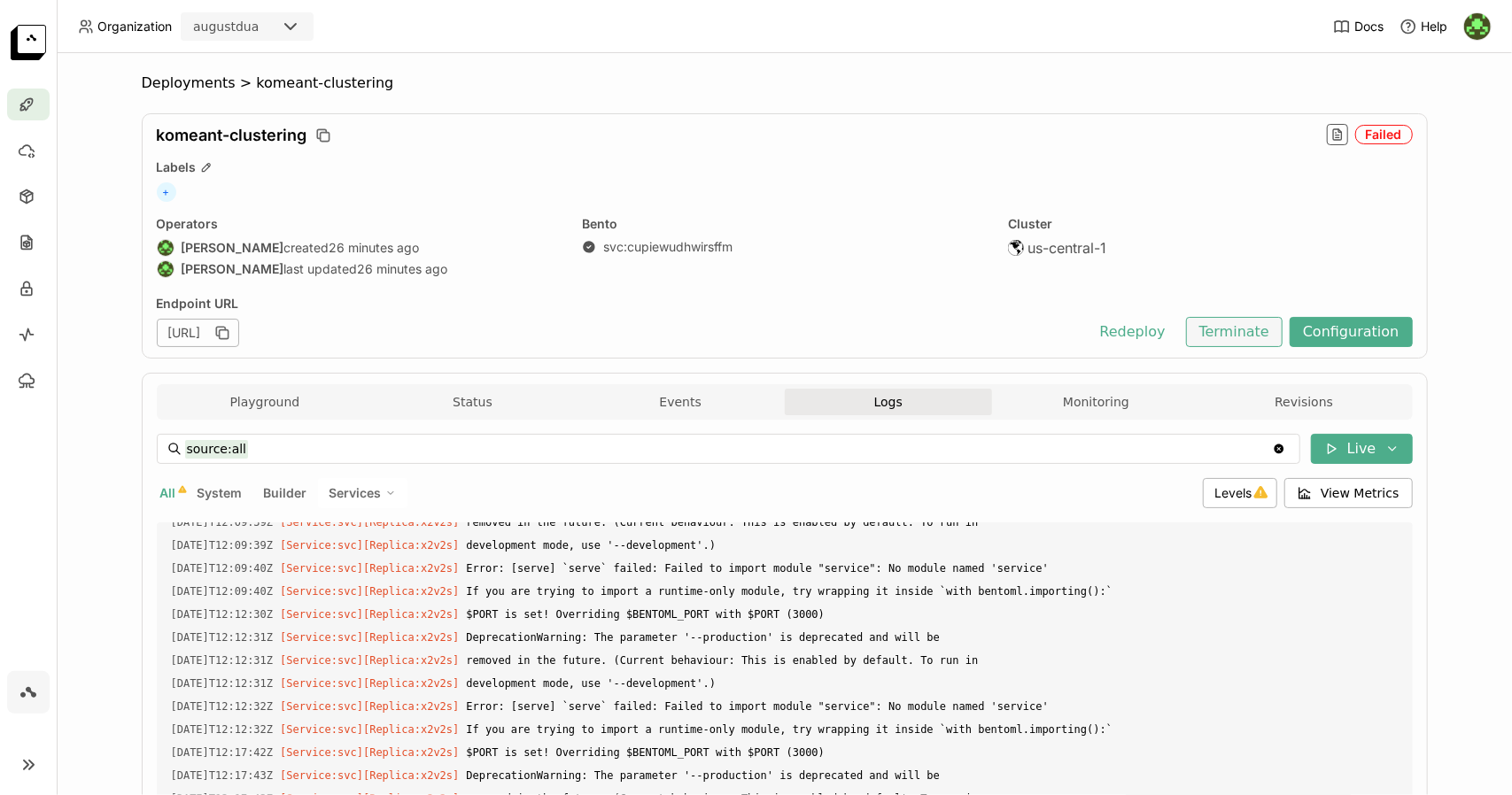
click at [1213, 335] on button "Terminate" at bounding box center [1233, 331] width 96 height 30
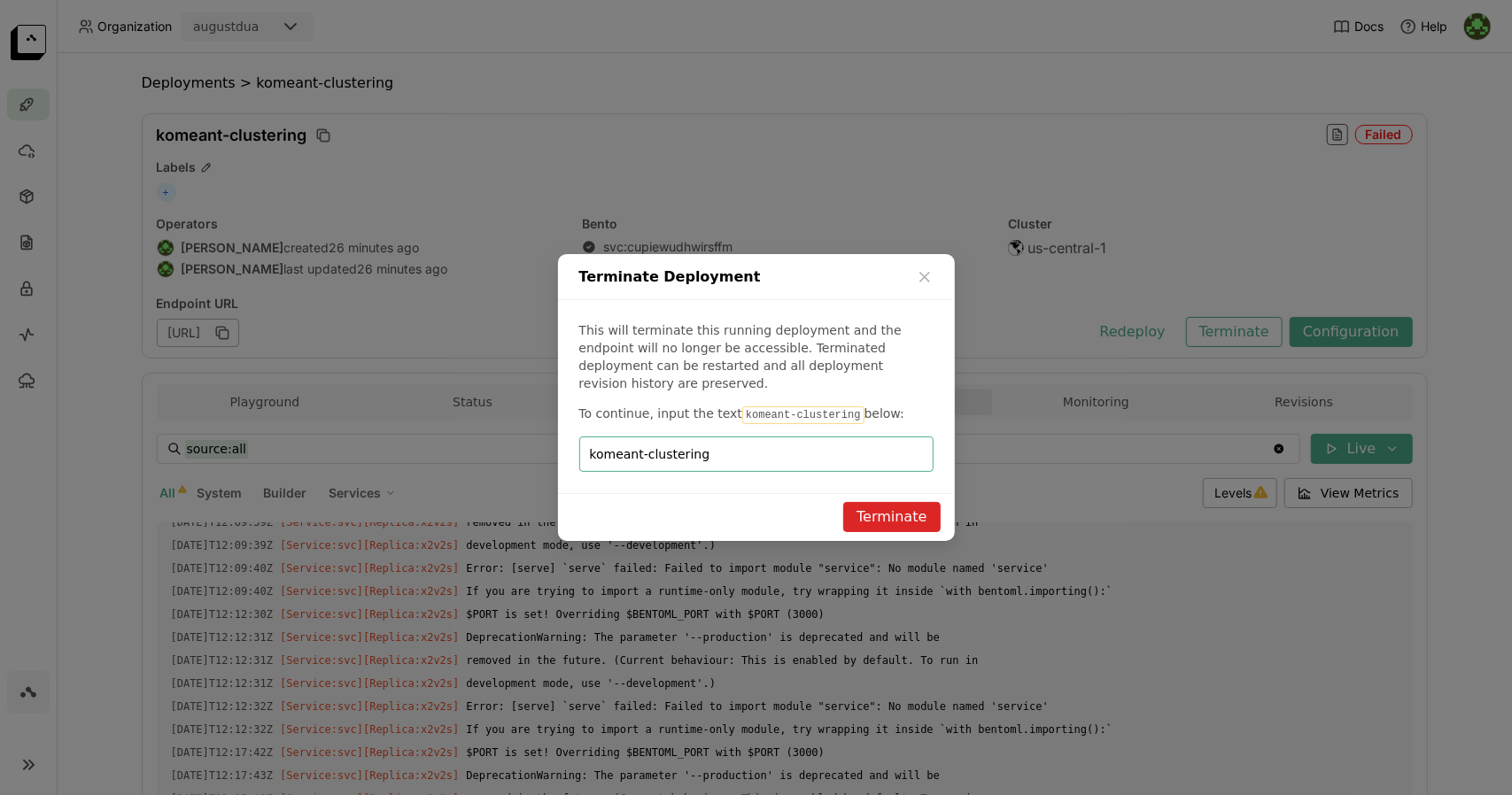
type input "komeant-clustering"
click at [924, 501] on button "Terminate" at bounding box center [891, 516] width 96 height 30
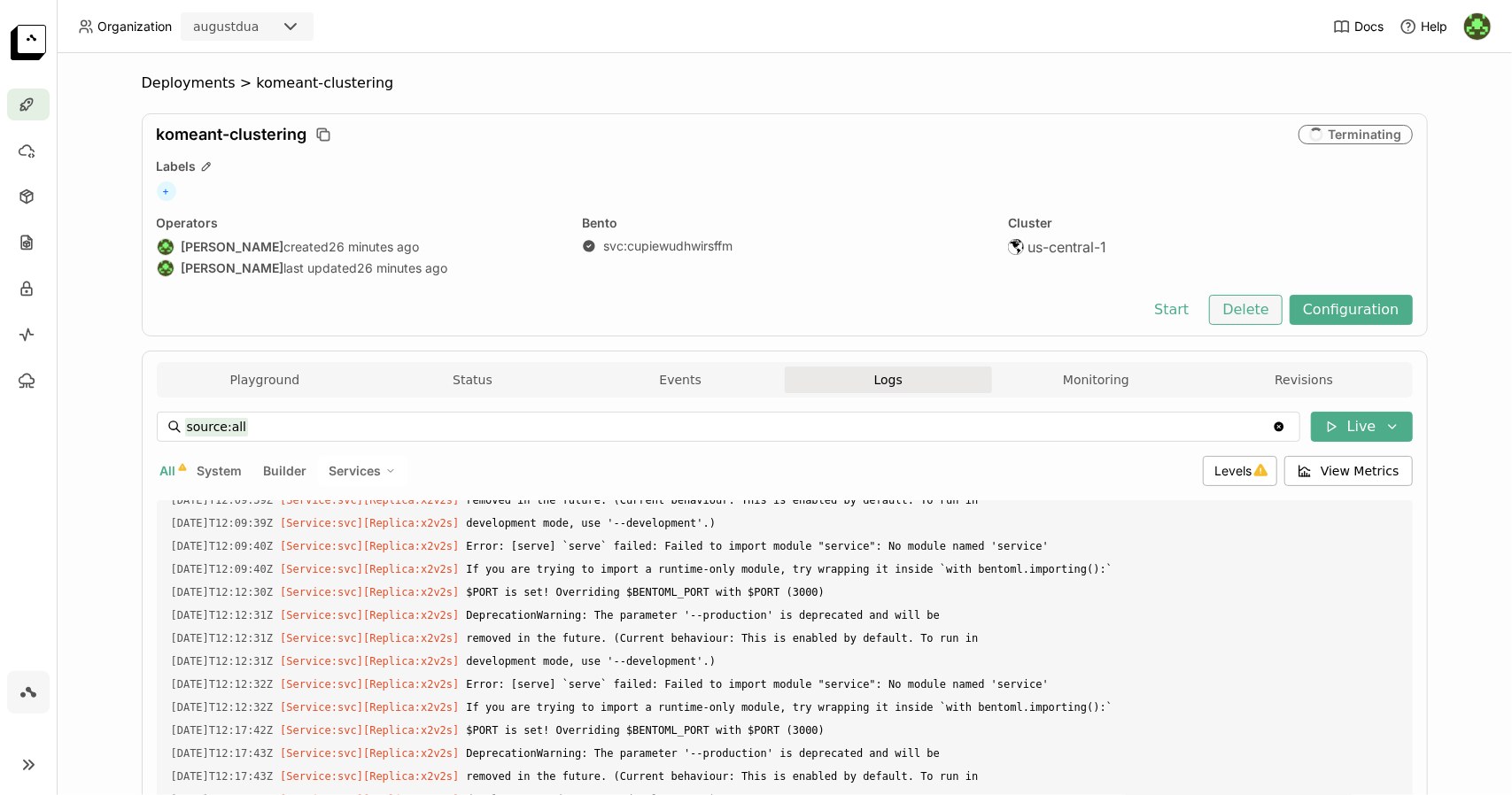
click at [1266, 312] on button "Delete" at bounding box center [1246, 309] width 74 height 30
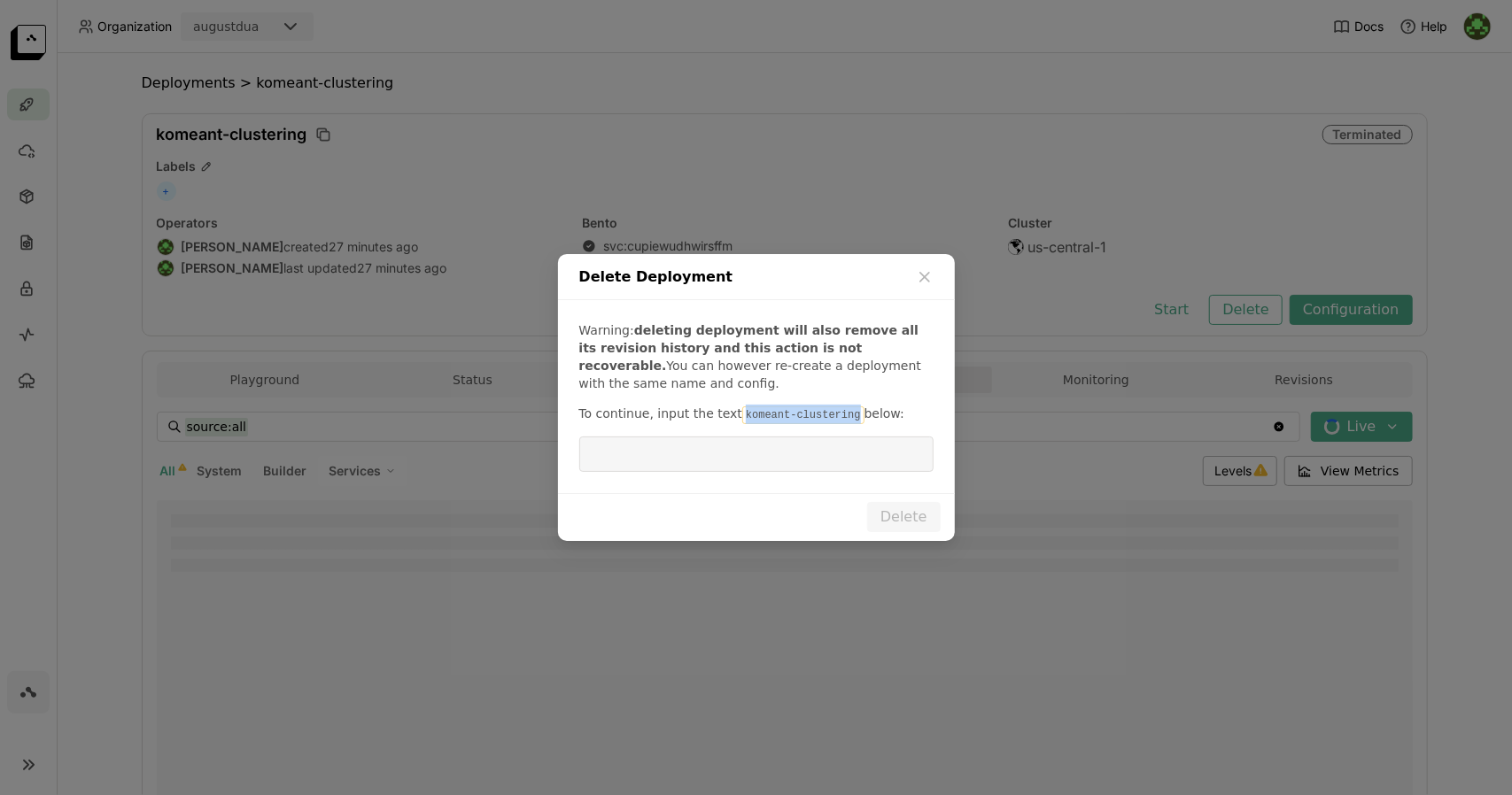
drag, startPoint x: 729, startPoint y: 413, endPoint x: 834, endPoint y: 418, distance: 105.1
click at [834, 418] on code "komeant-clustering" at bounding box center [803, 415] width 123 height 17
copy code "komeant-clustering"
click at [826, 447] on input "dialog" at bounding box center [756, 454] width 333 height 34
paste input "komeant-clustering"
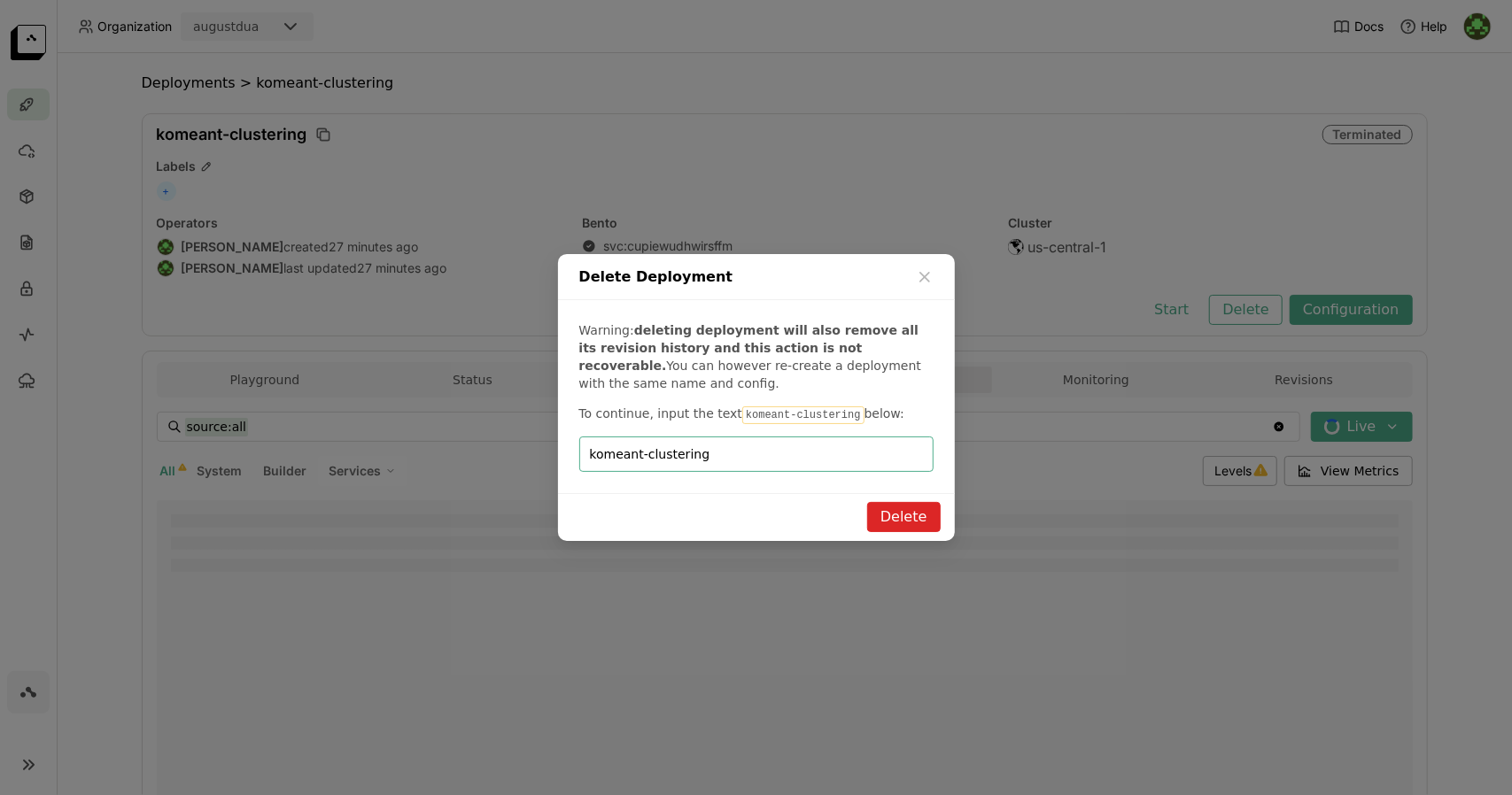
type input "komeant-clustering"
click at [924, 518] on button "Delete" at bounding box center [904, 516] width 74 height 30
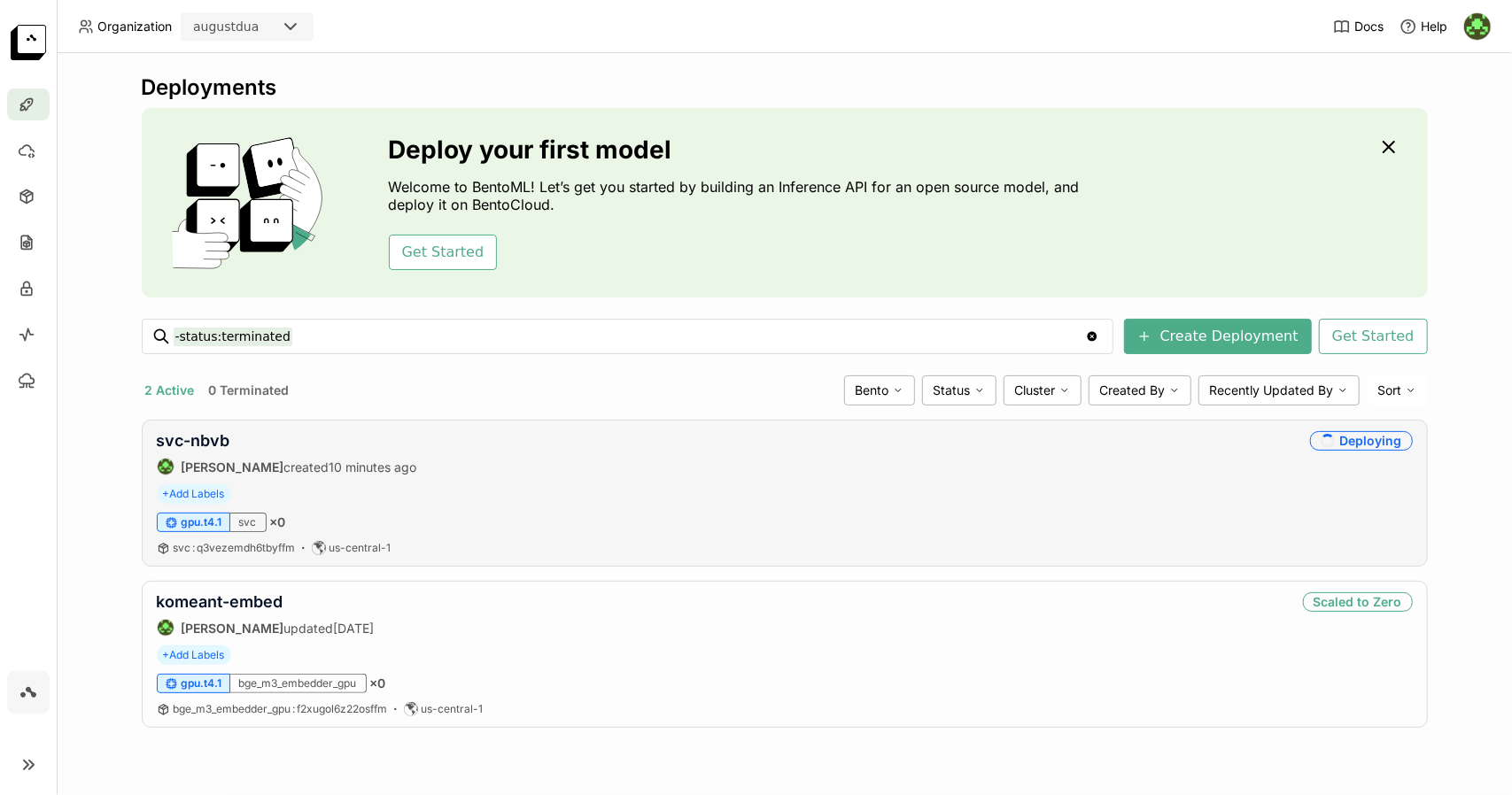
drag, startPoint x: 1023, startPoint y: 434, endPoint x: 346, endPoint y: 490, distance: 679.3
click at [346, 490] on div "+ Add Labels" at bounding box center [784, 494] width 1255 height 19
click at [193, 434] on link "svc-nbvb" at bounding box center [193, 440] width 74 height 18
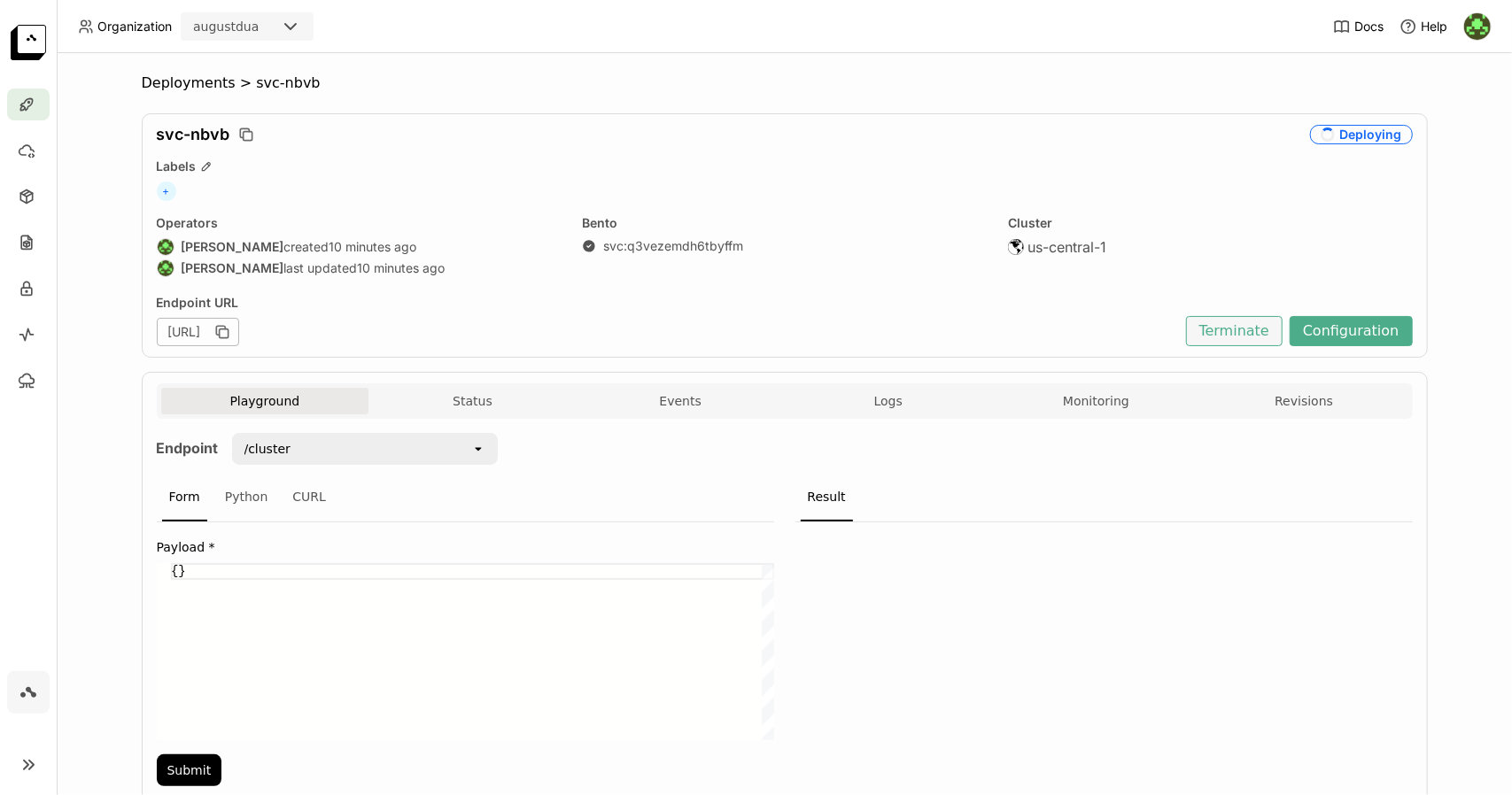
click at [1233, 339] on button "Terminate" at bounding box center [1233, 330] width 96 height 30
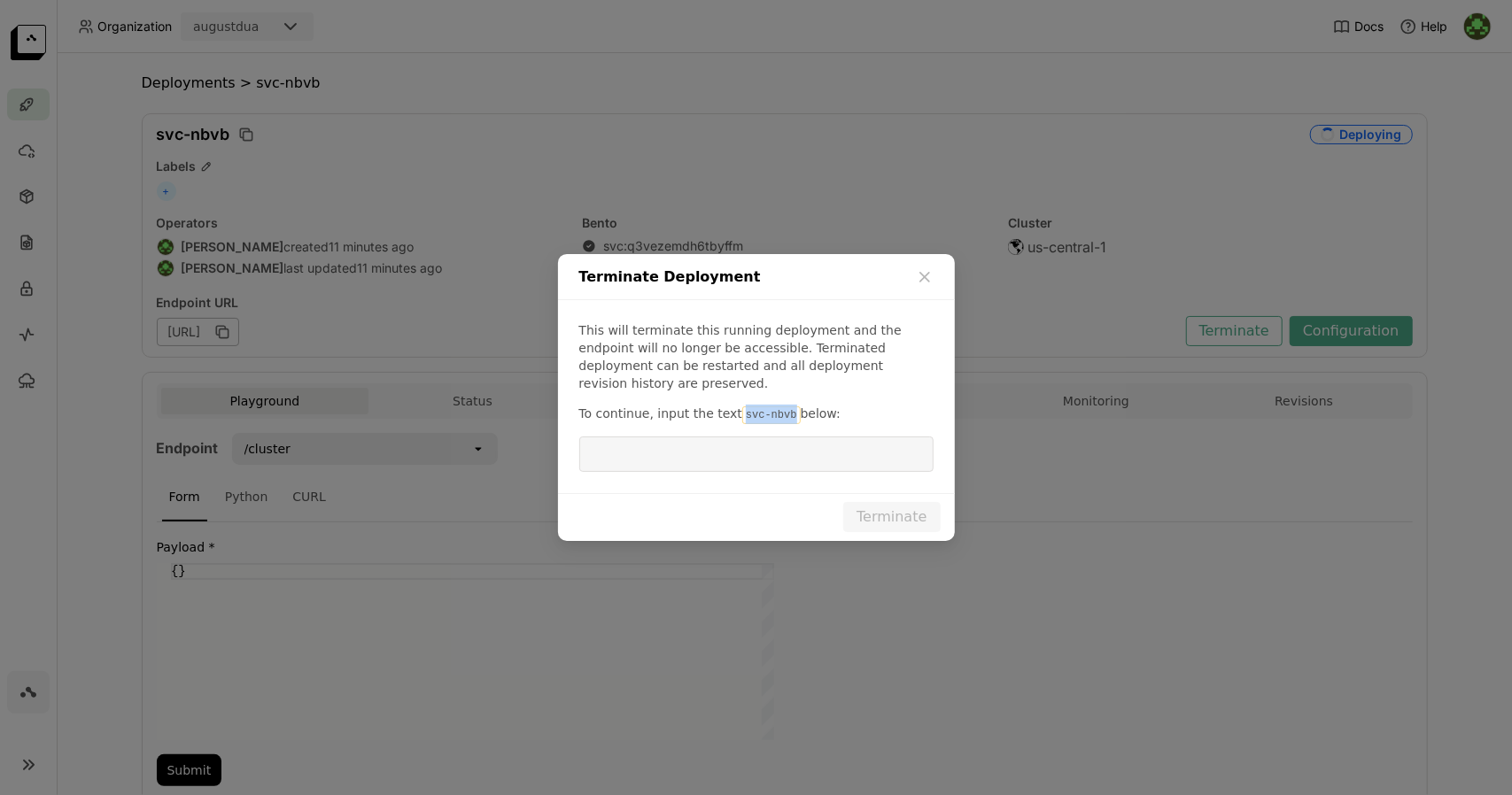
drag, startPoint x: 728, startPoint y: 406, endPoint x: 776, endPoint y: 406, distance: 48.0
click at [776, 406] on code "svc-nbvb" at bounding box center [771, 415] width 58 height 17
copy code "svc-nbvb"
click at [775, 445] on input "dialog" at bounding box center [756, 454] width 333 height 34
paste input "svc-nbvb"
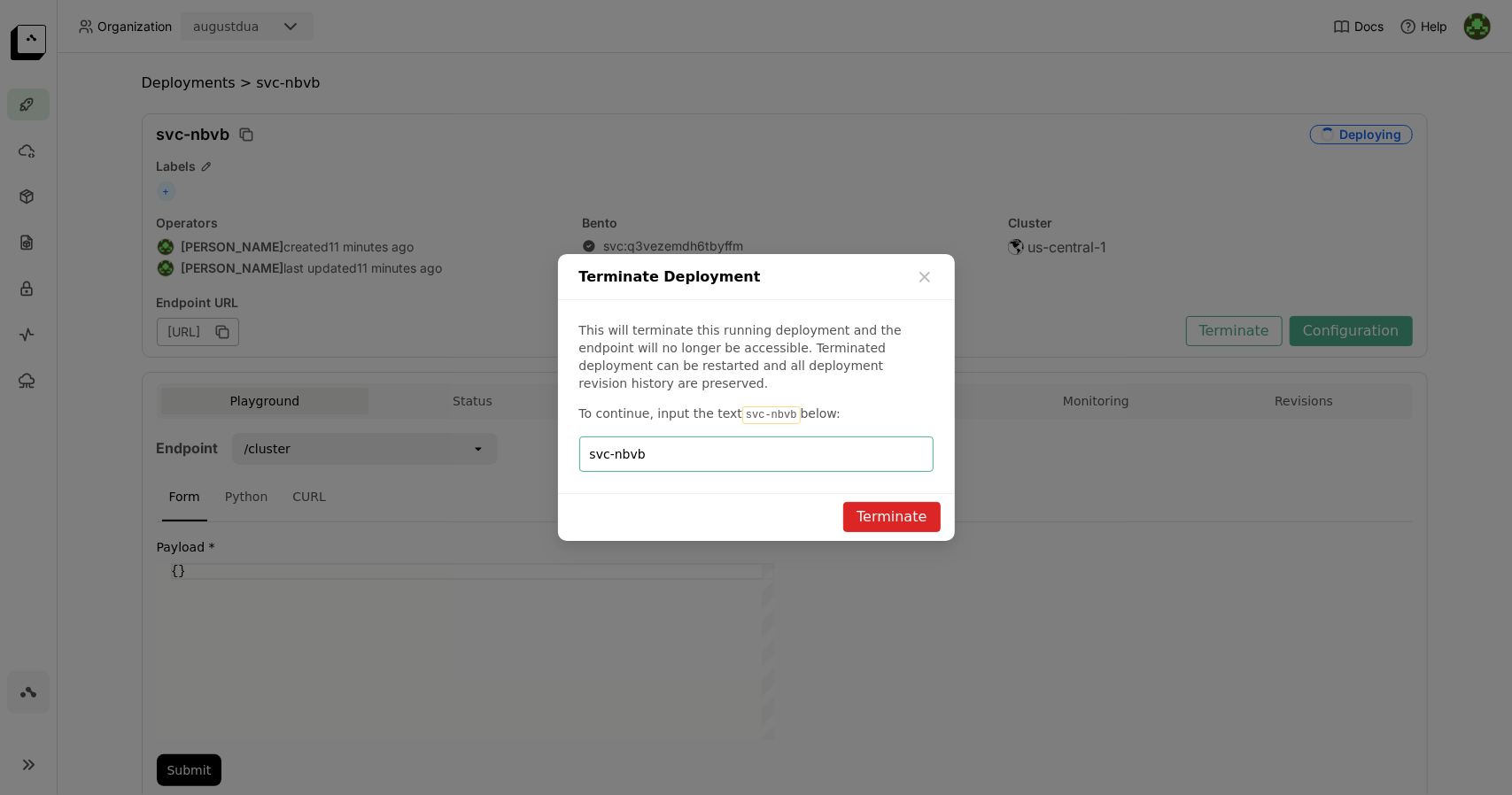
type input "svc-nbvb"
click at [930, 501] on button "Terminate" at bounding box center [891, 516] width 96 height 30
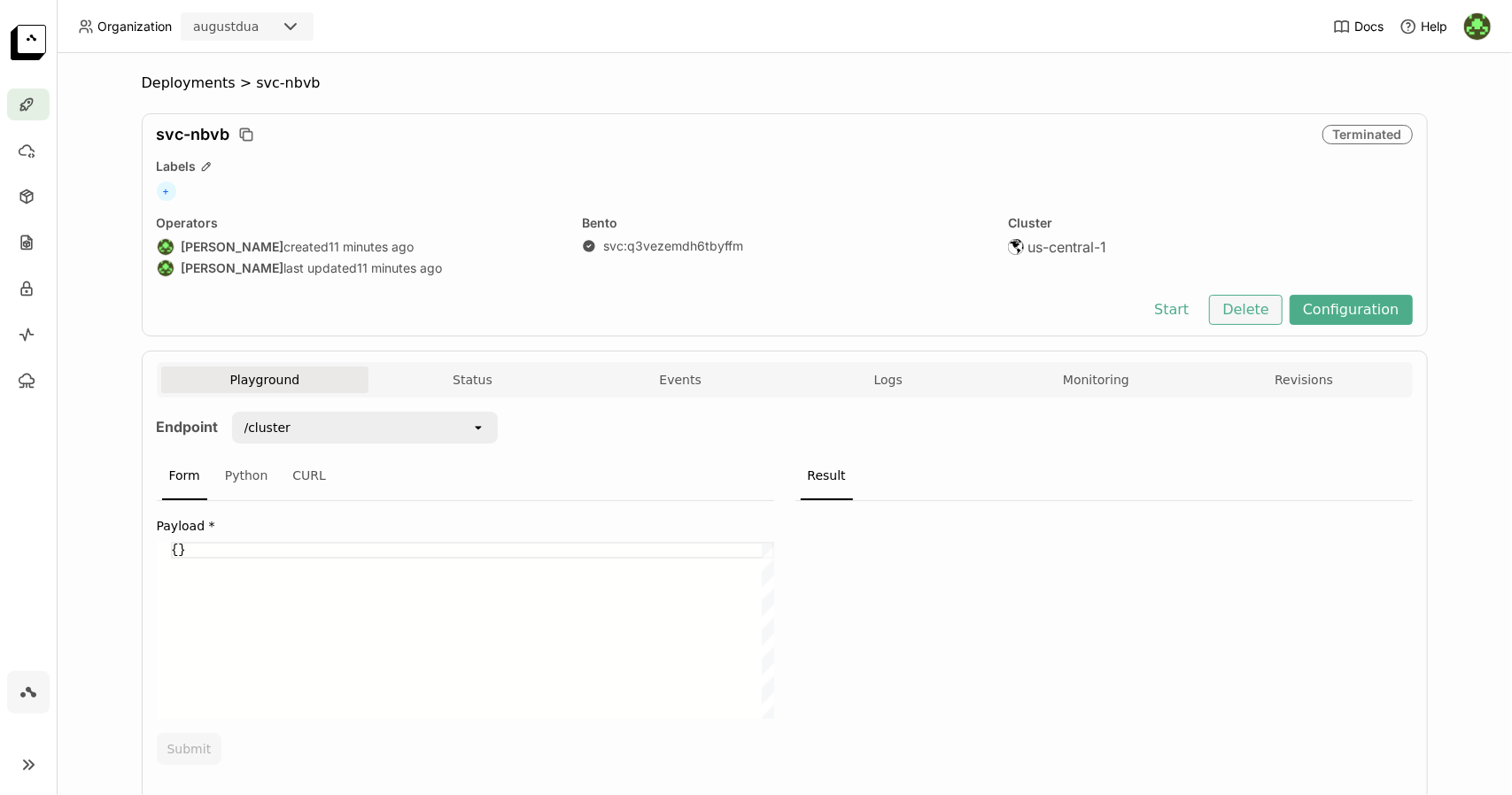
click at [1242, 306] on button "Delete" at bounding box center [1246, 309] width 74 height 30
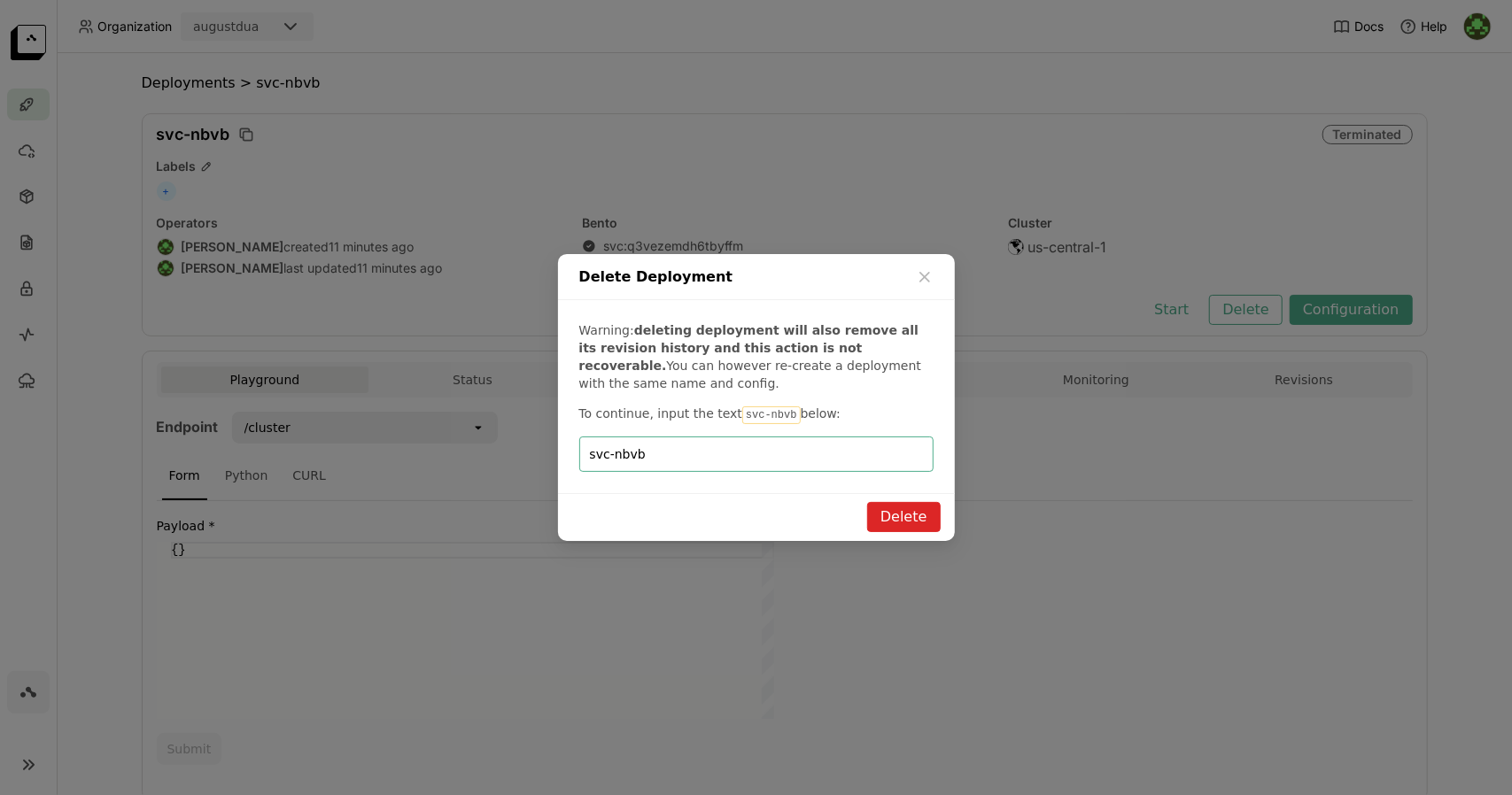
type input "svc-nbvb"
click at [885, 505] on button "Delete" at bounding box center [904, 516] width 74 height 30
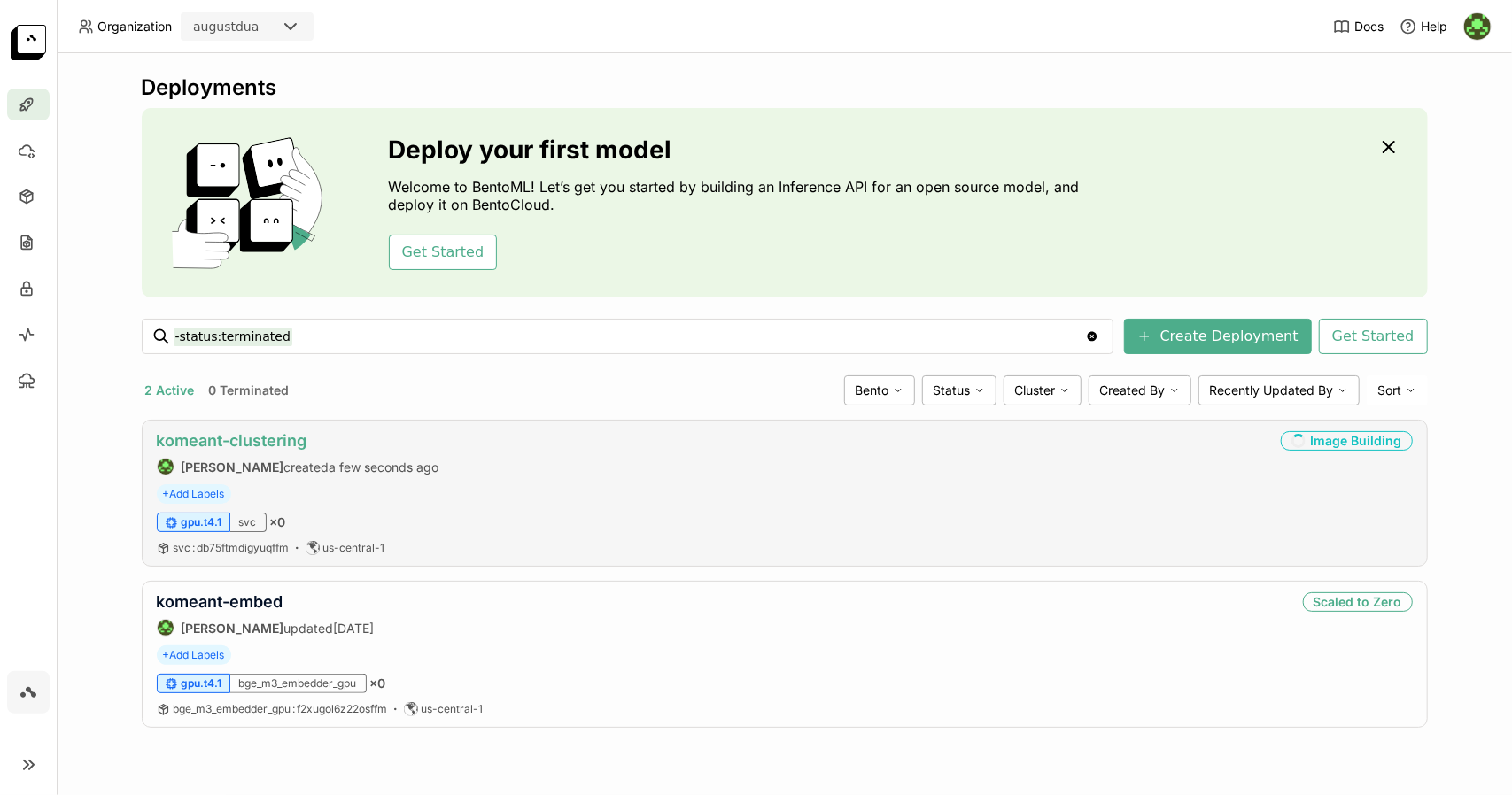
click at [282, 438] on link "komeant-clustering" at bounding box center [231, 440] width 151 height 18
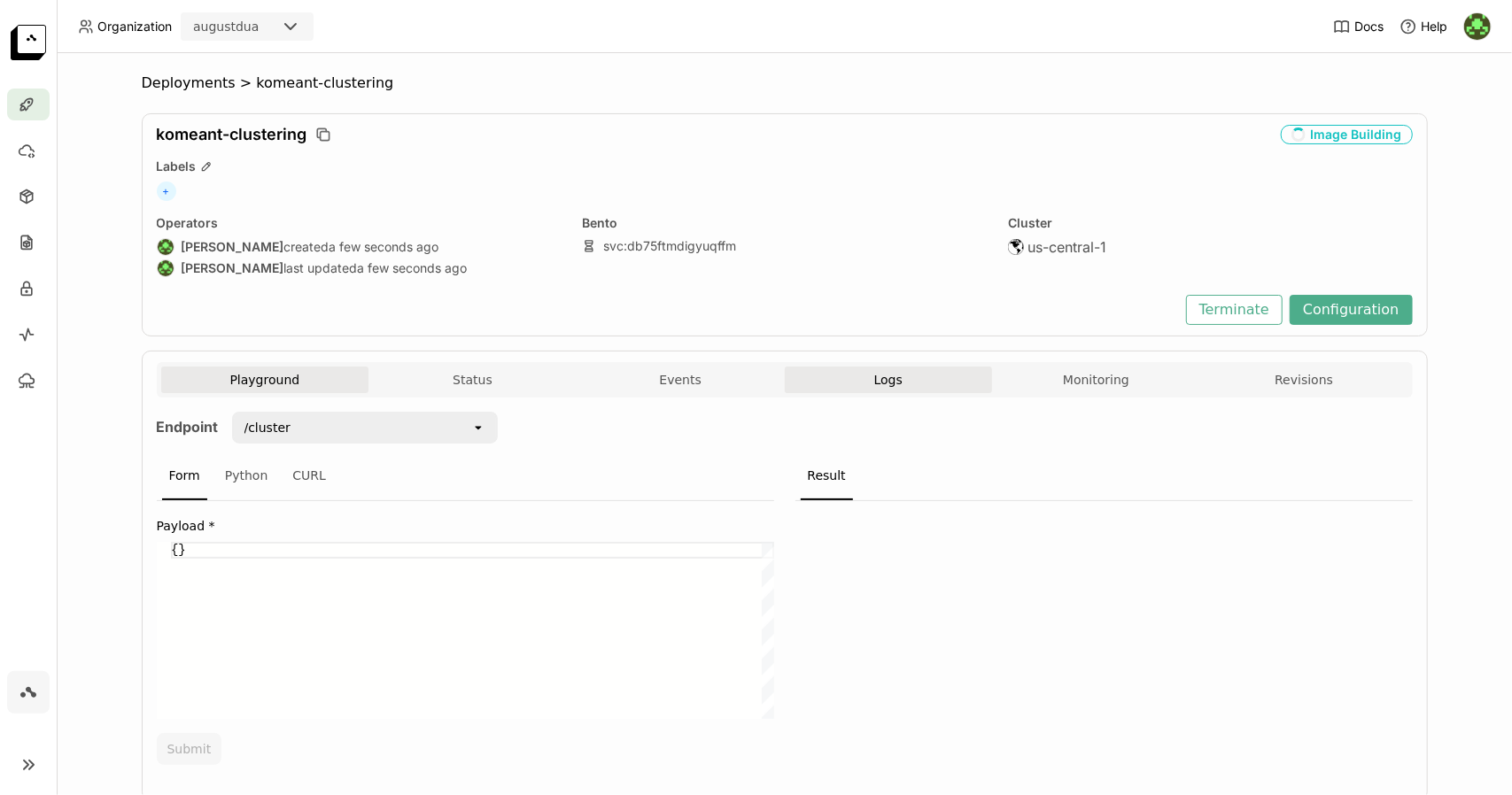
click at [865, 378] on button "Logs" at bounding box center [889, 379] width 208 height 26
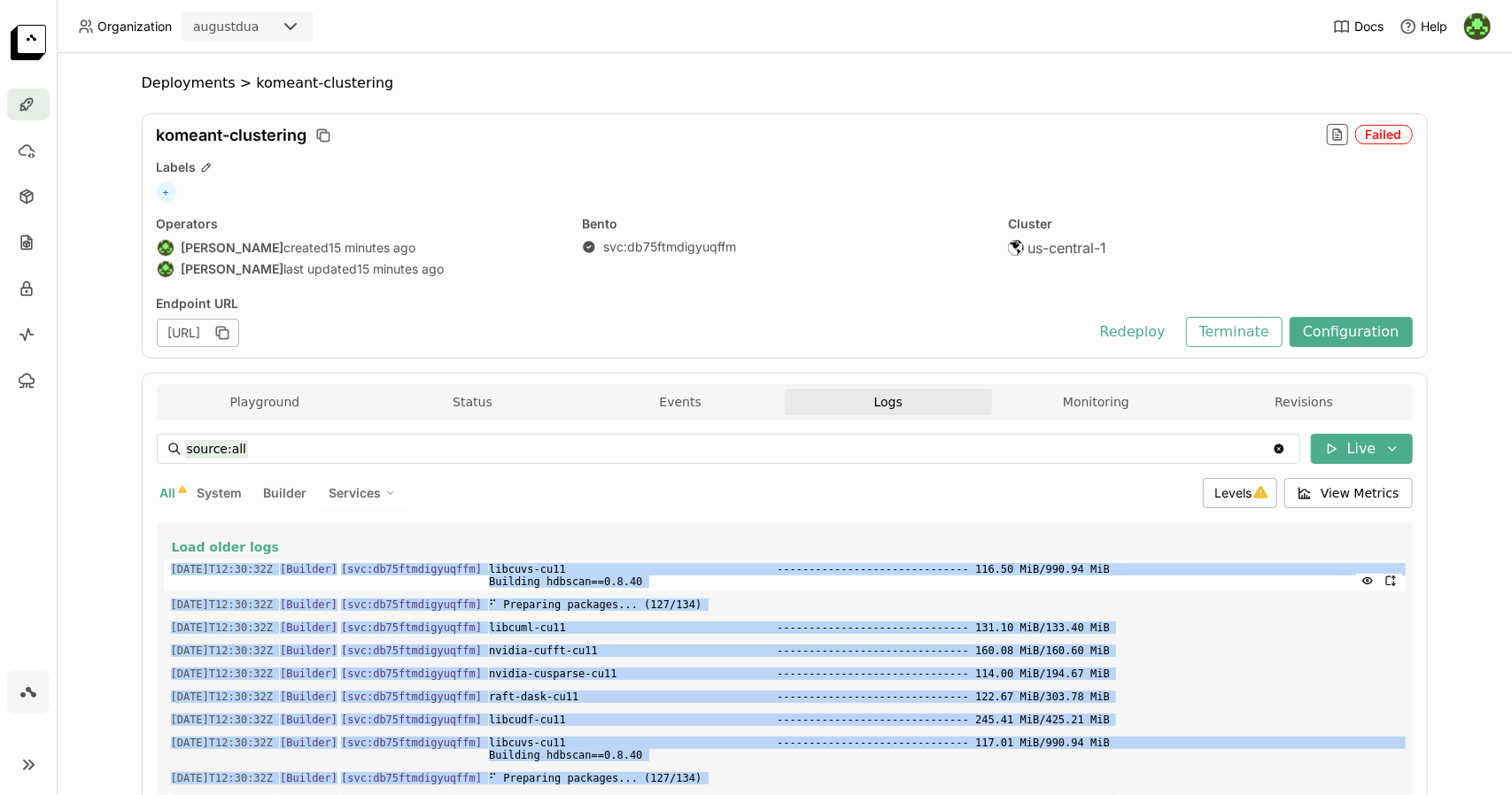
drag, startPoint x: 1055, startPoint y: 669, endPoint x: 156, endPoint y: 564, distance: 905.1
click at [163, 564] on div "Load older logs [DATE]T12:30:32Z [Builder] [ svc:db75ftmdigyuqffm ] libcuvs-cu1…" at bounding box center [784, 787] width 1242 height 531
copy div "4593-99-70L92:69:47I [Dolorsi] [ ame:co33adipiscingel ] seddoei-te59 ----------…"
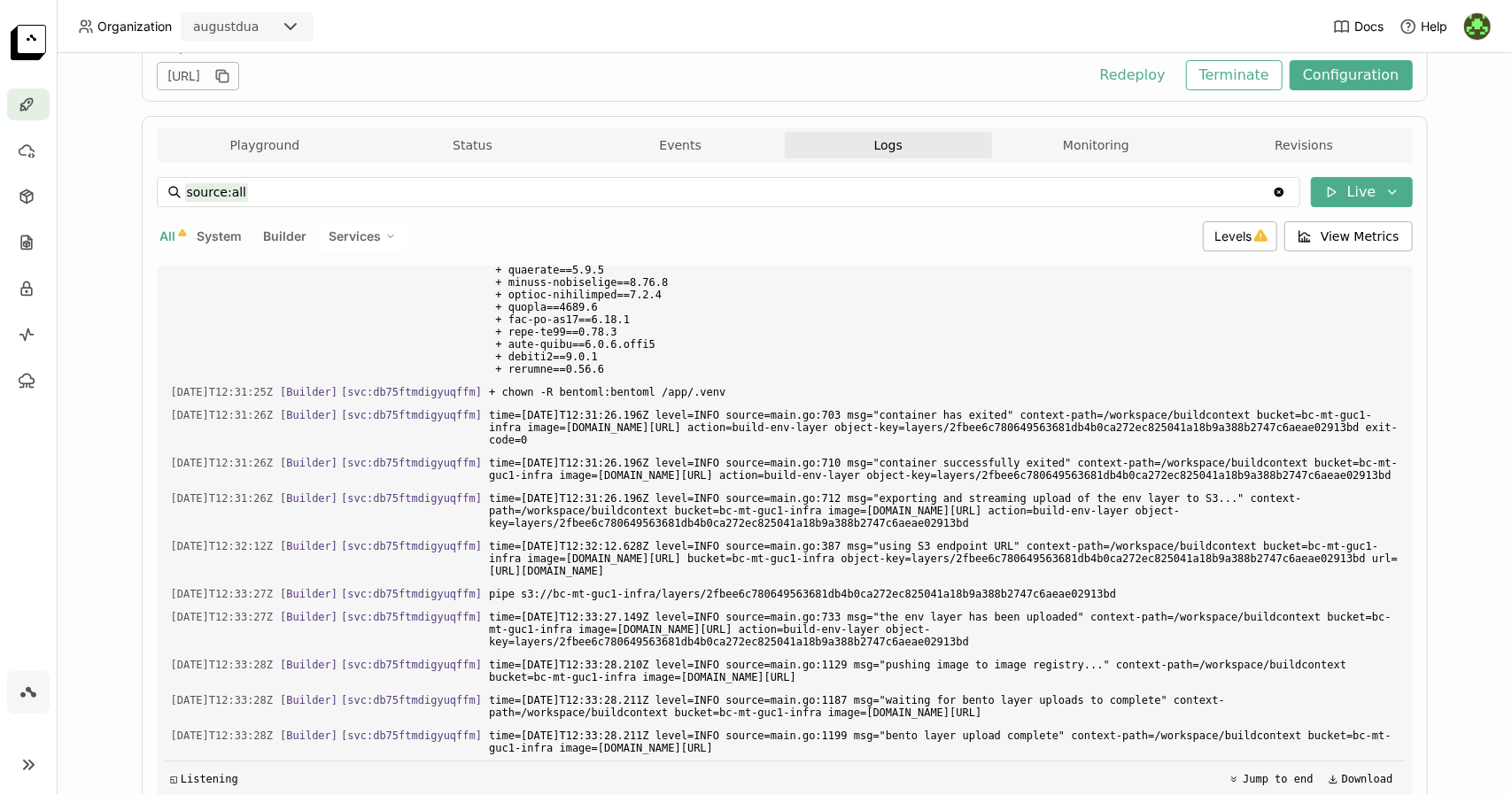
scroll to position [27448, 0]
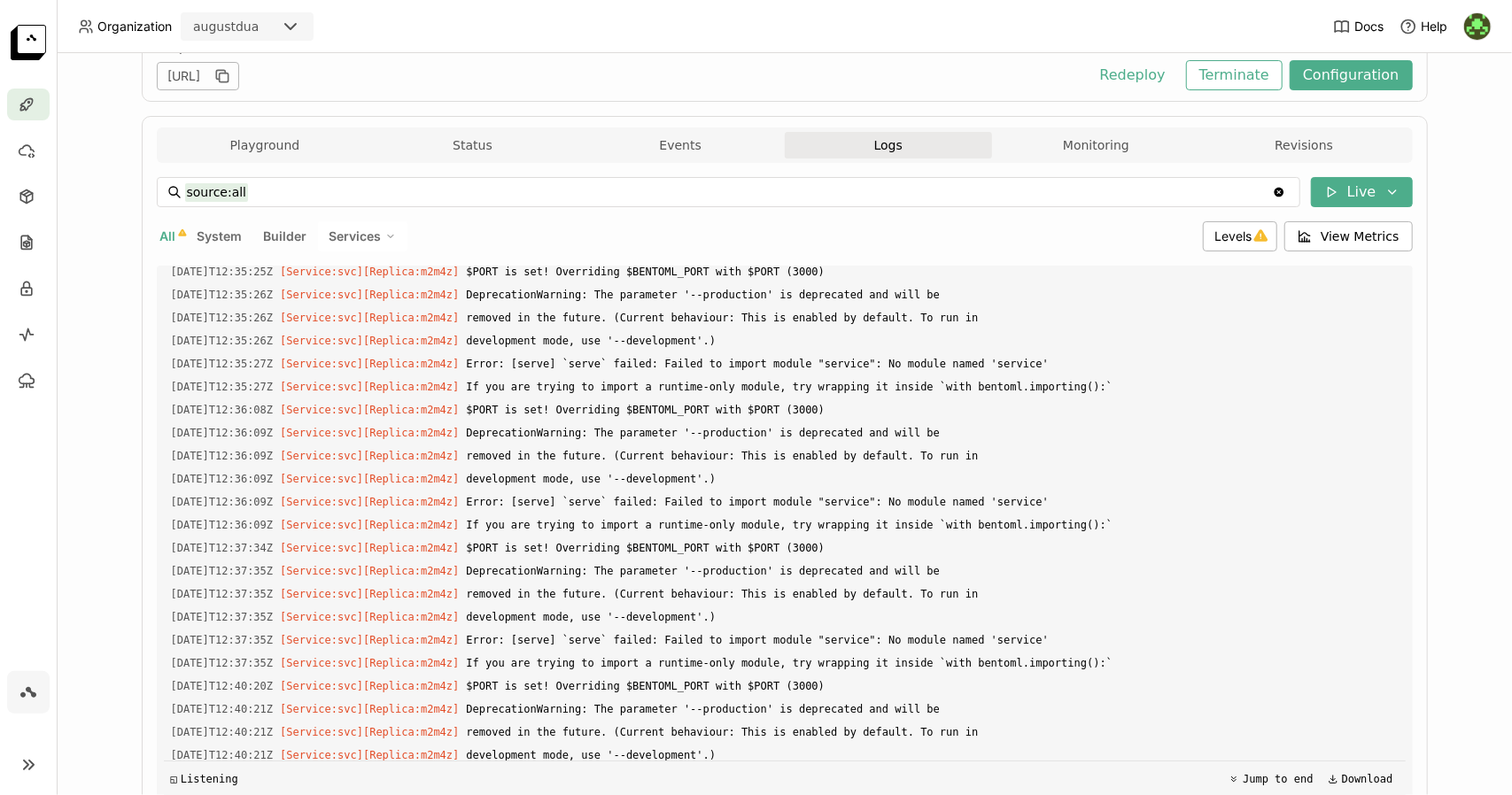
drag, startPoint x: 160, startPoint y: 577, endPoint x: 319, endPoint y: 834, distance: 302.2
click at [319, 794] on html "Organization augustdua Docs Help Deployments > komeant-clustering komeant-clust…" at bounding box center [756, 398] width 1512 height 795
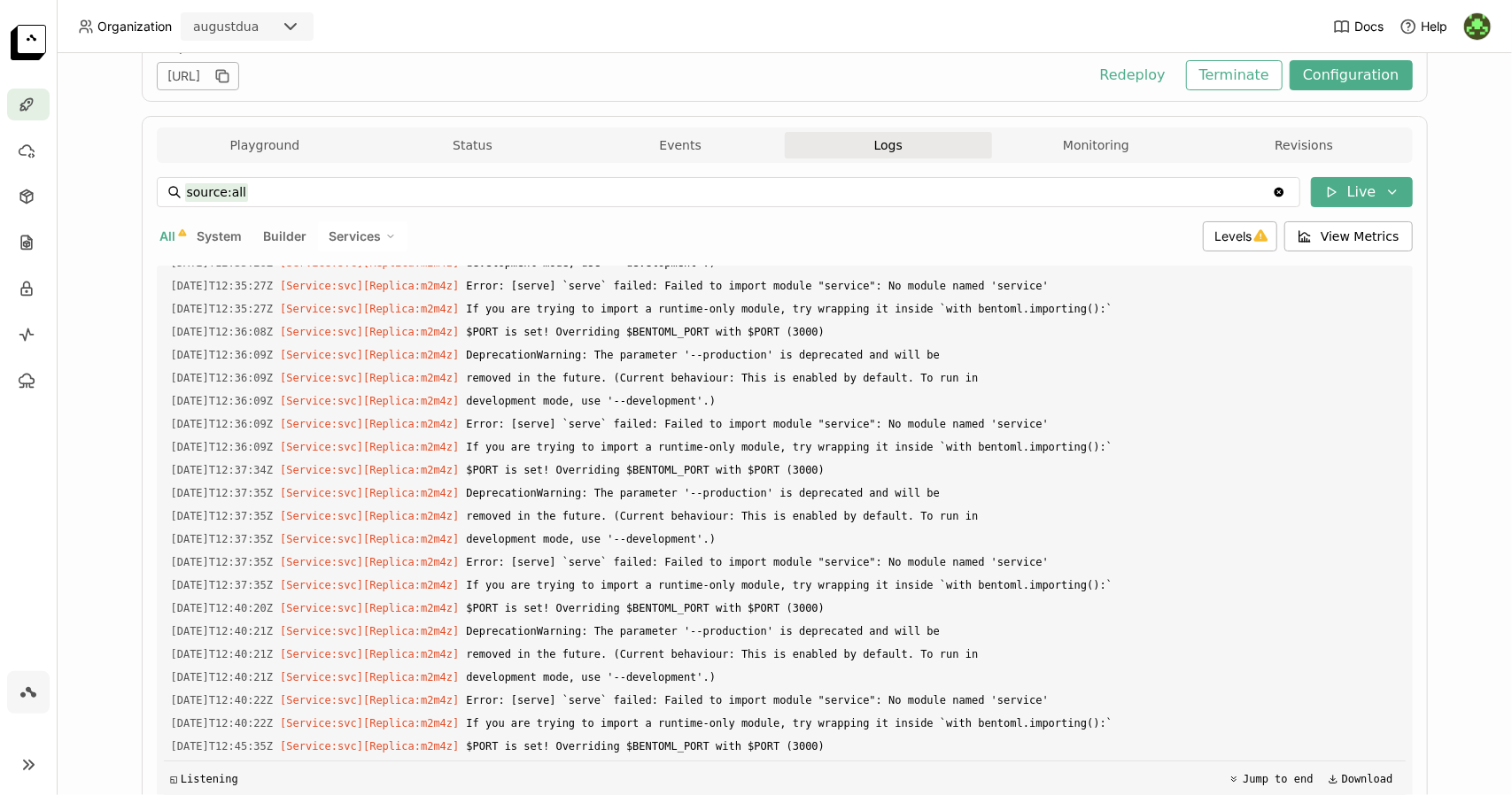
click at [385, 239] on icon at bounding box center [390, 236] width 11 height 11
click at [1232, 228] on span "Levels" at bounding box center [1233, 235] width 37 height 15
click at [1160, 413] on div "Error" at bounding box center [1171, 407] width 192 height 21
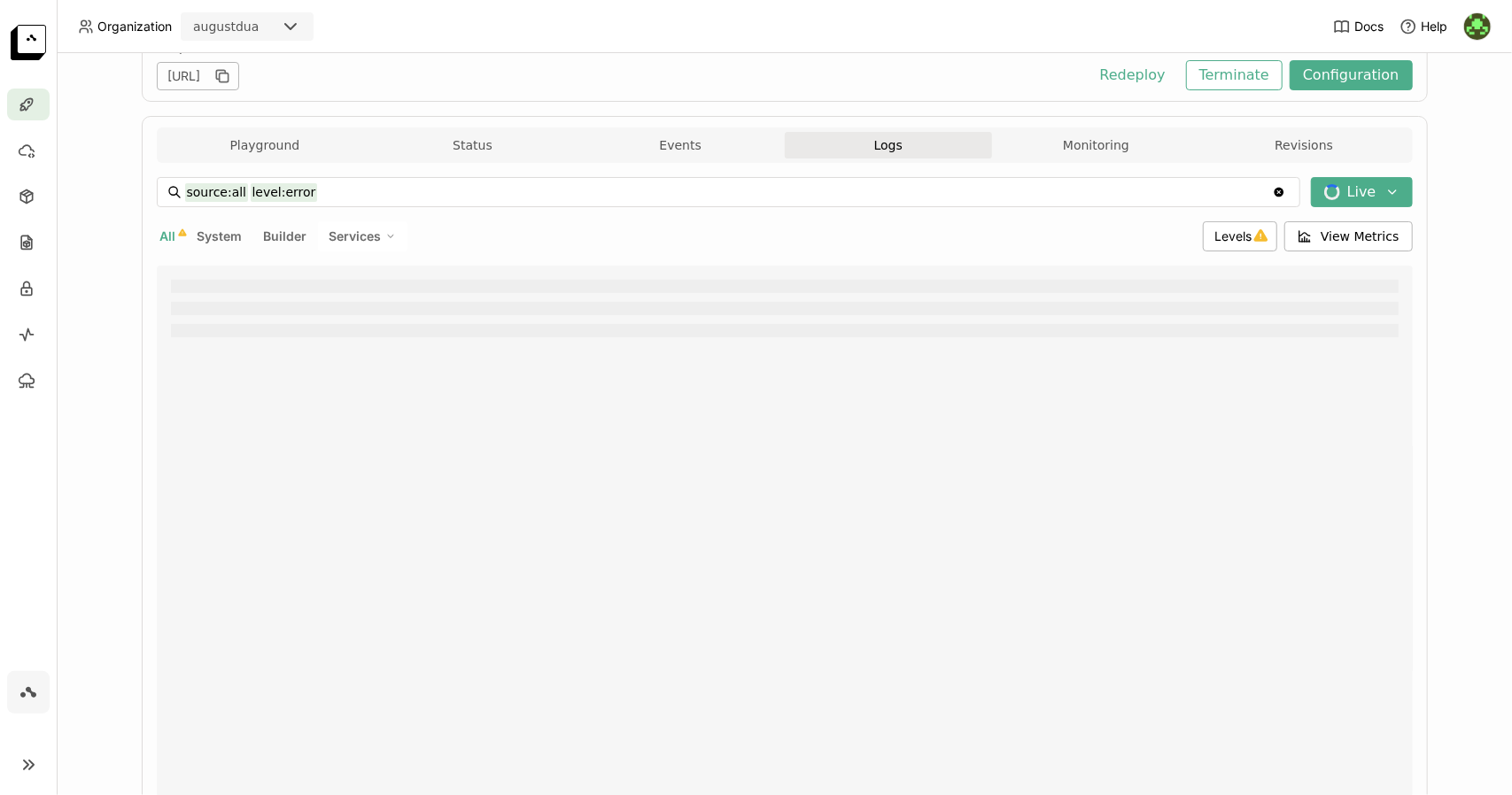
scroll to position [330, 0]
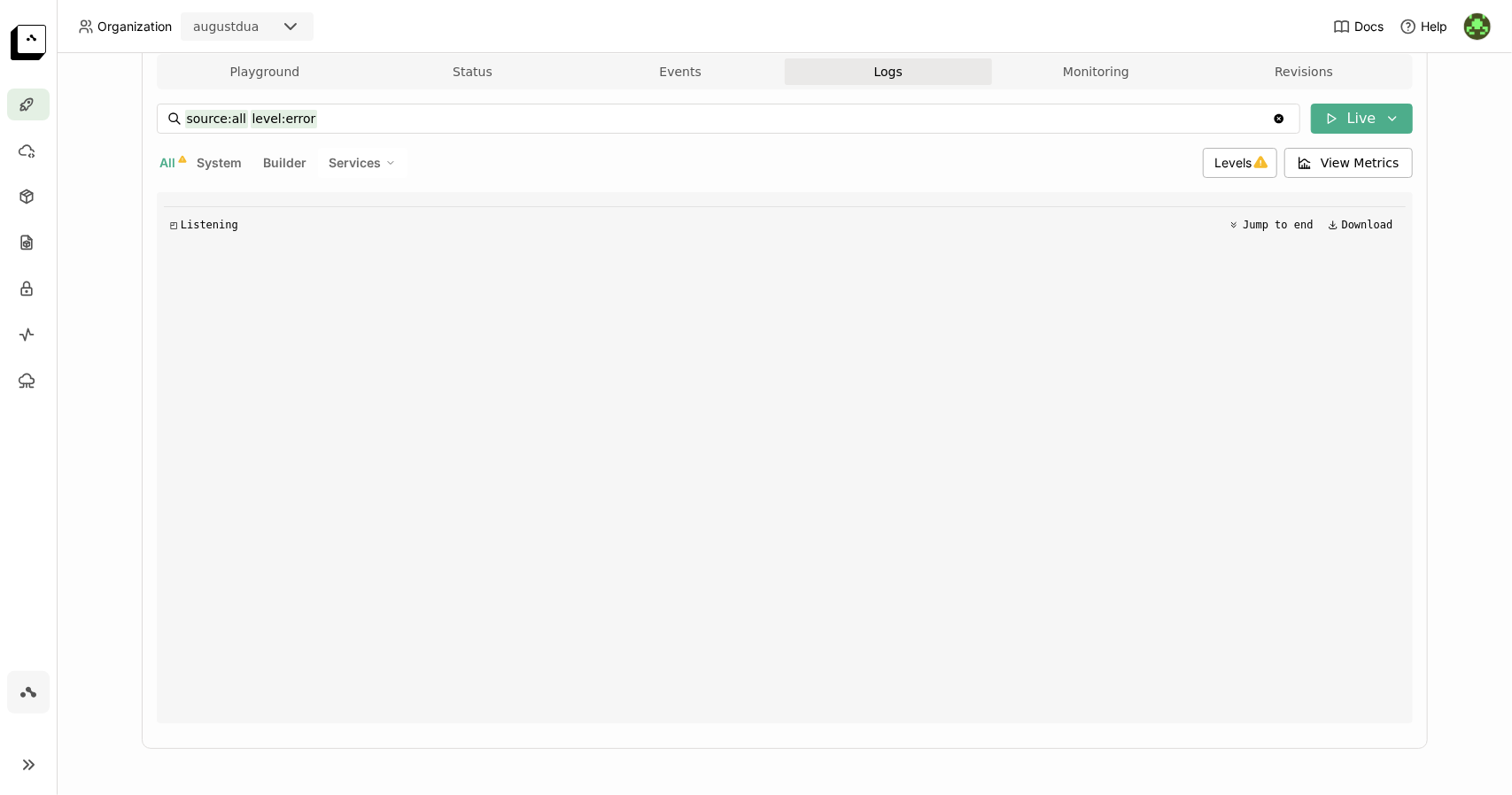
click at [327, 378] on div "◰ Listening Jump to end Download" at bounding box center [784, 458] width 1242 height 531
click at [1225, 171] on div "Levels" at bounding box center [1240, 162] width 75 height 30
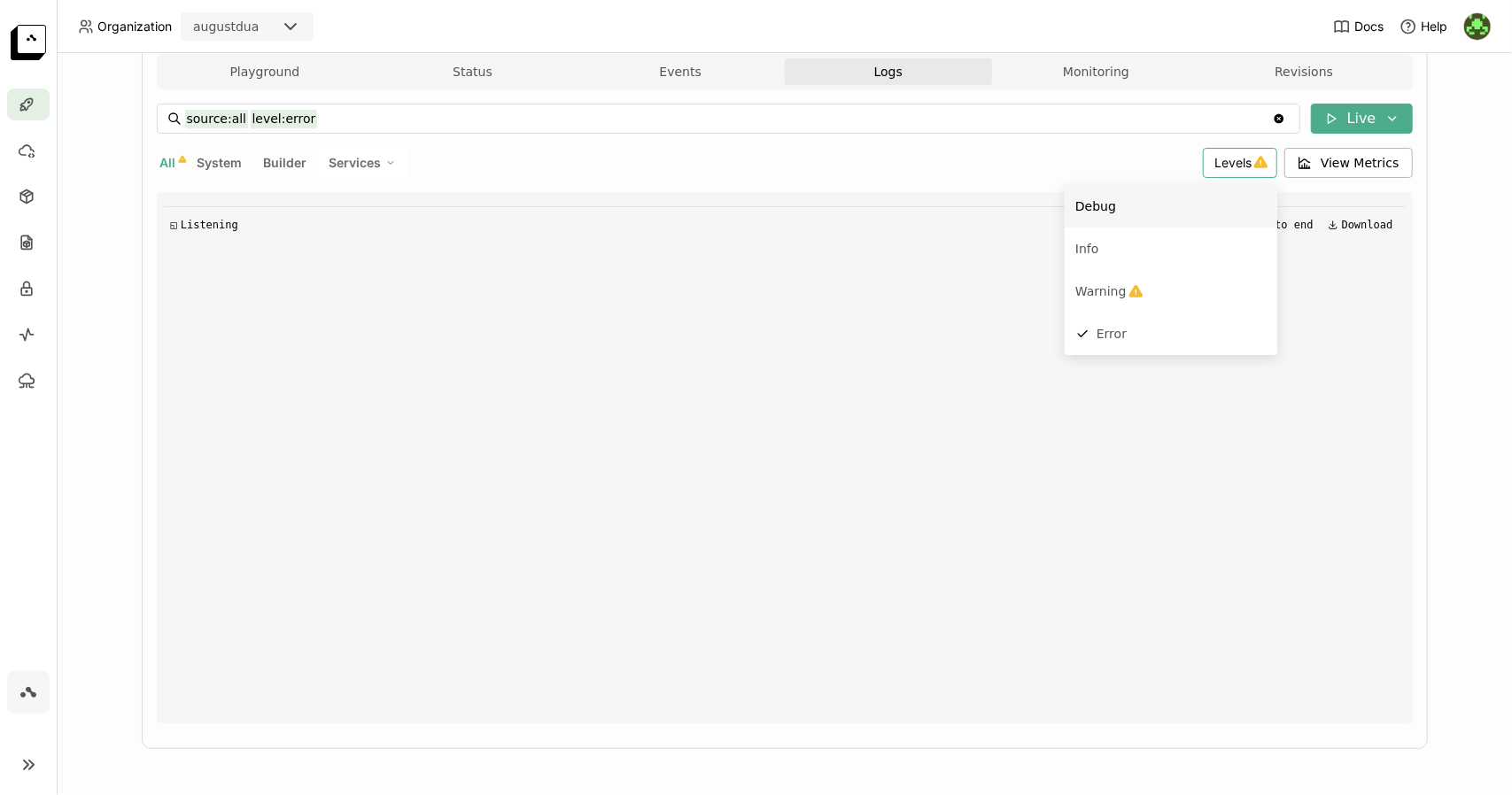
click at [1143, 210] on div "Debug" at bounding box center [1171, 206] width 192 height 21
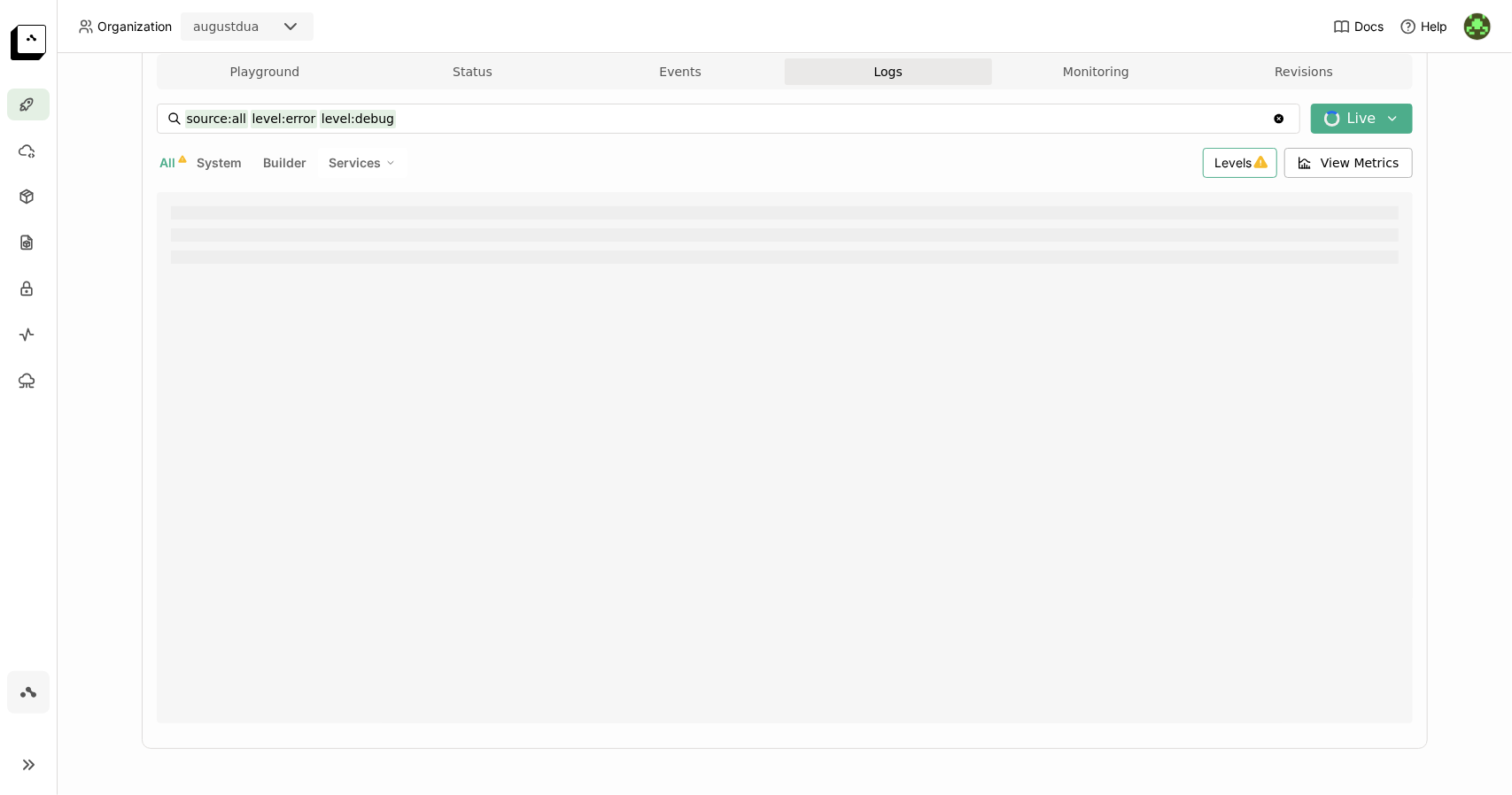
click at [1251, 159] on span "Levels" at bounding box center [1233, 161] width 37 height 15
click at [1169, 281] on div "Warning" at bounding box center [1171, 292] width 192 height 21
click at [1223, 152] on div "Levels" at bounding box center [1240, 162] width 75 height 30
click at [1183, 234] on li "Info" at bounding box center [1171, 249] width 213 height 43
click at [1046, 156] on div "All System Builder Services" at bounding box center [676, 162] width 1039 height 30
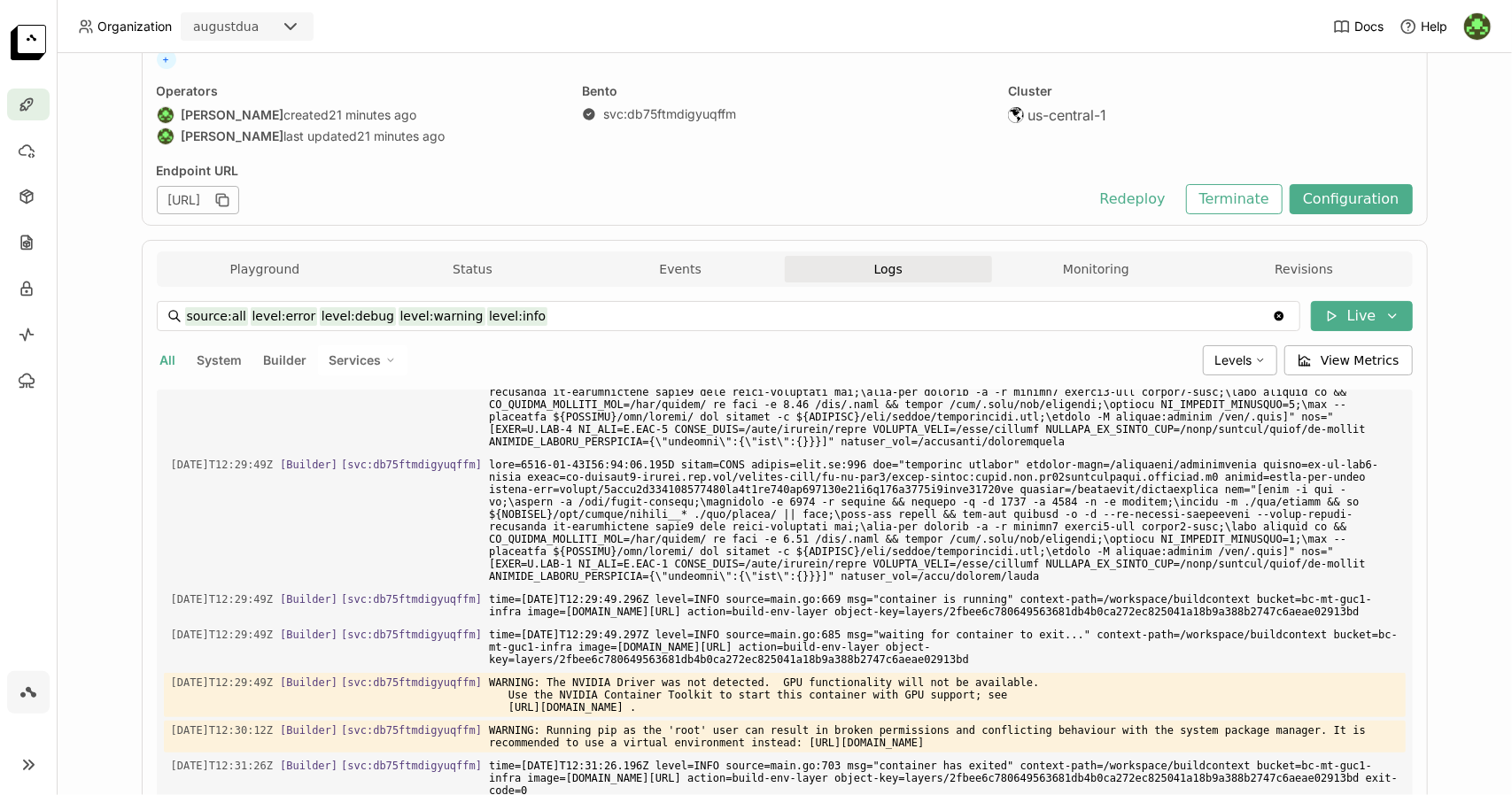
scroll to position [1244, 0]
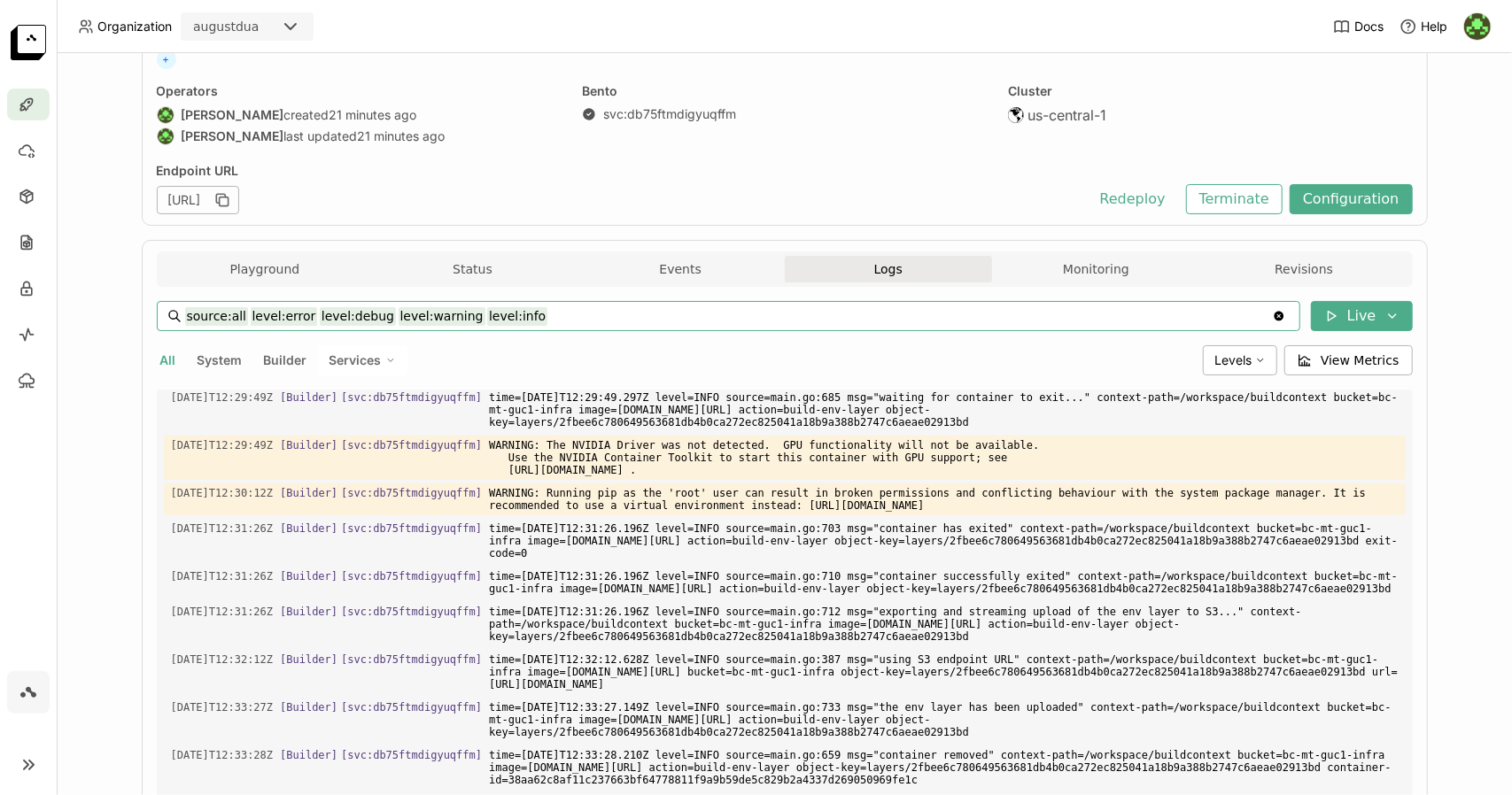
click at [580, 303] on input "source:all level:error level:debug level:warning level:info" at bounding box center [727, 316] width 1086 height 28
type input "source:all"
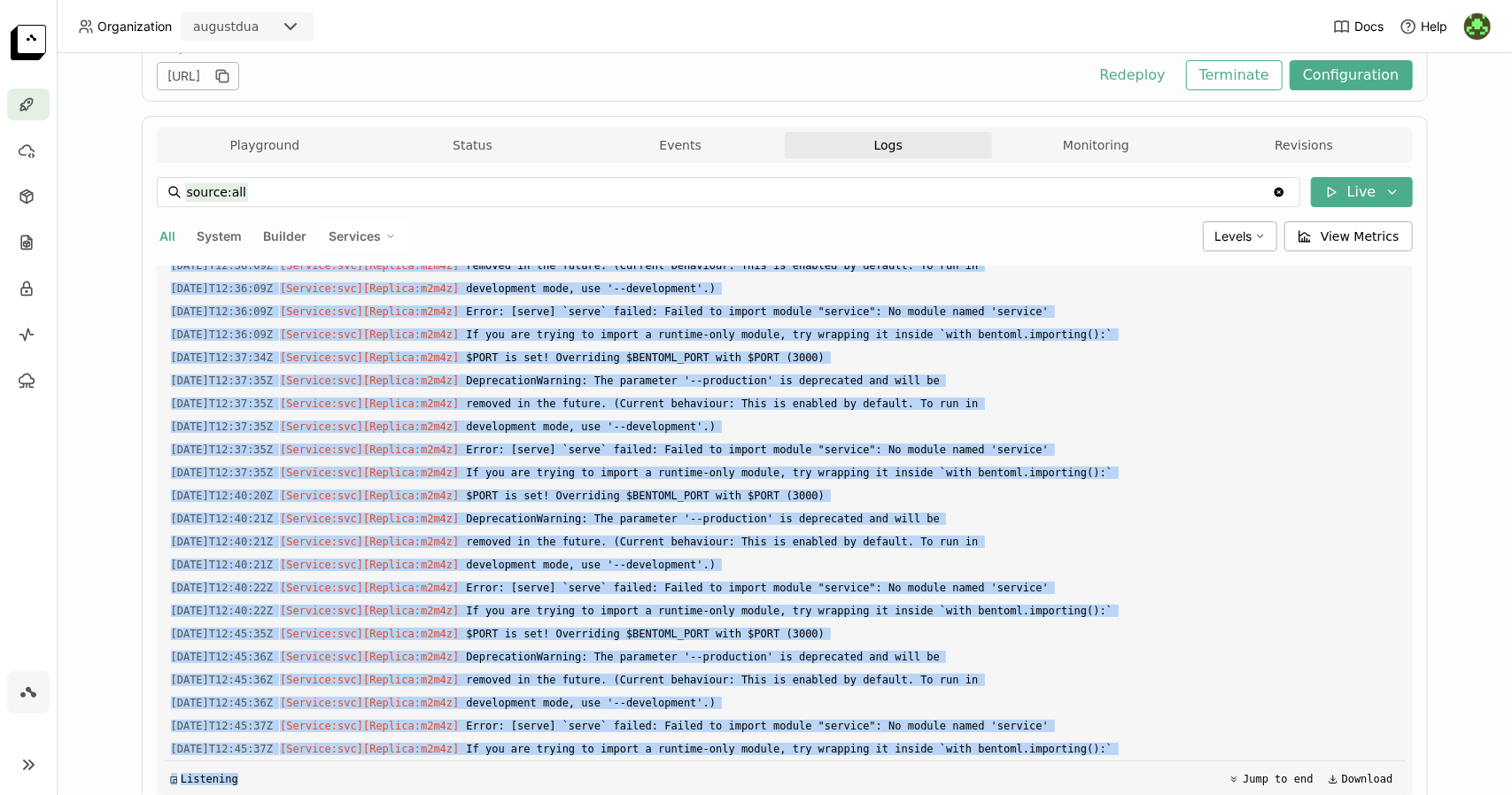
scroll to position [330, 0]
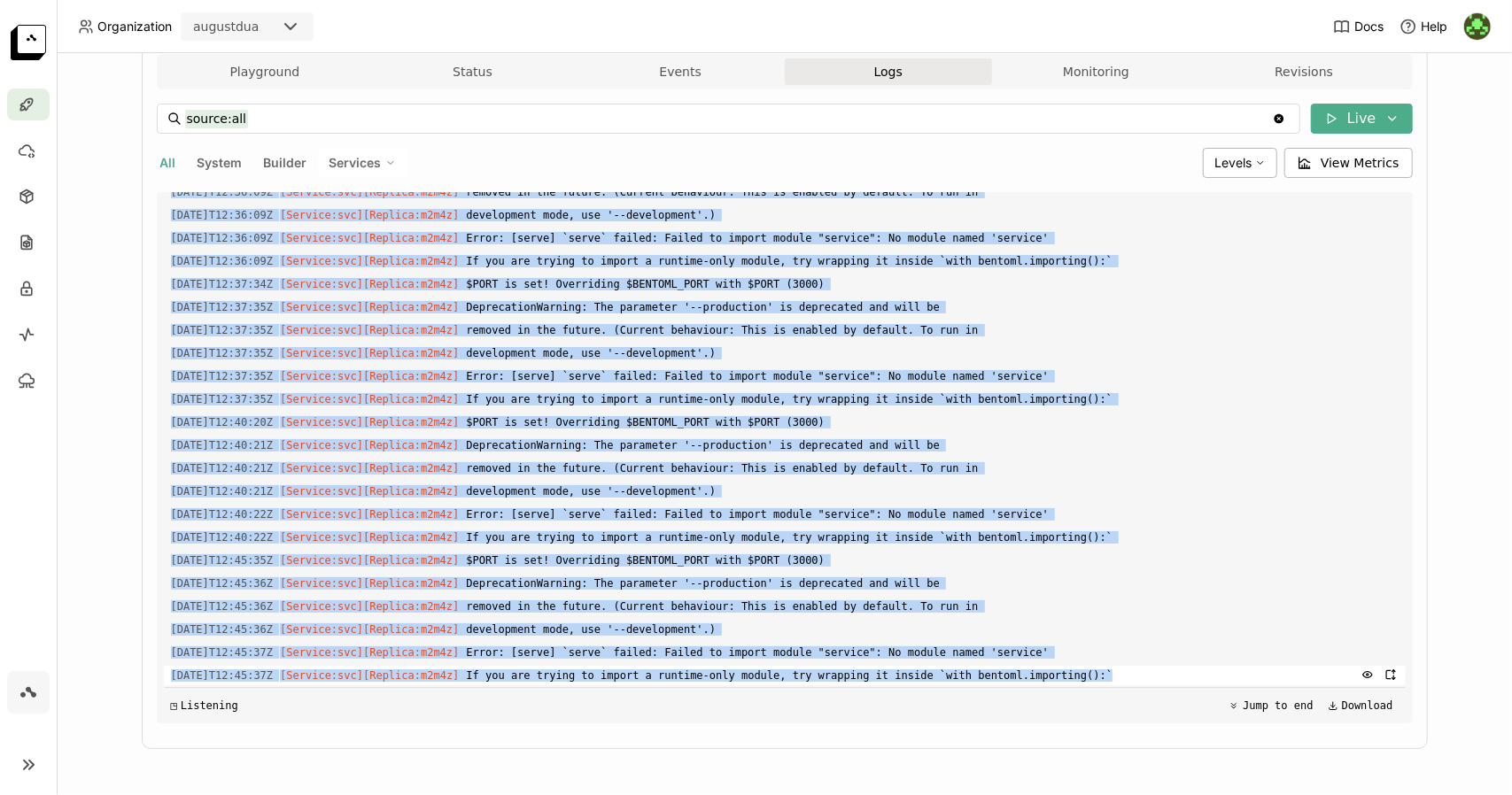
drag, startPoint x: 163, startPoint y: 656, endPoint x: 1056, endPoint y: 665, distance: 893.0
click at [1056, 665] on div "Load older logs [DATE]T12:31:16Z [Builder] [ svc:db75ftmdigyuqffm ] ⠹ Preparing…" at bounding box center [784, 458] width 1242 height 531
copy div "[DATE]T12:34:26Z [Service:svc] [Replica: m2m4z ] $PORT is set! Overriding $BENT…"
